Goal: Obtain resource: Download file/media

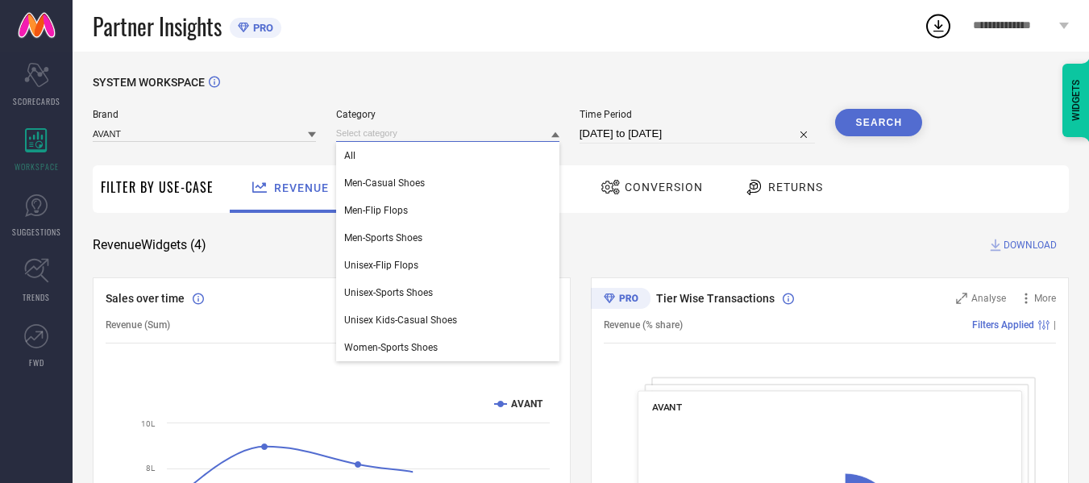
click at [398, 132] on input at bounding box center [447, 133] width 223 height 17
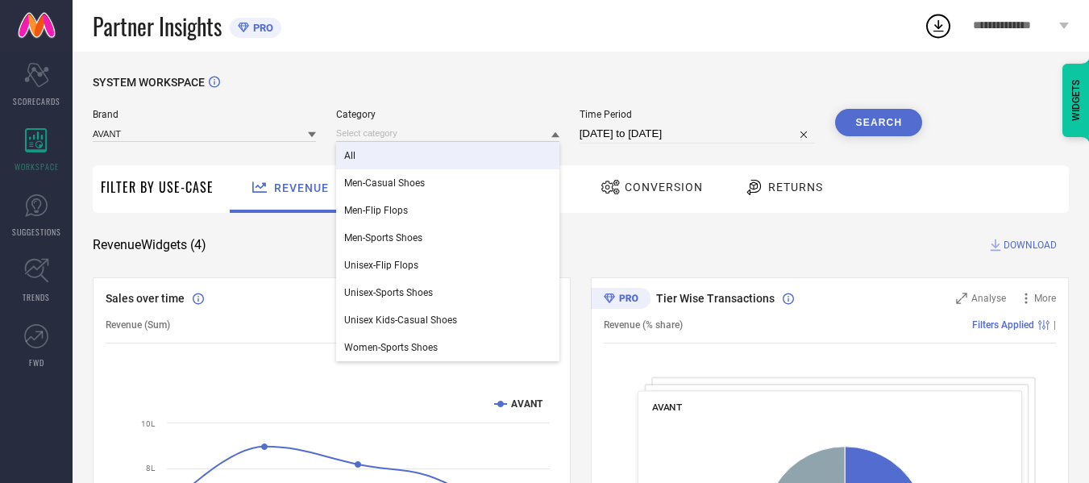
click at [730, 124] on div "Time Period [DATE] to [DATE]" at bounding box center [698, 126] width 236 height 35
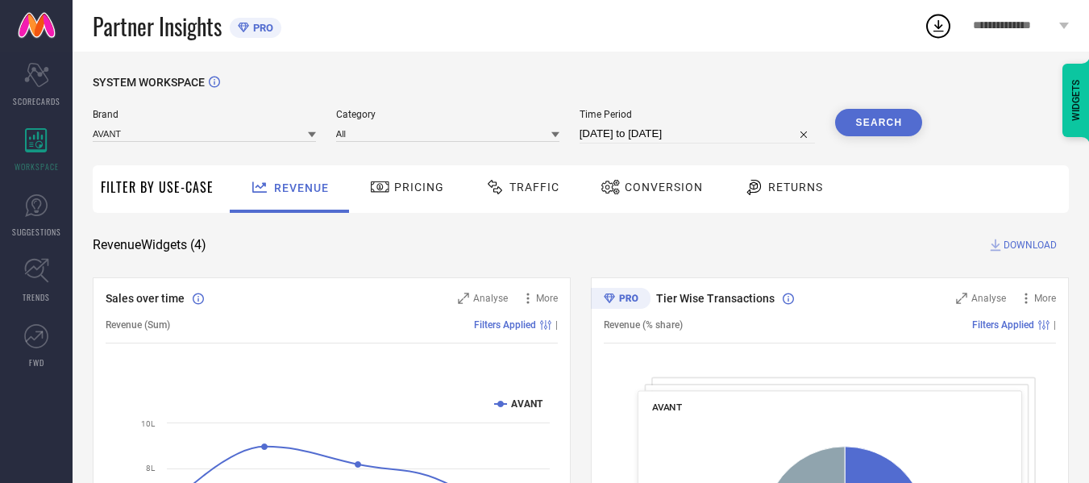
click at [732, 124] on div "Time Period [DATE] to [DATE]" at bounding box center [698, 126] width 236 height 35
select select "6"
select select "2025"
select select "7"
select select "2025"
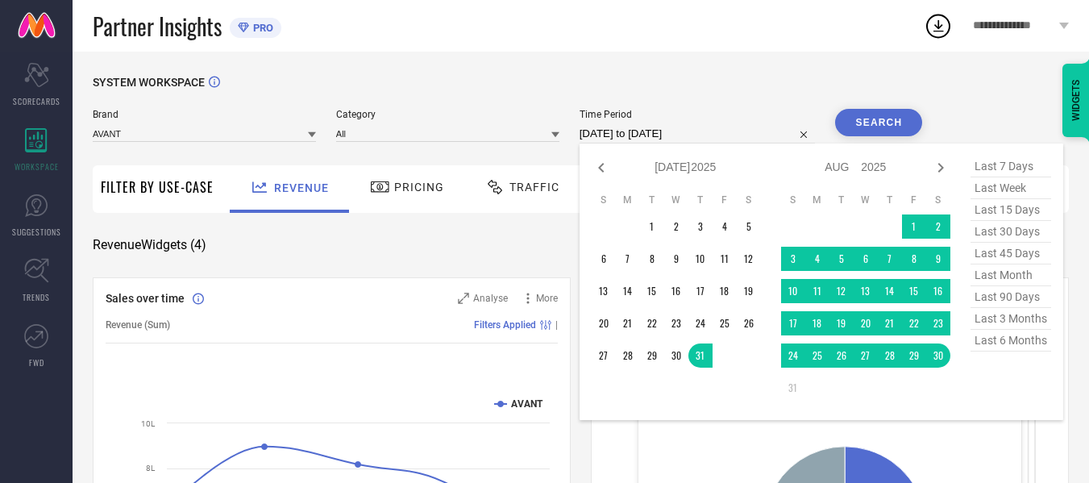
click at [734, 126] on input "[DATE] to [DATE]" at bounding box center [698, 133] width 236 height 19
click at [562, 290] on div "Sales over time Analyse More Revenue (Sum) Filters Applied | Created with Highc…" at bounding box center [332, 478] width 478 height 403
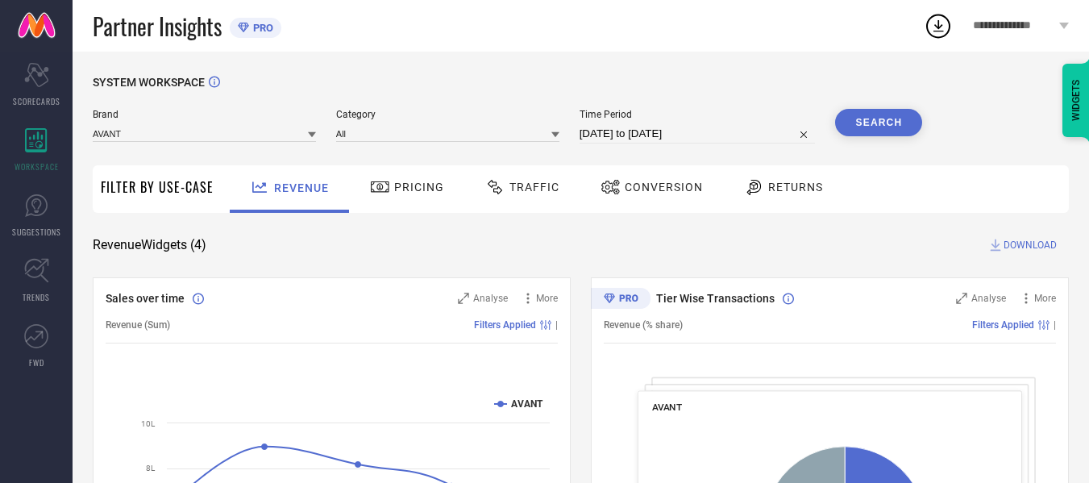
click at [723, 135] on input "[DATE] to [DATE]" at bounding box center [698, 133] width 236 height 19
select select "6"
select select "2025"
select select "7"
select select "2025"
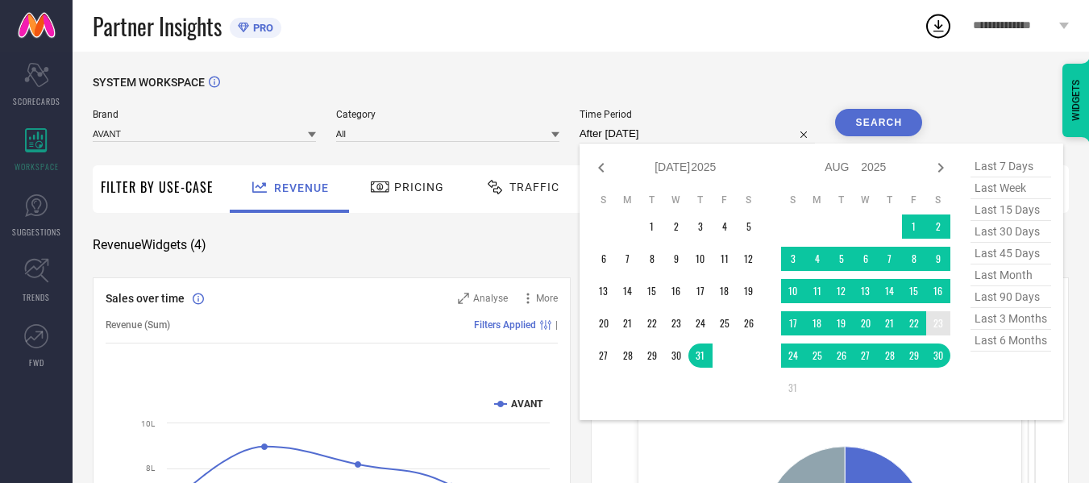
click at [939, 324] on td "23" at bounding box center [938, 323] width 24 height 24
type input "[DATE] to [DATE]"
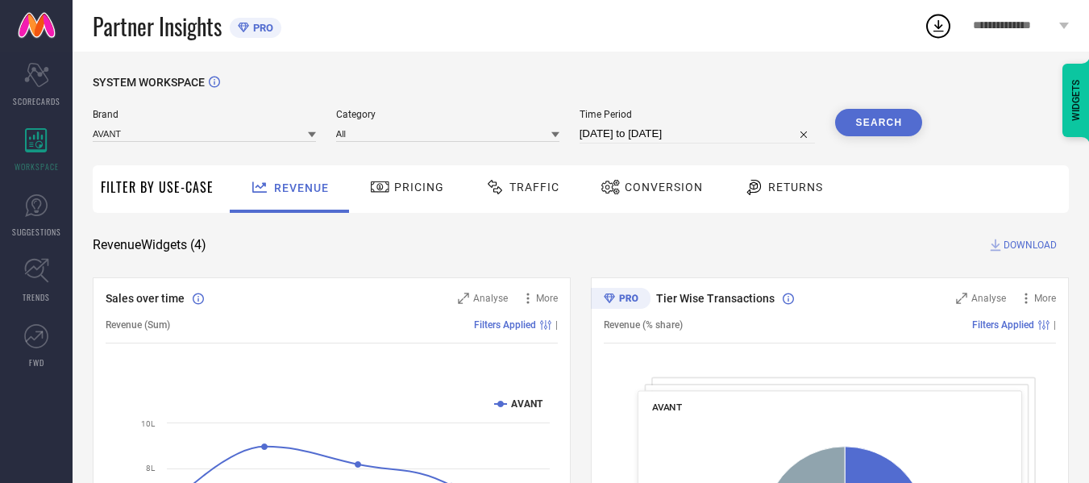
click at [889, 134] on button "Search" at bounding box center [878, 122] width 87 height 27
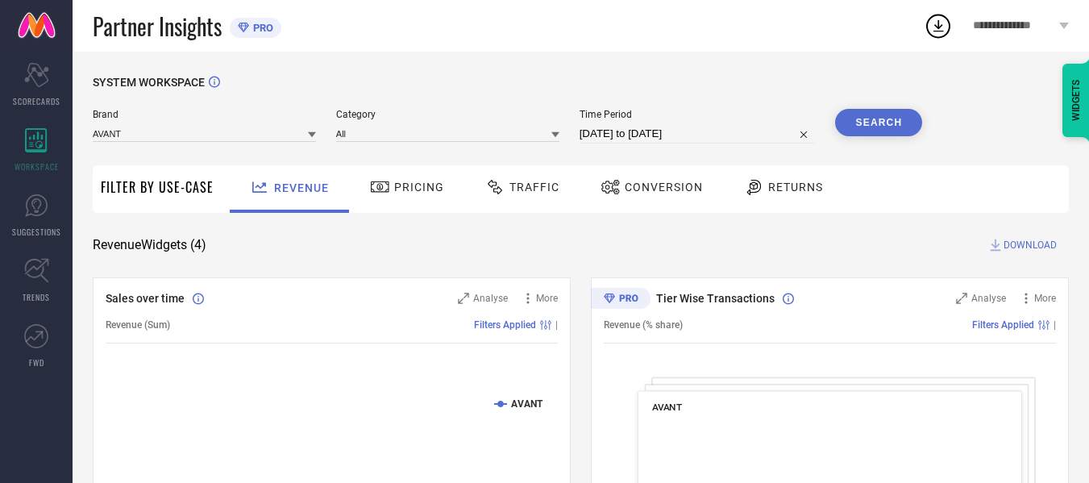
click at [1010, 240] on span "DOWNLOAD" at bounding box center [1030, 245] width 53 height 16
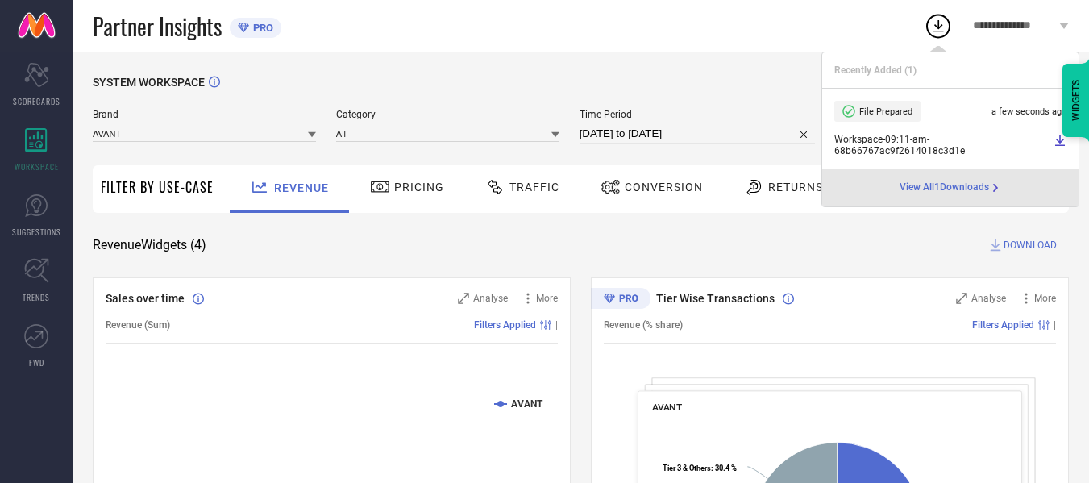
click at [728, 135] on input "[DATE] to [DATE]" at bounding box center [698, 133] width 236 height 19
select select "7"
select select "2025"
select select "8"
select select "2025"
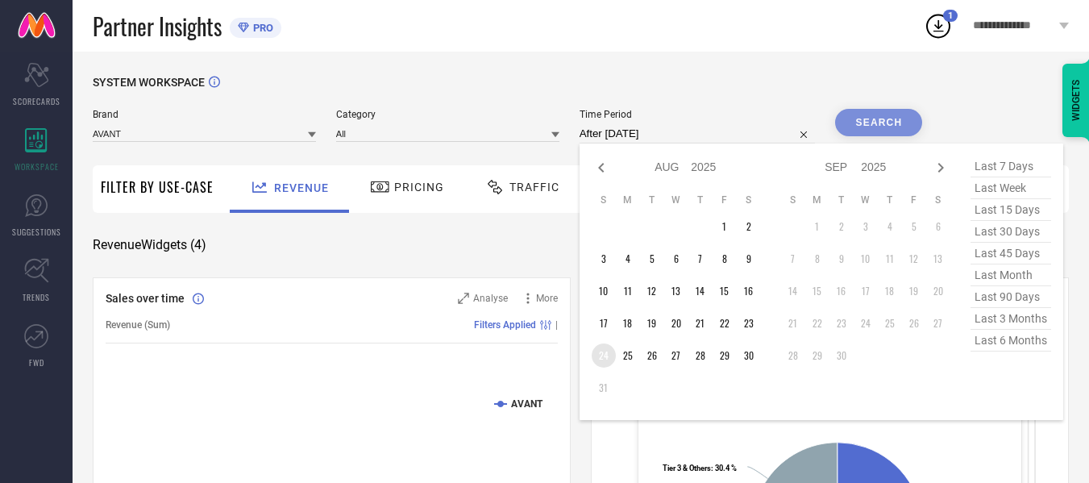
click at [613, 357] on td "24" at bounding box center [604, 355] width 24 height 24
type input "[DATE] to [DATE]"
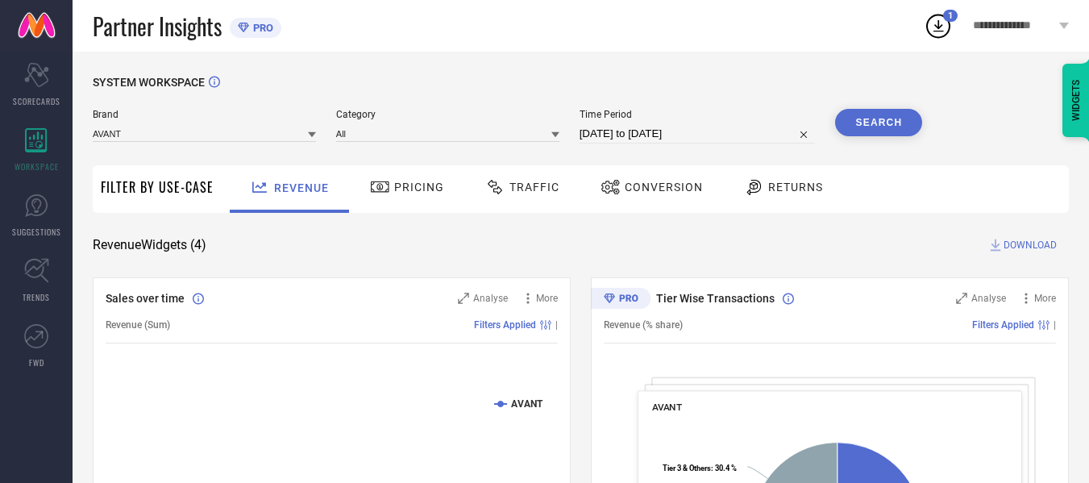
click at [888, 131] on button "Search" at bounding box center [878, 122] width 87 height 27
click at [1009, 244] on span "DOWNLOAD" at bounding box center [1030, 245] width 53 height 16
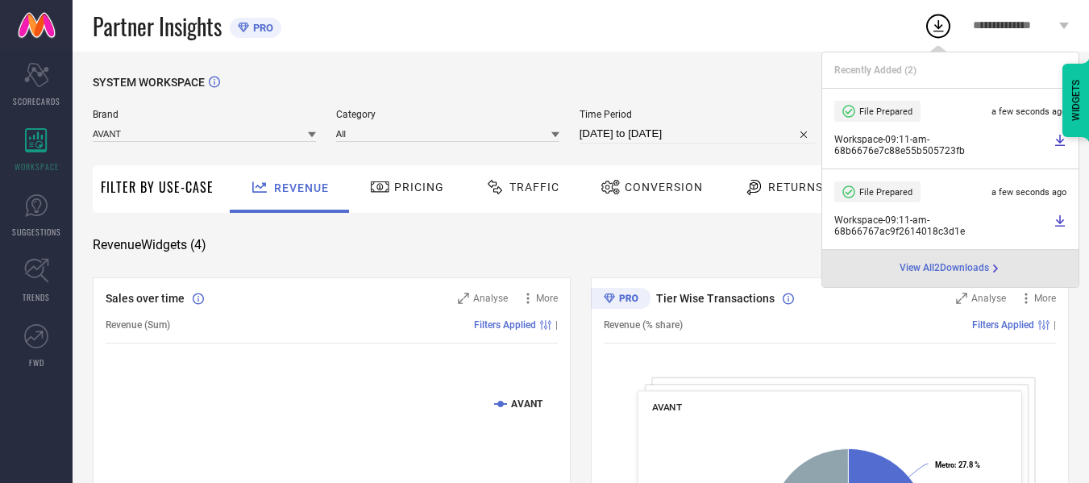
click at [681, 134] on input "[DATE] to [DATE]" at bounding box center [698, 133] width 236 height 19
select select "7"
select select "2025"
select select "8"
select select "2025"
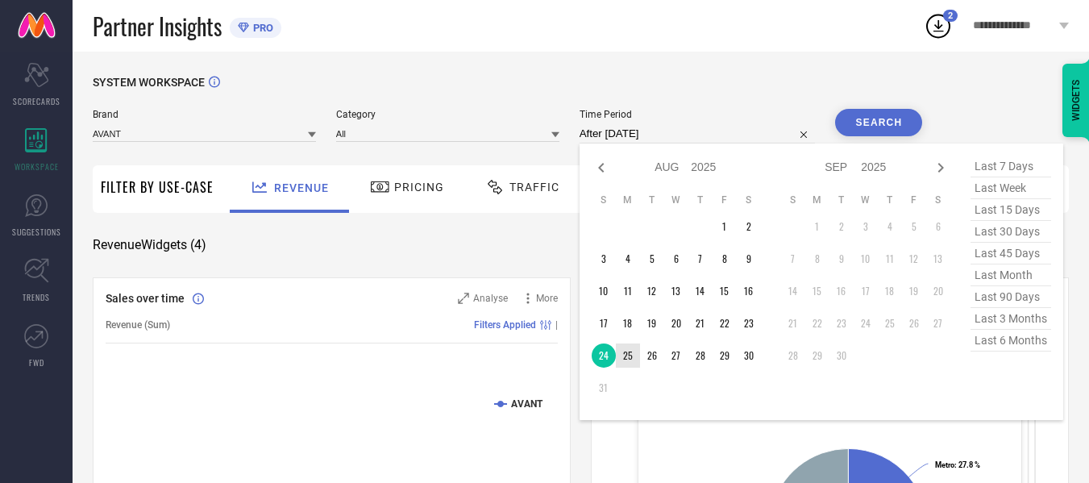
click at [629, 356] on td "25" at bounding box center [628, 355] width 24 height 24
type input "[DATE] to [DATE]"
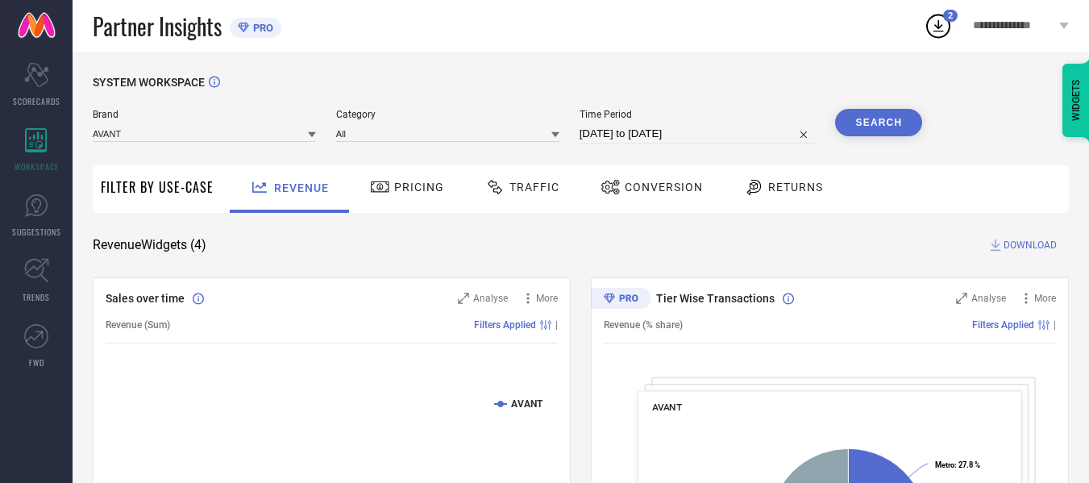
click at [889, 112] on button "Search" at bounding box center [878, 122] width 87 height 27
click at [1030, 248] on span "DOWNLOAD" at bounding box center [1030, 245] width 53 height 16
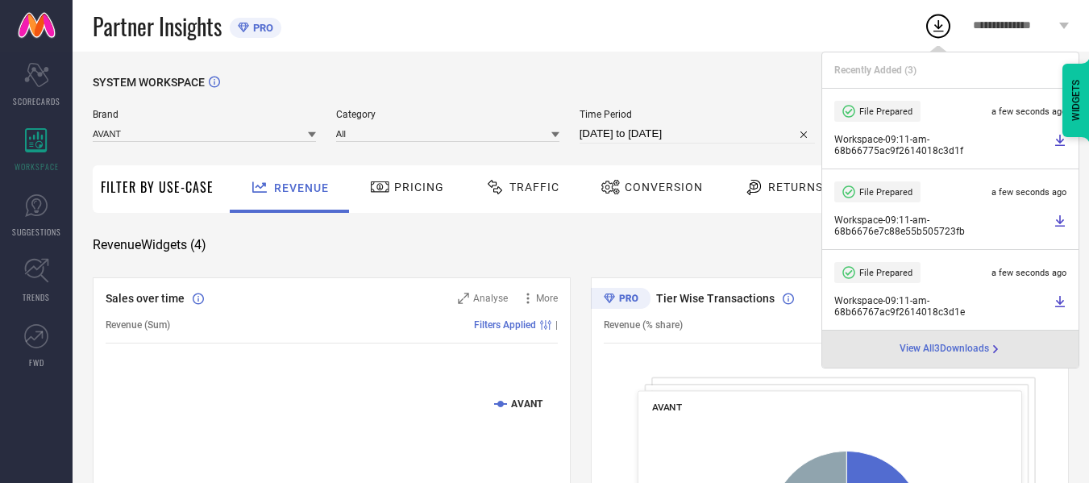
click at [718, 134] on input "[DATE] to [DATE]" at bounding box center [698, 133] width 236 height 19
select select "7"
select select "2025"
select select "8"
select select "2025"
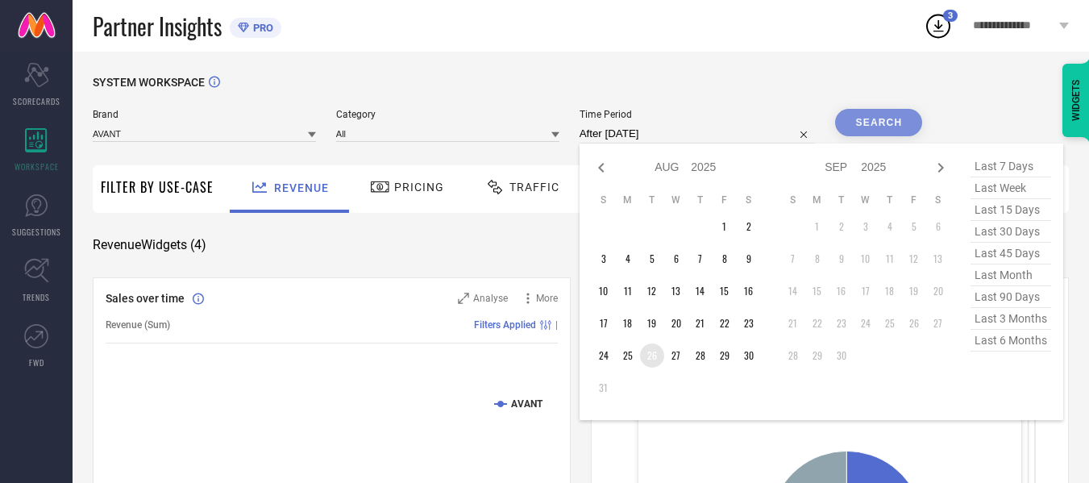
click at [647, 352] on td "26" at bounding box center [652, 355] width 24 height 24
type input "[DATE] to [DATE]"
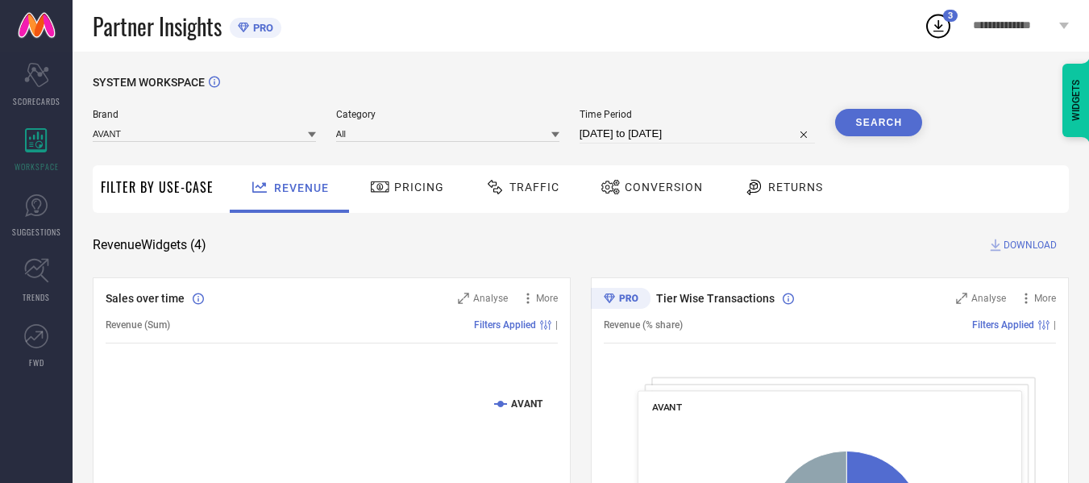
click at [851, 116] on button "Search" at bounding box center [878, 122] width 87 height 27
click at [1022, 250] on span "DOWNLOAD" at bounding box center [1030, 245] width 53 height 16
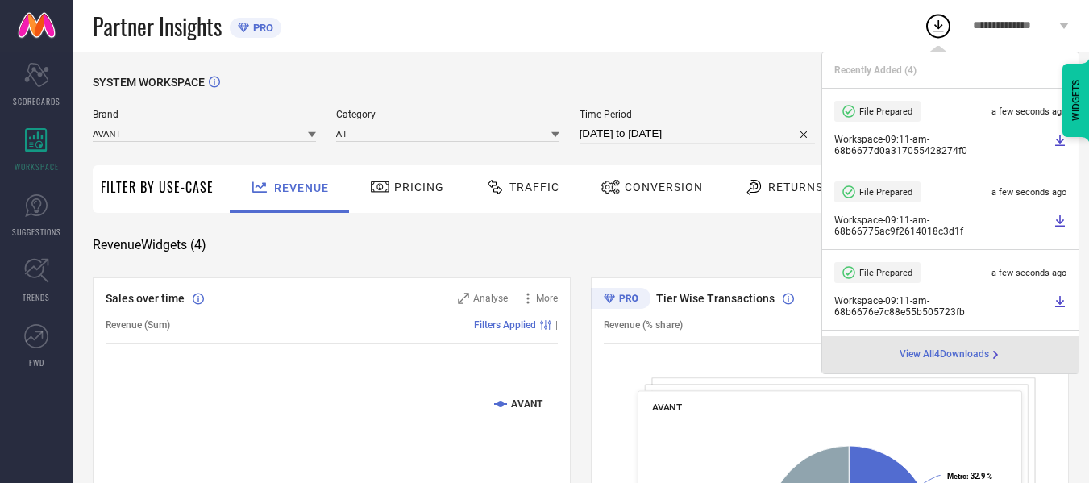
select select "7"
select select "2025"
select select "8"
select select "2025"
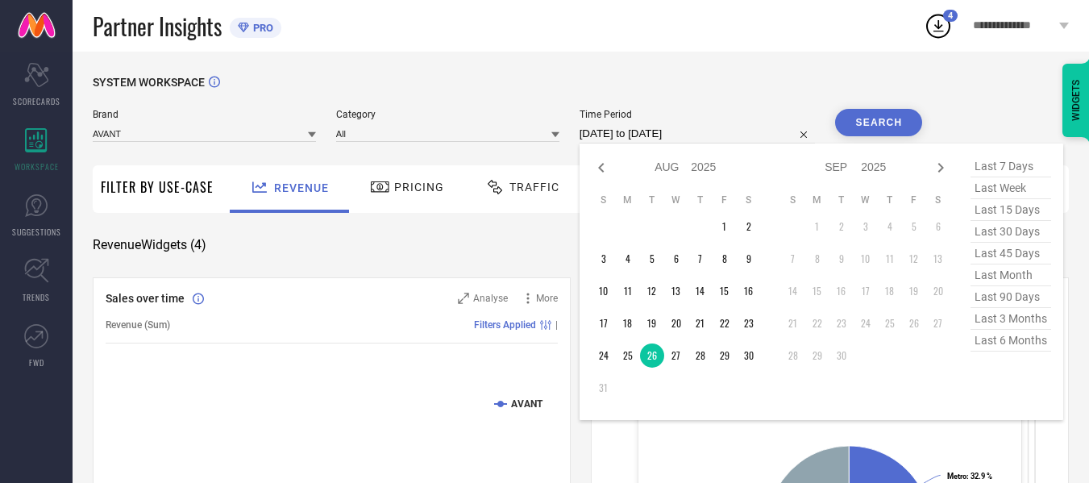
click at [732, 134] on input "[DATE] to [DATE]" at bounding box center [698, 133] width 236 height 19
click at [680, 359] on td "27" at bounding box center [676, 355] width 24 height 24
type input "[DATE] to [DATE]"
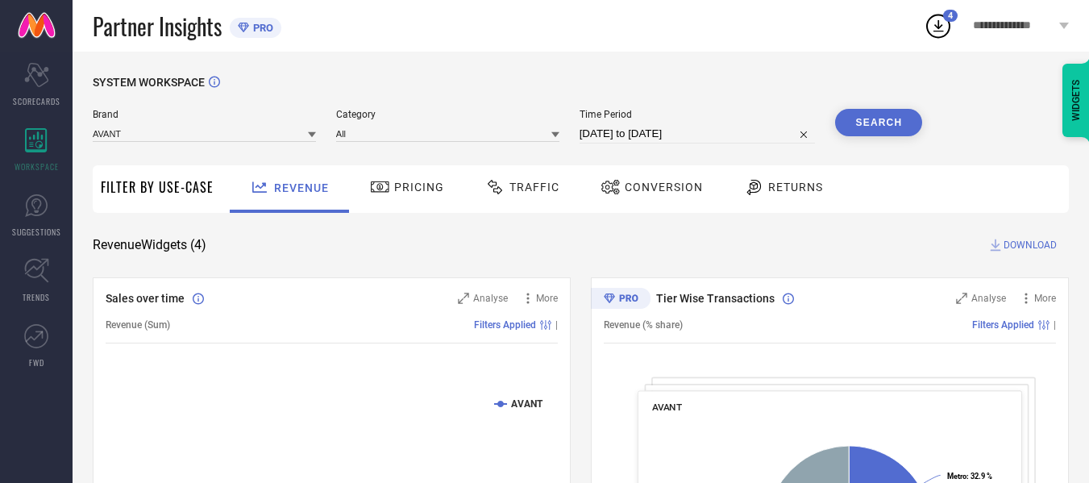
click at [854, 123] on button "Search" at bounding box center [878, 122] width 87 height 27
click at [1016, 246] on span "DOWNLOAD" at bounding box center [1030, 245] width 53 height 16
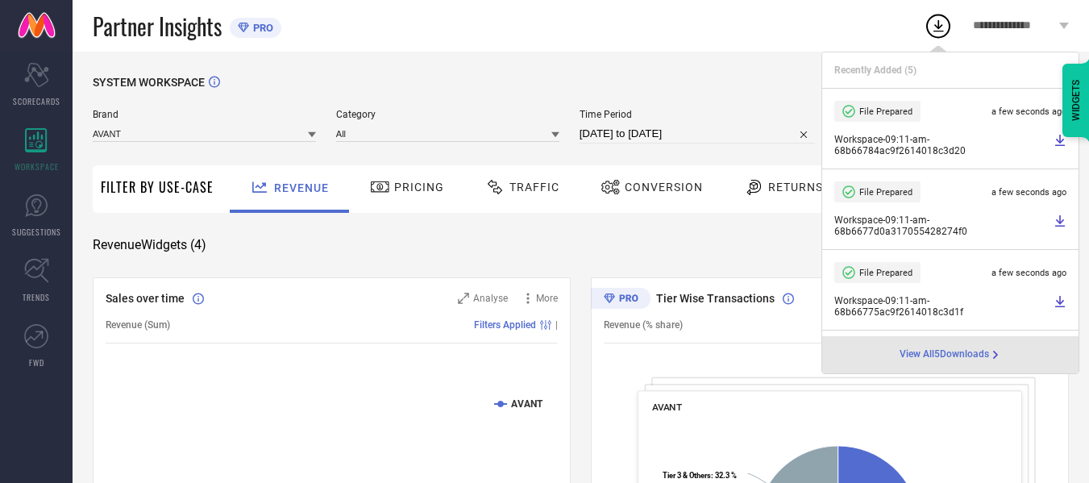
click at [707, 134] on input "[DATE] to [DATE]" at bounding box center [698, 133] width 236 height 19
select select "7"
select select "2025"
select select "8"
select select "2025"
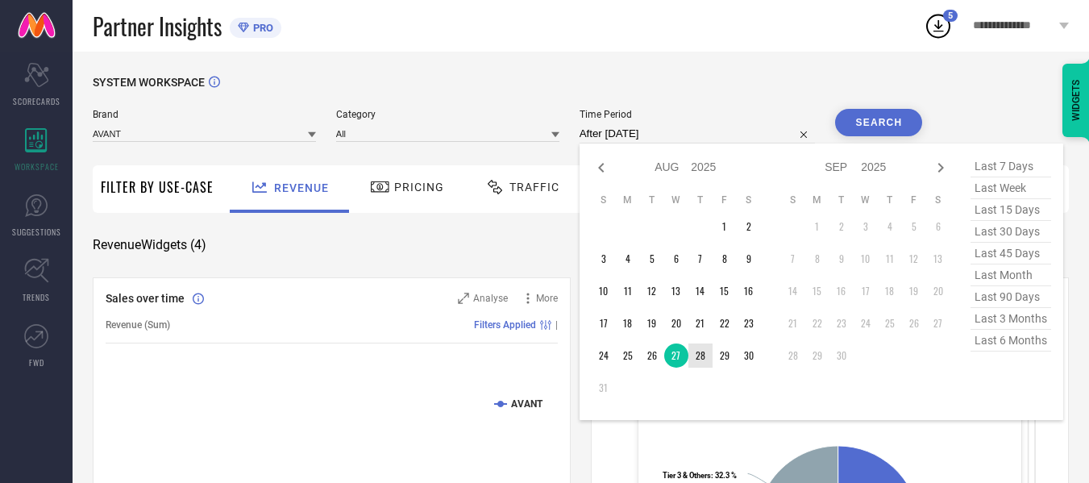
click at [701, 350] on td "28" at bounding box center [701, 355] width 24 height 24
type input "[DATE] to [DATE]"
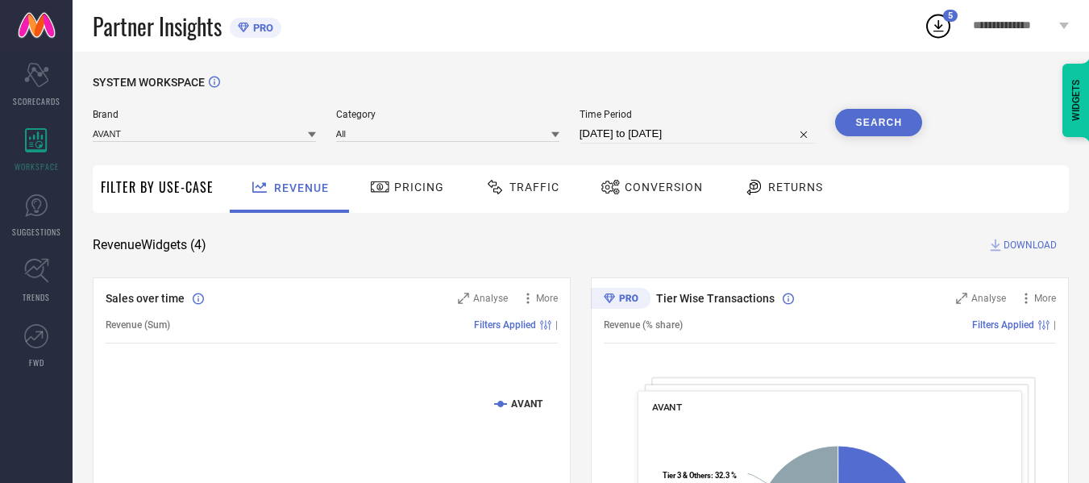
click at [864, 132] on button "Search" at bounding box center [878, 122] width 87 height 27
click at [1032, 249] on span "DOWNLOAD" at bounding box center [1030, 245] width 53 height 16
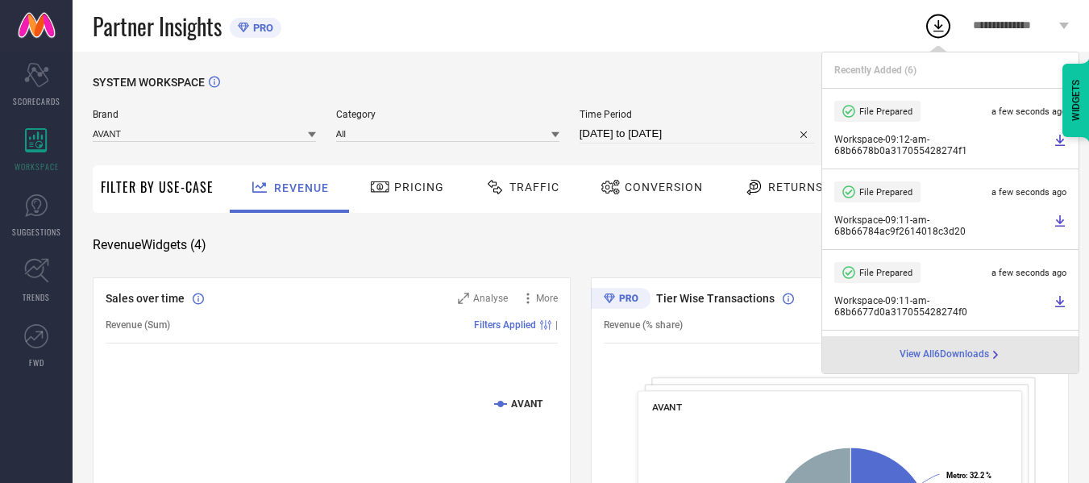
select select "7"
select select "2025"
select select "8"
select select "2025"
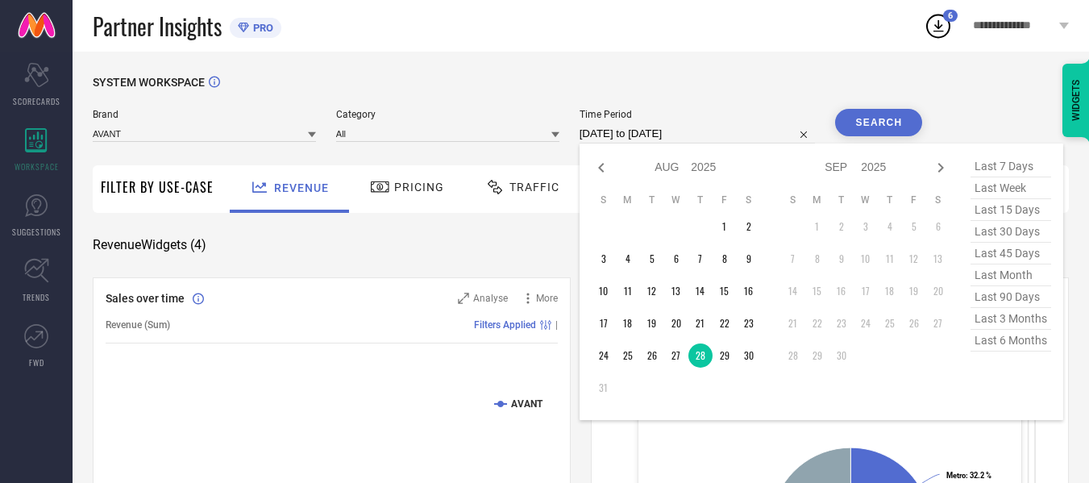
drag, startPoint x: 741, startPoint y: 132, endPoint x: 736, endPoint y: 166, distance: 34.2
click at [741, 132] on input "[DATE] to [DATE]" at bounding box center [698, 133] width 236 height 19
click at [725, 358] on td "29" at bounding box center [725, 355] width 24 height 24
type input "[DATE] to [DATE]"
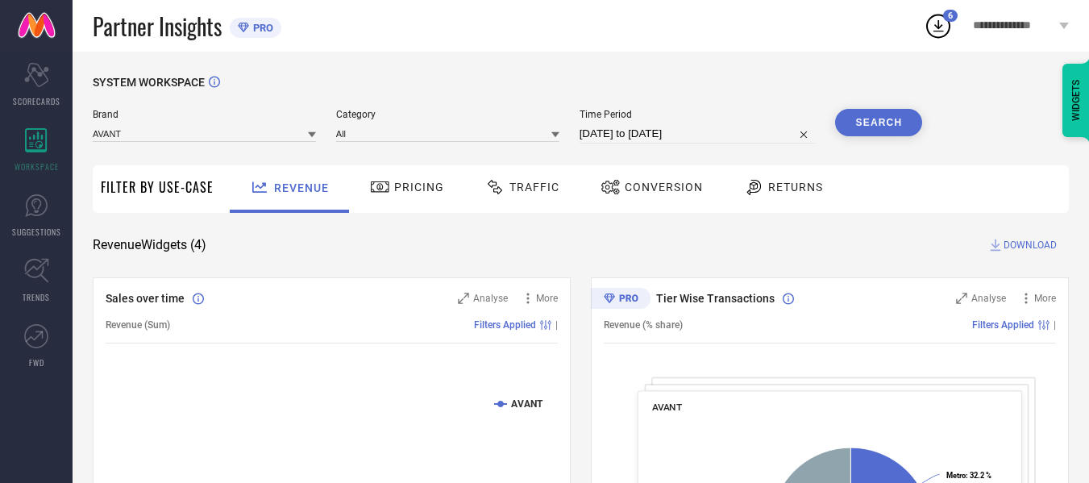
click at [870, 115] on button "Search" at bounding box center [878, 122] width 87 height 27
click at [1025, 239] on span "DOWNLOAD" at bounding box center [1030, 245] width 53 height 16
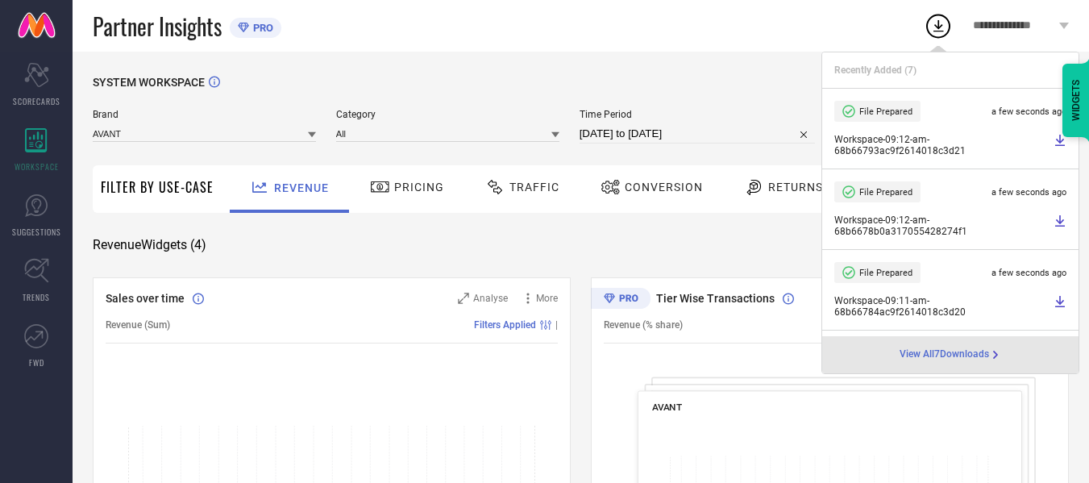
select select "7"
select select "2025"
select select "8"
select select "2025"
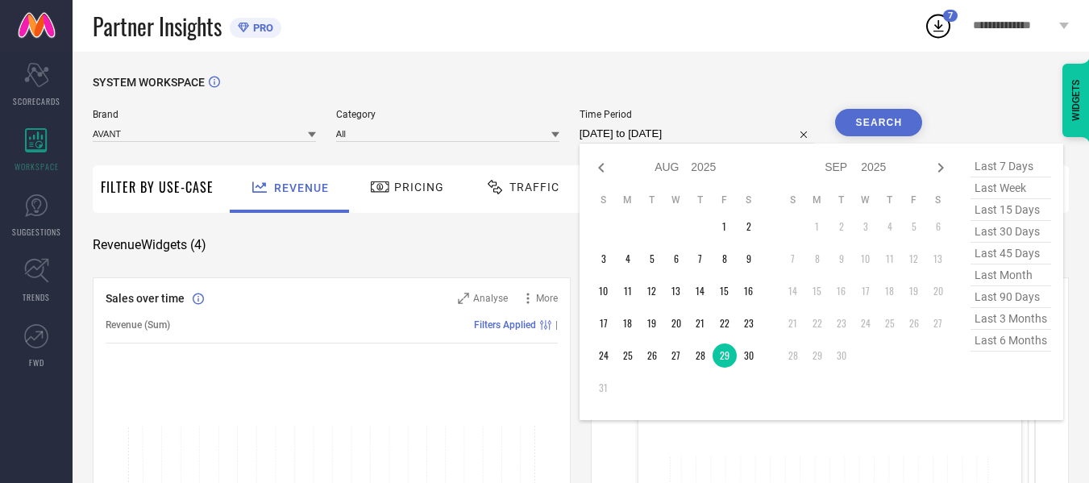
click at [718, 134] on input "[DATE] to [DATE]" at bounding box center [698, 133] width 236 height 19
click at [749, 355] on td "30" at bounding box center [749, 355] width 24 height 24
type input "[DATE] to [DATE]"
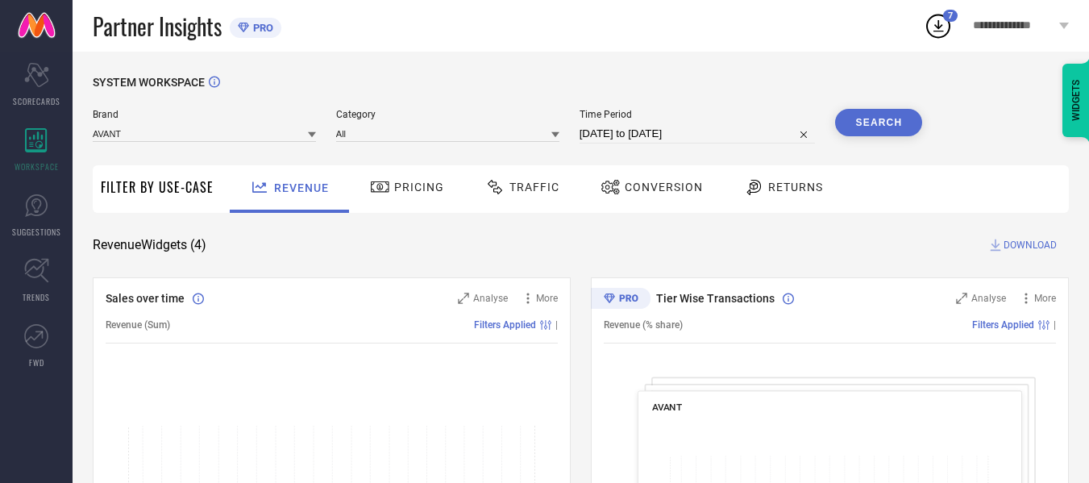
click at [878, 127] on button "Search" at bounding box center [878, 122] width 87 height 27
click at [1037, 249] on span "DOWNLOAD" at bounding box center [1030, 245] width 53 height 16
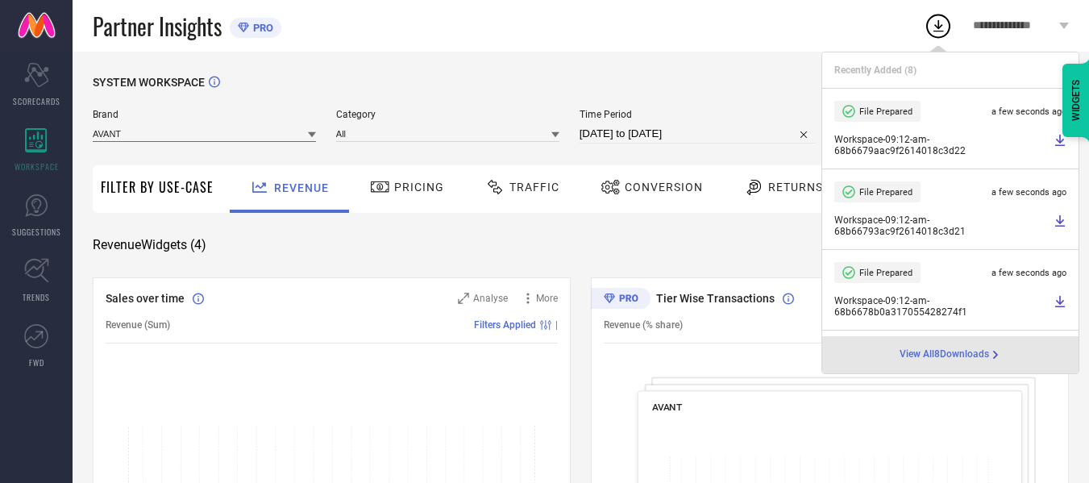
click at [279, 137] on input at bounding box center [204, 133] width 223 height 17
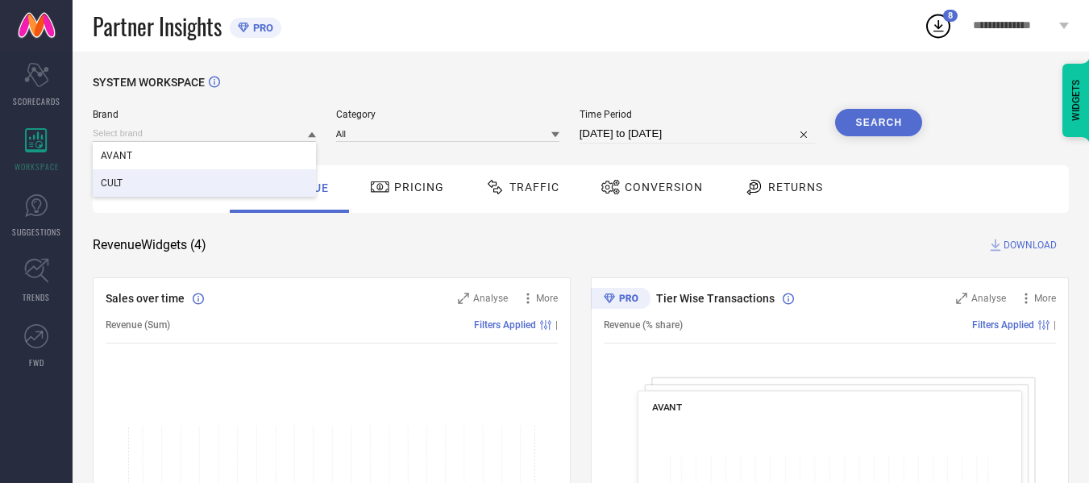
click at [255, 180] on div "CULT" at bounding box center [204, 182] width 223 height 27
click at [387, 144] on div "Category" at bounding box center [447, 126] width 223 height 35
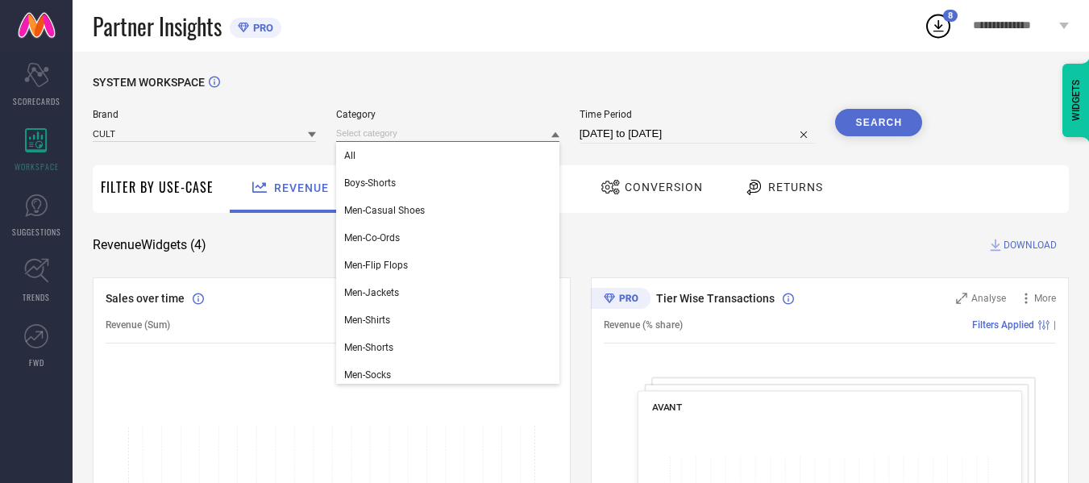
click at [389, 135] on input at bounding box center [447, 133] width 223 height 17
click at [396, 159] on div "All" at bounding box center [447, 155] width 223 height 27
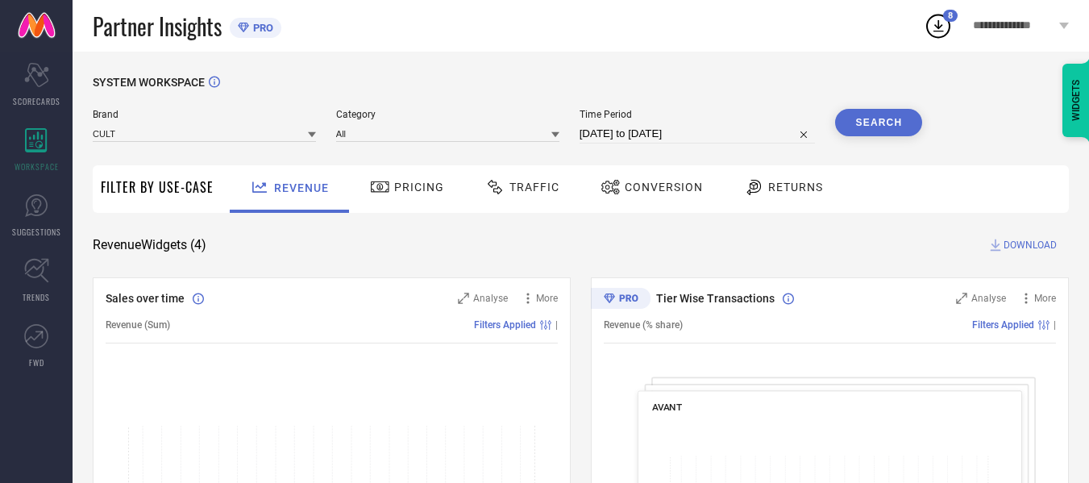
select select "7"
select select "2025"
select select "8"
select select "2025"
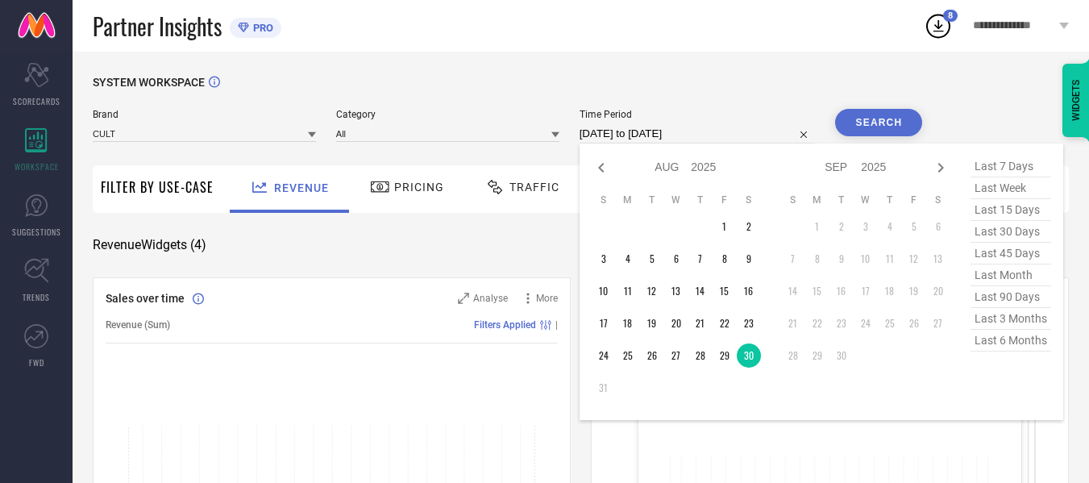
click at [623, 129] on input "[DATE] to [DATE]" at bounding box center [698, 133] width 236 height 19
click at [751, 322] on td "23" at bounding box center [749, 323] width 24 height 24
type input "[DATE] to [DATE]"
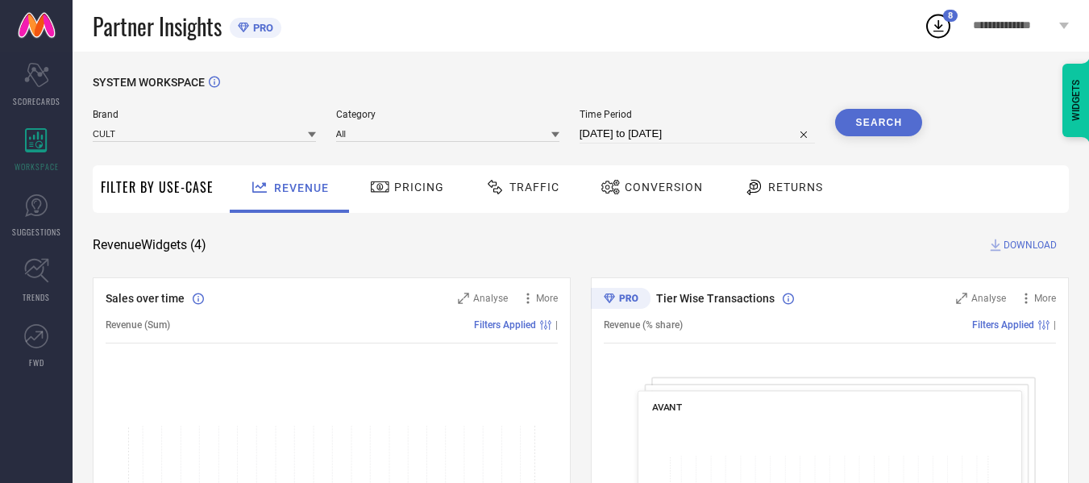
click at [866, 124] on button "Search" at bounding box center [878, 122] width 87 height 27
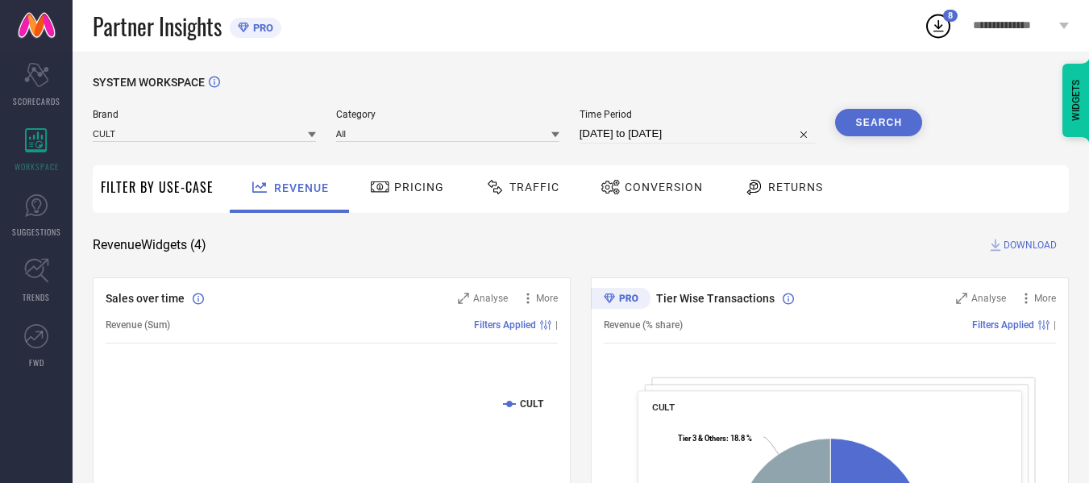
click at [1038, 246] on span "DOWNLOAD" at bounding box center [1030, 245] width 53 height 16
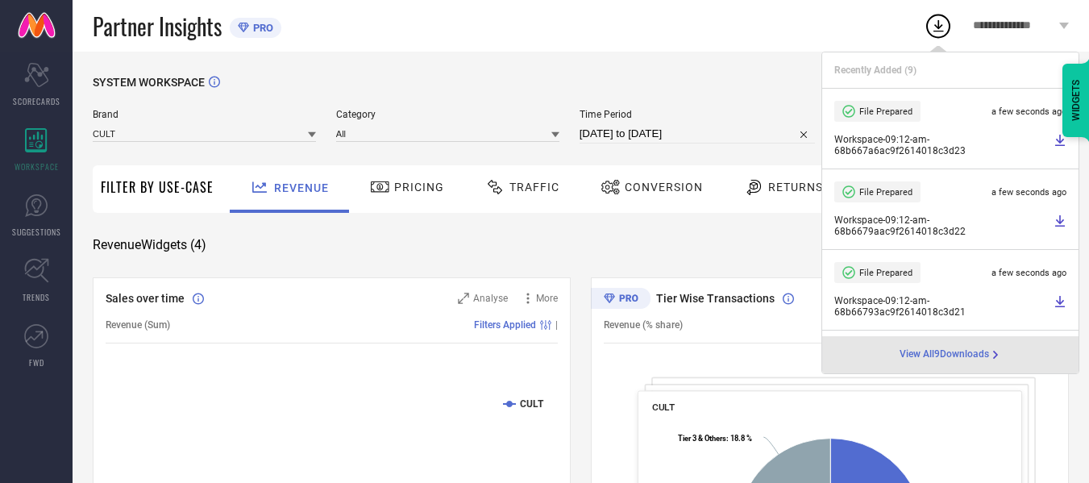
click at [728, 136] on input "[DATE] to [DATE]" at bounding box center [698, 133] width 236 height 19
select select "7"
select select "2025"
select select "8"
select select "2025"
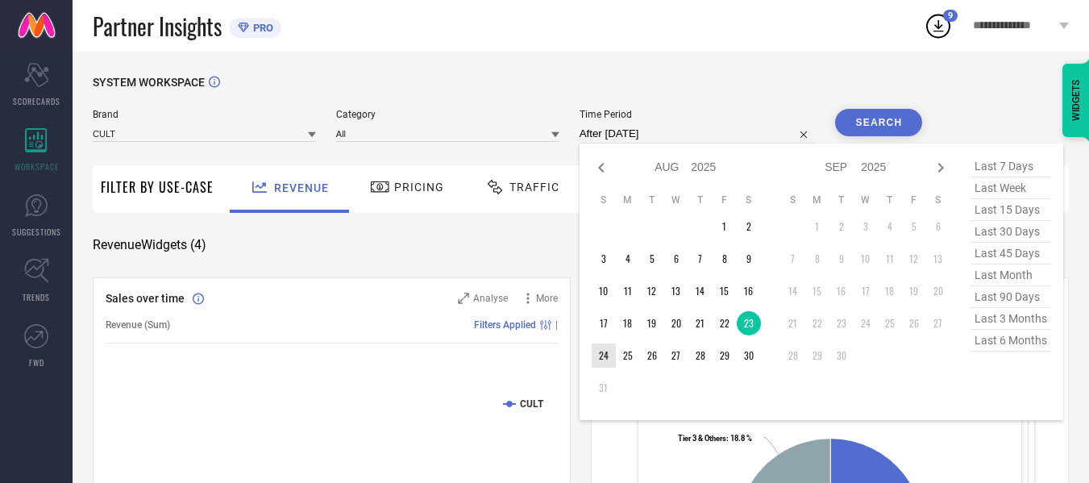
click at [606, 351] on td "24" at bounding box center [604, 355] width 24 height 24
type input "[DATE] to [DATE]"
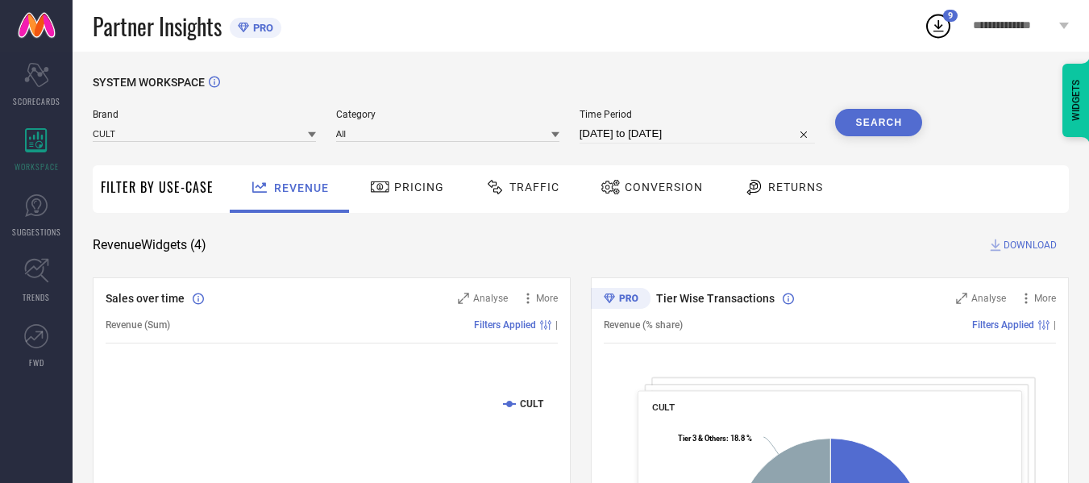
click at [868, 126] on button "Search" at bounding box center [878, 122] width 87 height 27
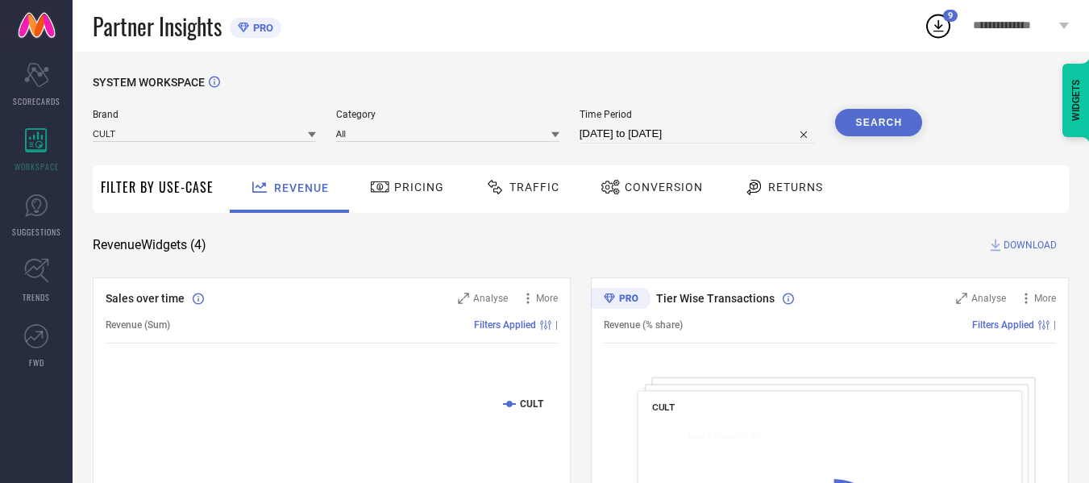
click at [1037, 246] on span "DOWNLOAD" at bounding box center [1030, 245] width 53 height 16
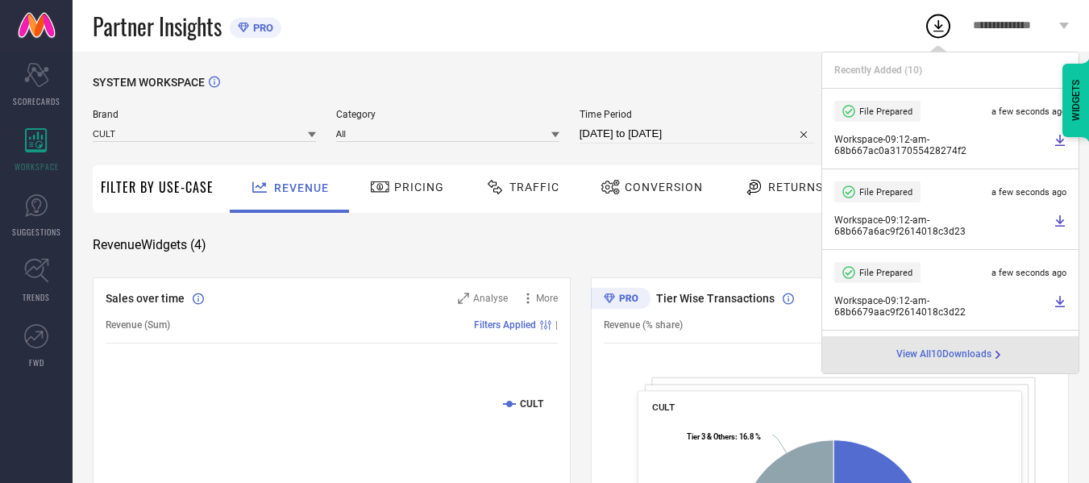
click at [715, 136] on input "[DATE] to [DATE]" at bounding box center [698, 133] width 236 height 19
select select "7"
select select "2025"
select select "8"
select select "2025"
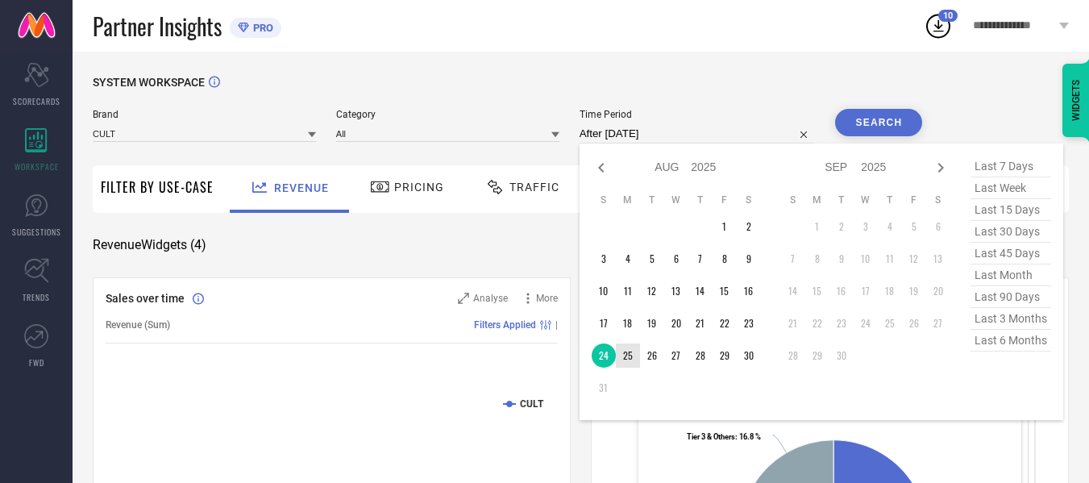
click at [629, 350] on td "25" at bounding box center [628, 355] width 24 height 24
type input "[DATE] to [DATE]"
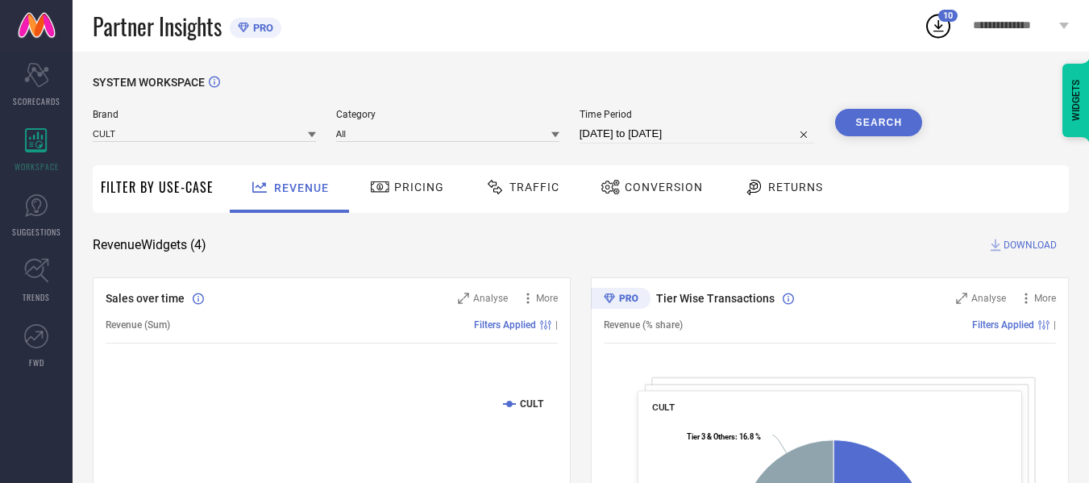
click at [869, 121] on button "Search" at bounding box center [878, 122] width 87 height 27
click at [1006, 248] on span "DOWNLOAD" at bounding box center [1030, 245] width 53 height 16
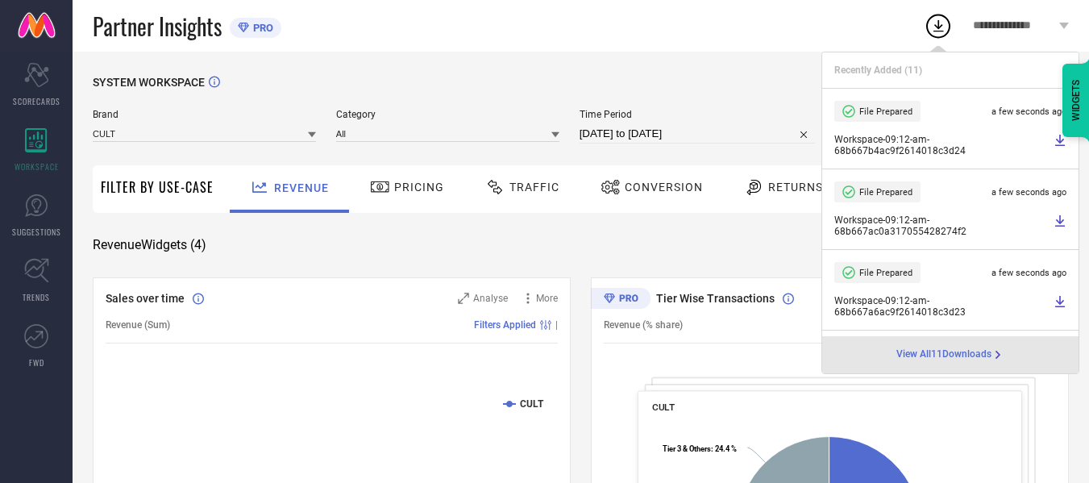
click at [719, 136] on input "[DATE] to [DATE]" at bounding box center [698, 133] width 236 height 19
select select "7"
select select "2025"
select select "8"
select select "2025"
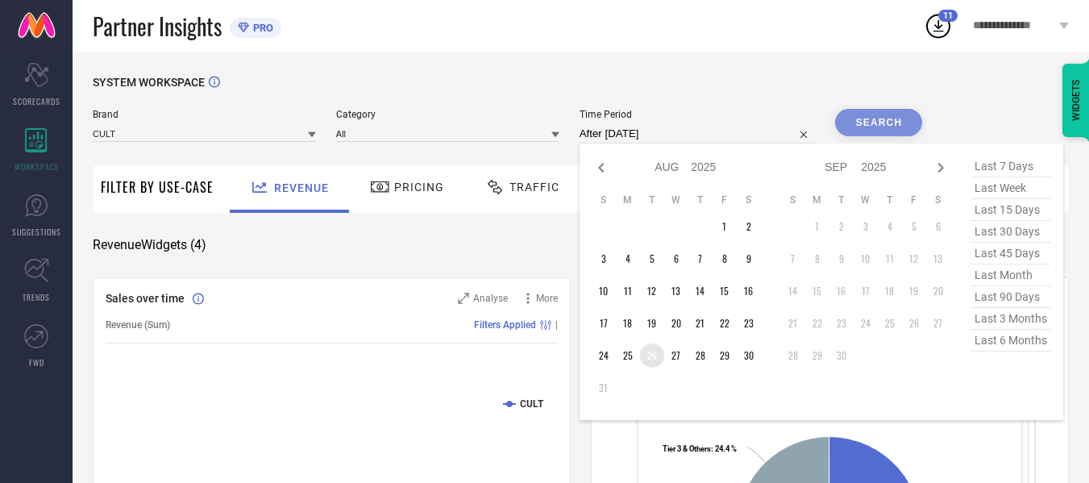
click at [656, 358] on td "26" at bounding box center [652, 355] width 24 height 24
type input "[DATE] to [DATE]"
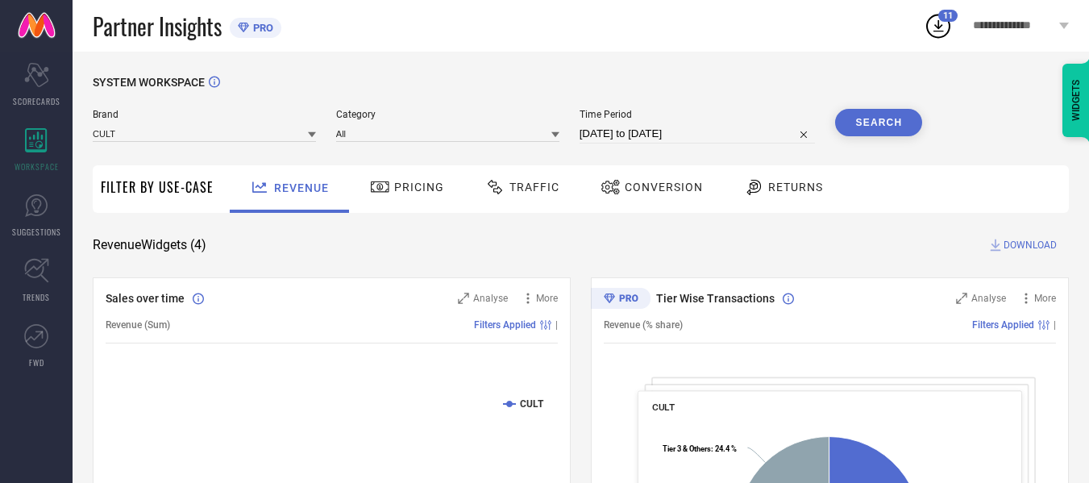
click at [901, 126] on button "Search" at bounding box center [878, 122] width 87 height 27
click at [1015, 247] on span "DOWNLOAD" at bounding box center [1030, 245] width 53 height 16
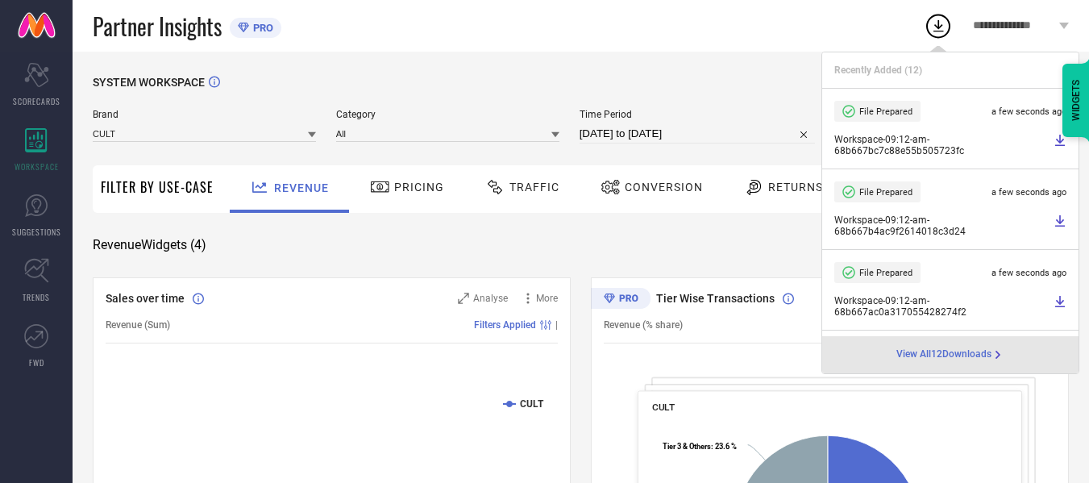
click at [717, 136] on input "[DATE] to [DATE]" at bounding box center [698, 133] width 236 height 19
select select "7"
select select "2025"
select select "8"
select select "2025"
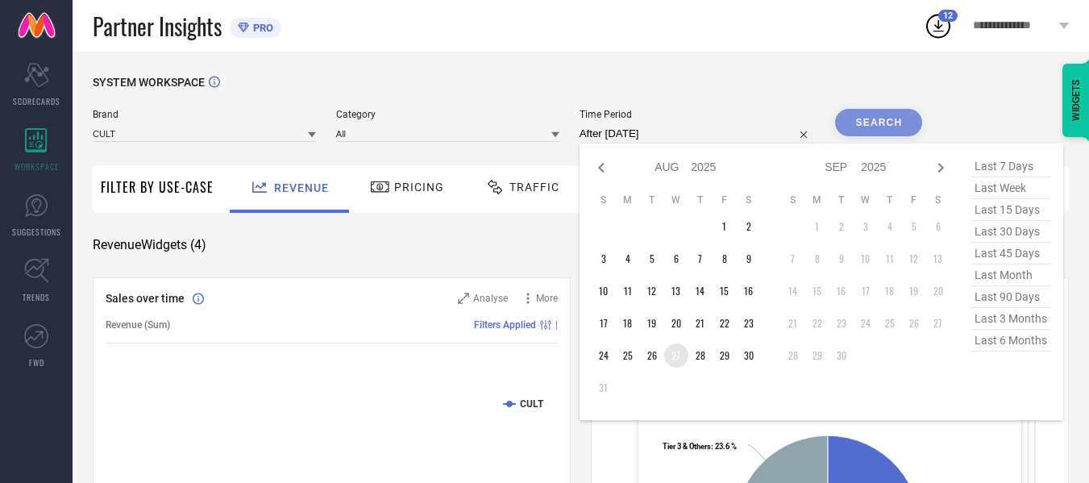
click at [677, 352] on td "27" at bounding box center [676, 355] width 24 height 24
type input "[DATE] to [DATE]"
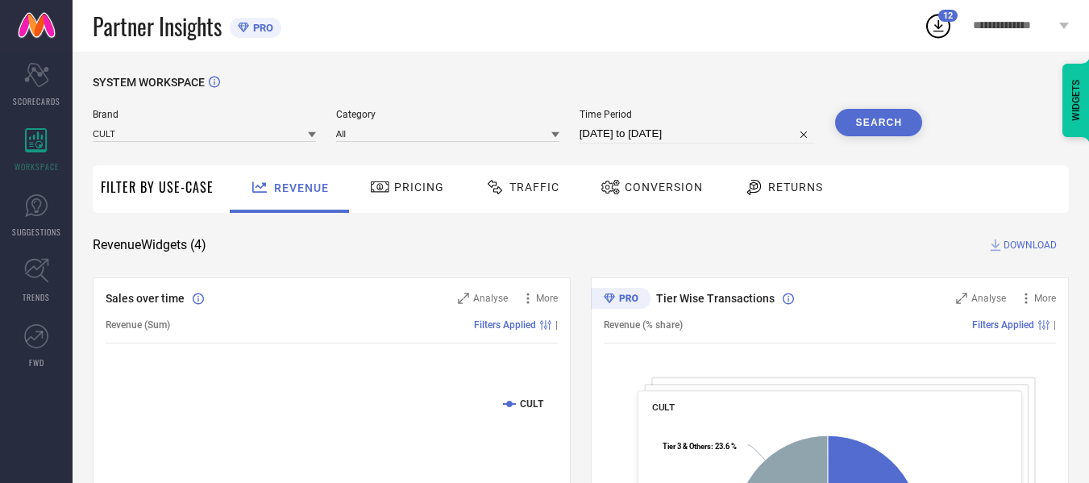
click at [891, 123] on button "Search" at bounding box center [878, 122] width 87 height 27
click at [1025, 250] on span "DOWNLOAD" at bounding box center [1030, 245] width 53 height 16
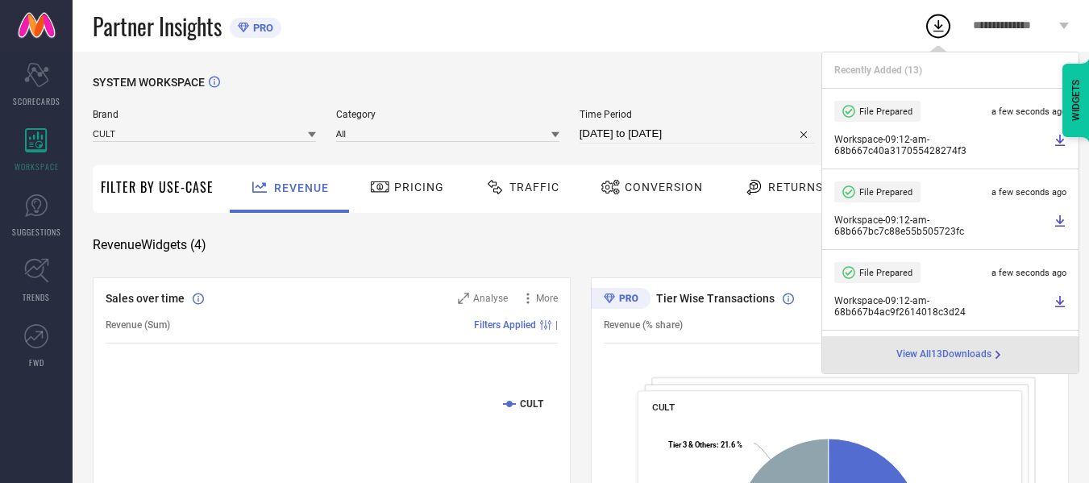
click at [747, 133] on input "[DATE] to [DATE]" at bounding box center [698, 133] width 236 height 19
select select "7"
select select "2025"
select select "8"
select select "2025"
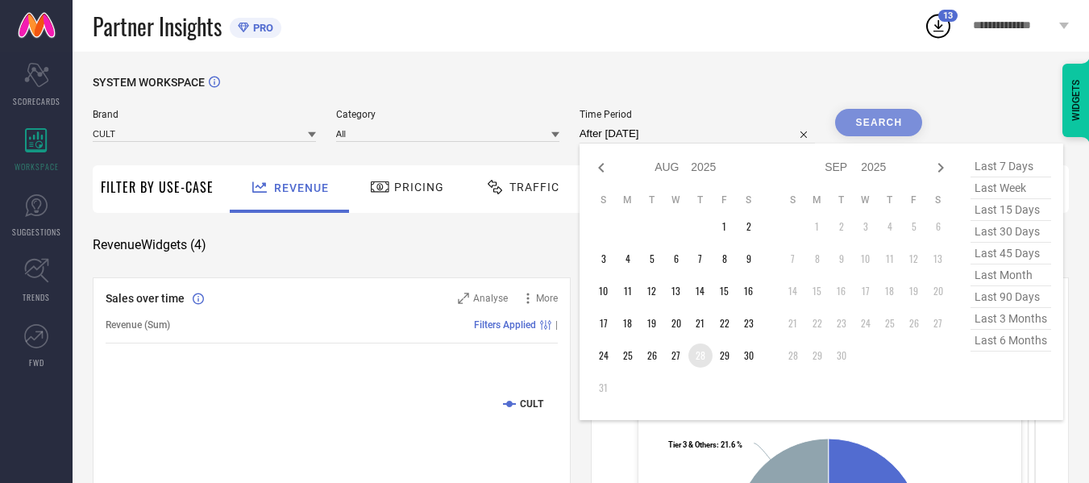
click at [703, 357] on td "28" at bounding box center [701, 355] width 24 height 24
type input "[DATE] to [DATE]"
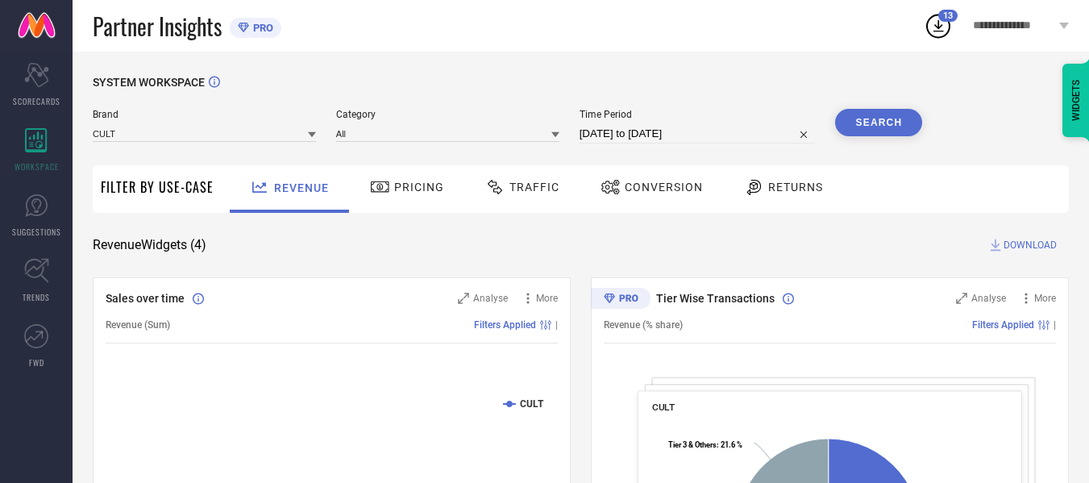
click at [897, 134] on button "Search" at bounding box center [878, 122] width 87 height 27
click at [1041, 246] on span "DOWNLOAD" at bounding box center [1030, 245] width 53 height 16
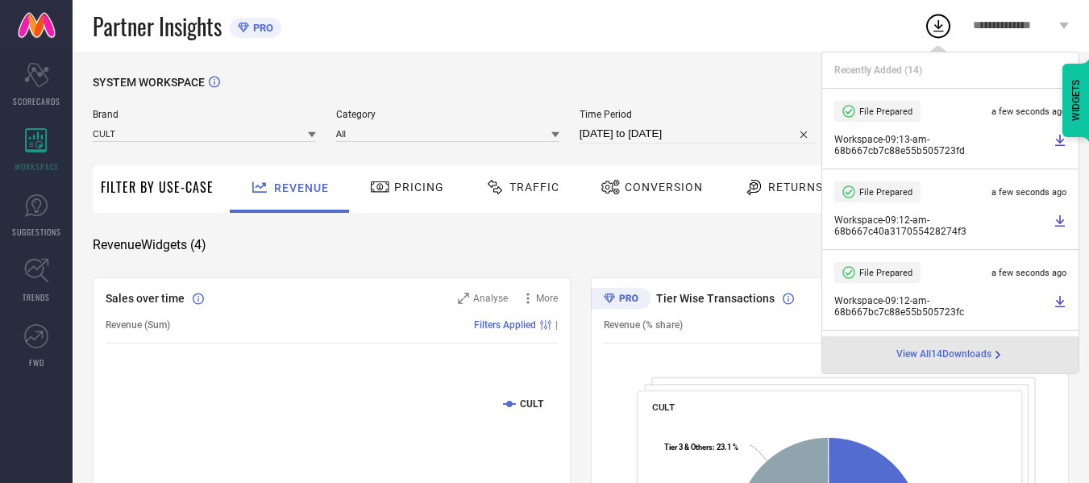
click at [725, 139] on input "[DATE] to [DATE]" at bounding box center [698, 133] width 236 height 19
select select "7"
select select "2025"
select select "8"
select select "2025"
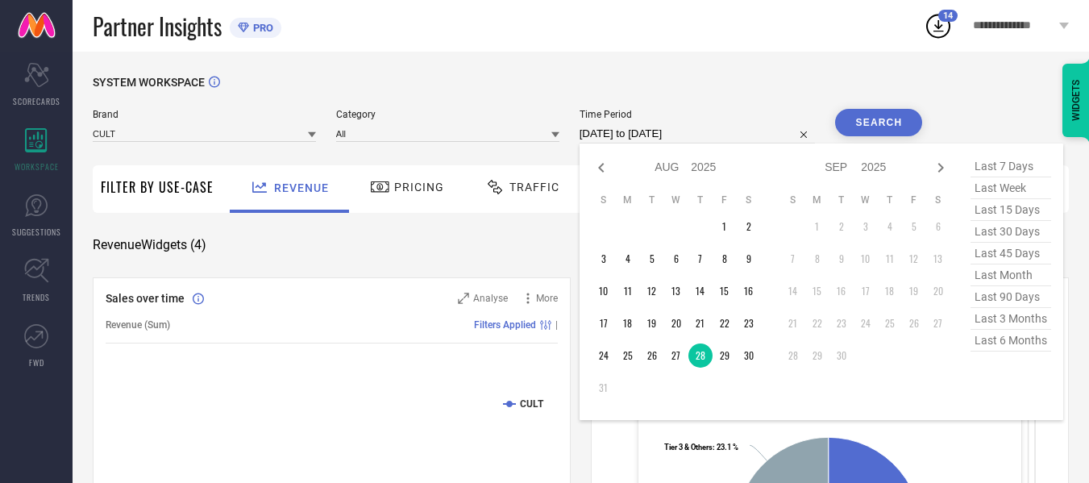
click at [725, 133] on input "[DATE] to [DATE]" at bounding box center [698, 133] width 236 height 19
click at [731, 354] on td "29" at bounding box center [725, 355] width 24 height 24
type input "[DATE] to [DATE]"
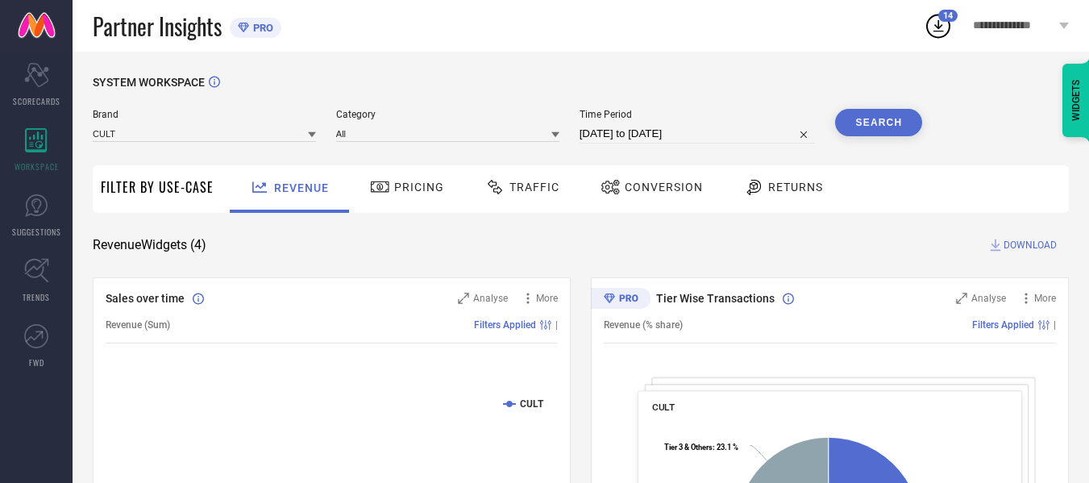
click at [877, 123] on button "Search" at bounding box center [878, 122] width 87 height 27
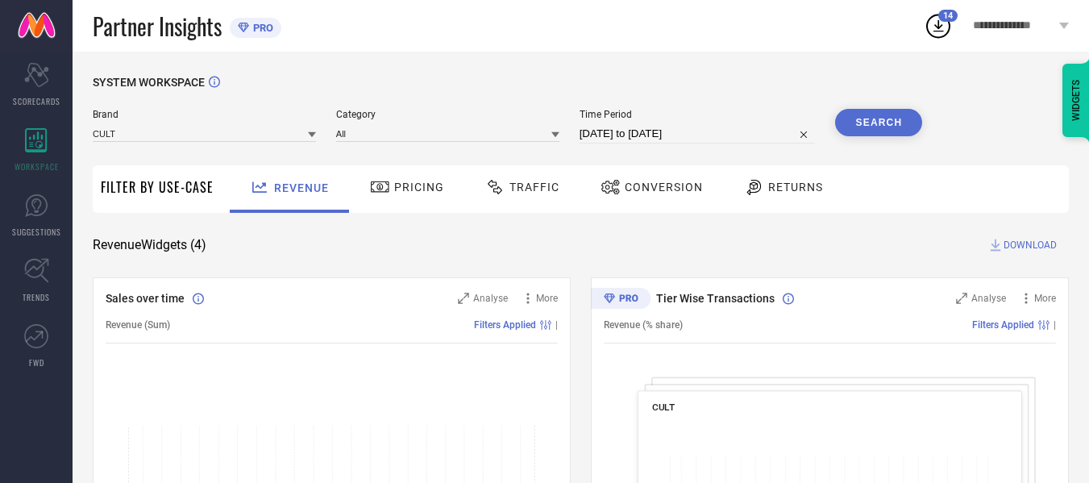
click at [1018, 238] on span "DOWNLOAD" at bounding box center [1030, 245] width 53 height 16
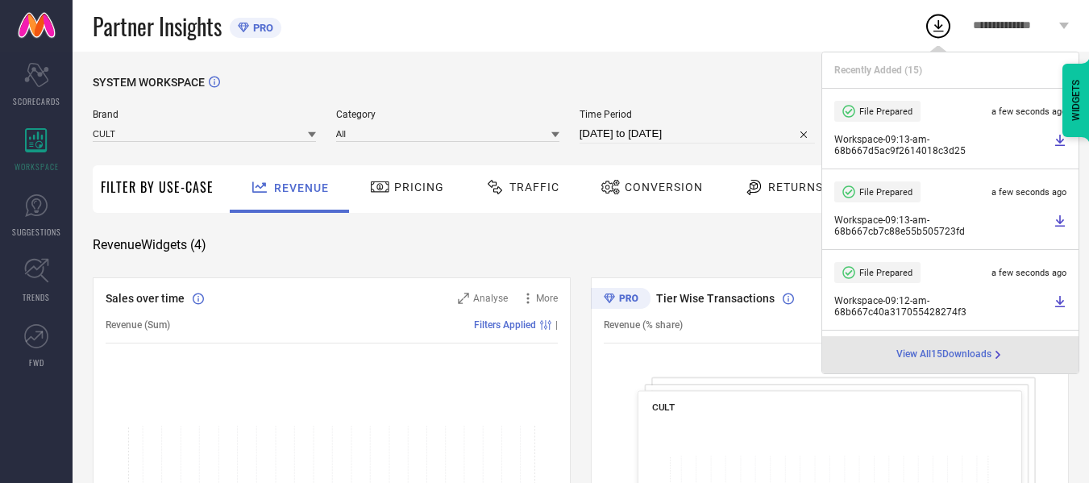
select select "7"
select select "2025"
select select "8"
select select "2025"
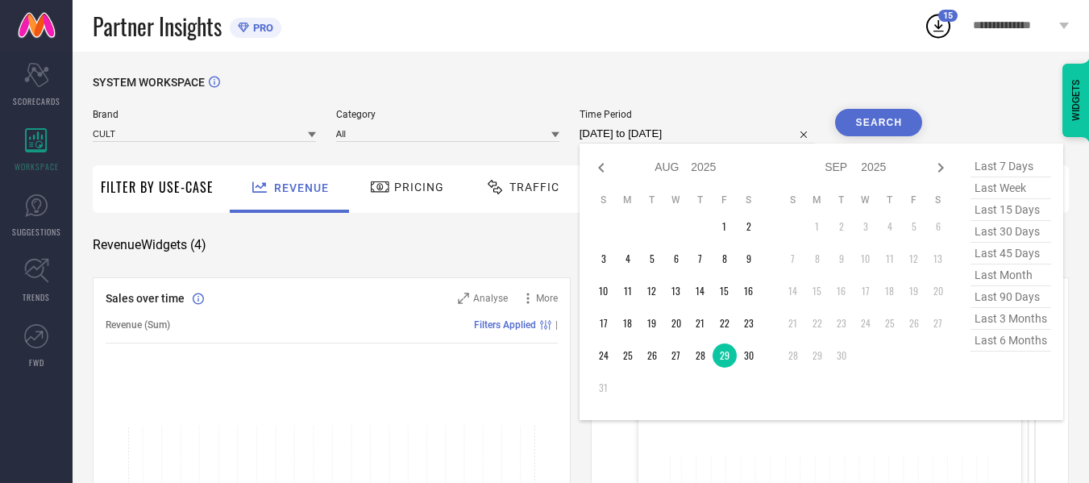
click at [718, 135] on input "[DATE] to [DATE]" at bounding box center [698, 133] width 236 height 19
click at [759, 355] on td "30" at bounding box center [749, 355] width 24 height 24
type input "[DATE] to [DATE]"
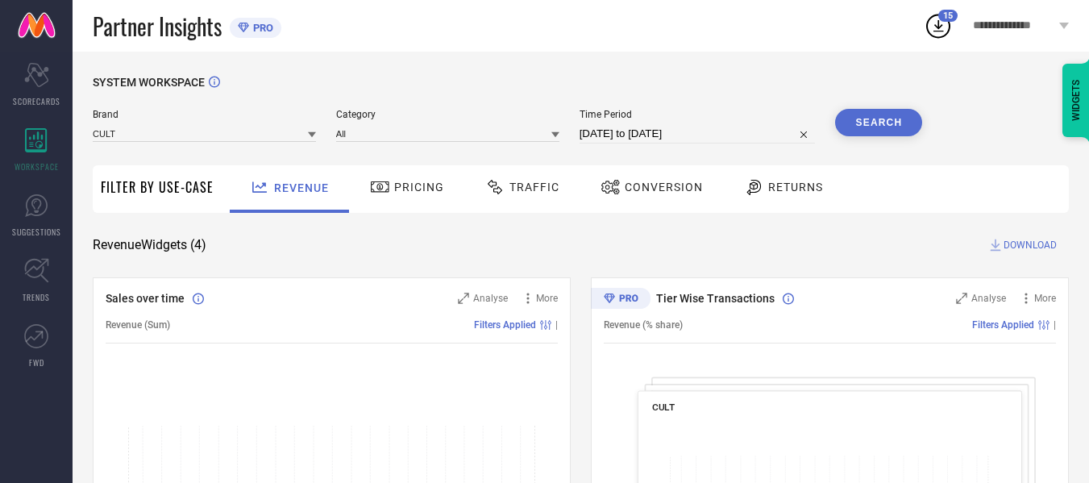
click at [865, 107] on div "SYSTEM WORKSPACE" at bounding box center [581, 92] width 976 height 33
click at [864, 124] on button "Search" at bounding box center [878, 122] width 87 height 27
click at [1034, 245] on span "DOWNLOAD" at bounding box center [1030, 245] width 53 height 16
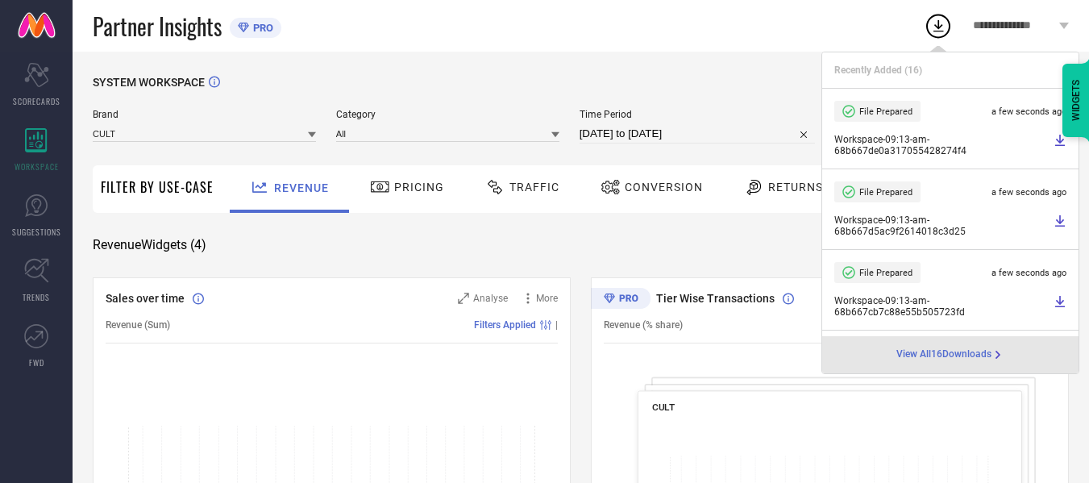
click at [539, 177] on div "Traffic" at bounding box center [522, 186] width 82 height 27
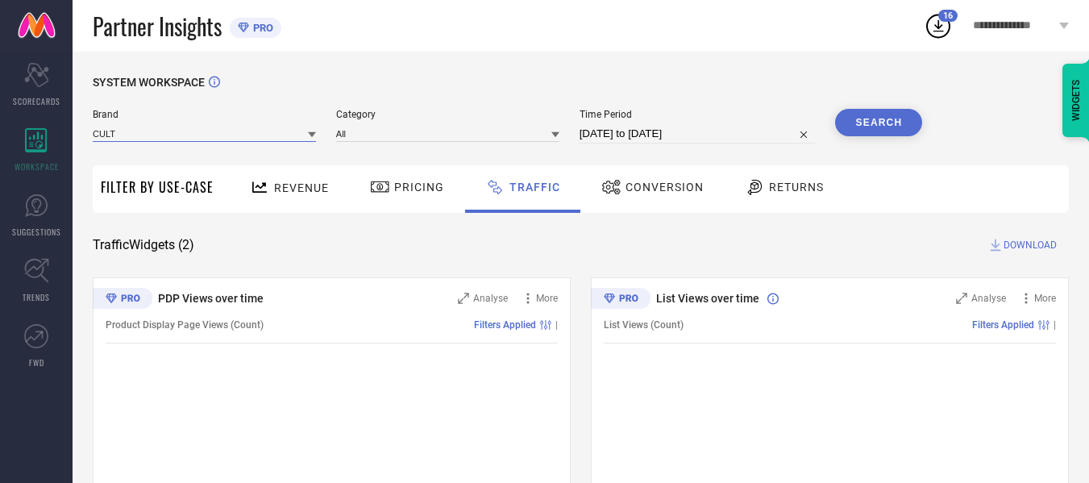
click at [123, 129] on input at bounding box center [204, 133] width 223 height 17
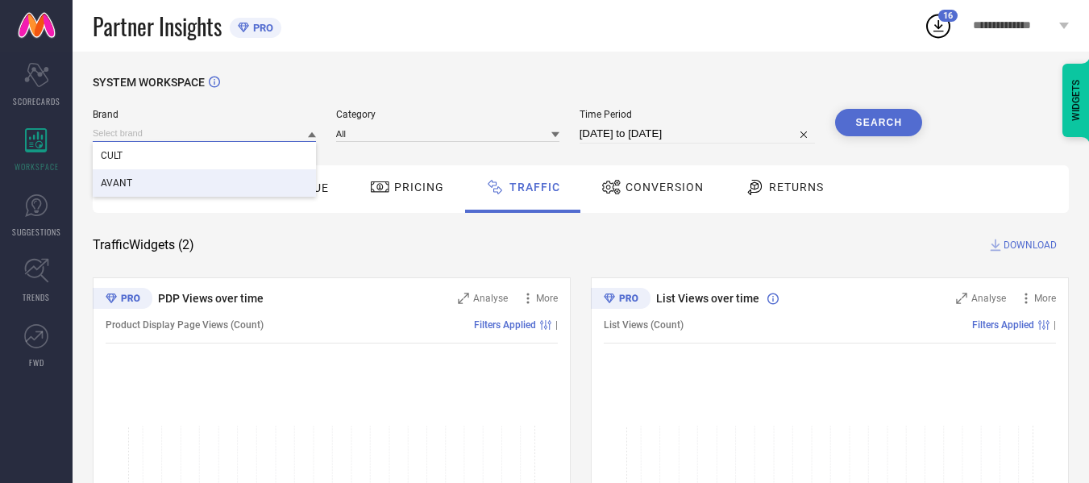
click at [640, 139] on input "[DATE] to [DATE]" at bounding box center [698, 133] width 236 height 19
select select "7"
select select "2025"
select select "8"
select select "2025"
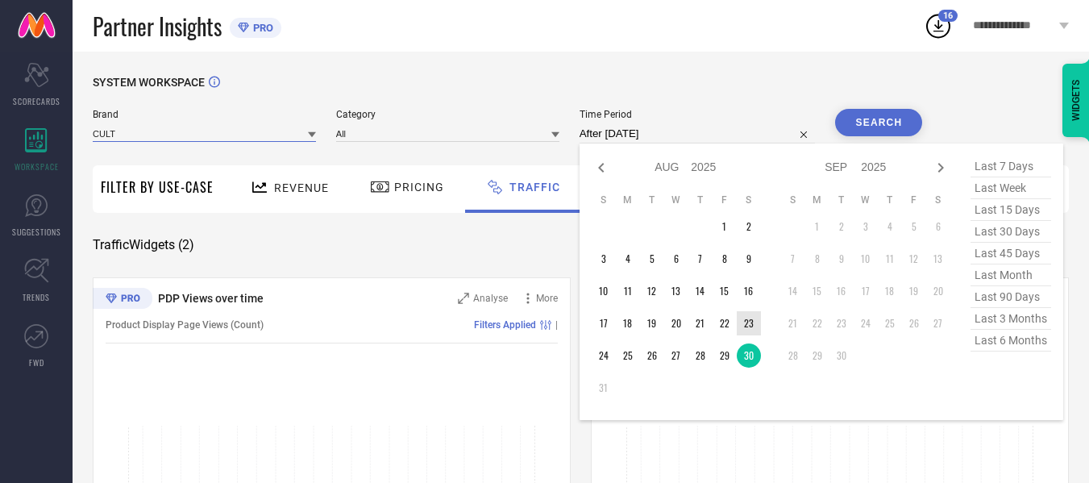
click at [746, 323] on td "23" at bounding box center [749, 323] width 24 height 24
type input "[DATE] to [DATE]"
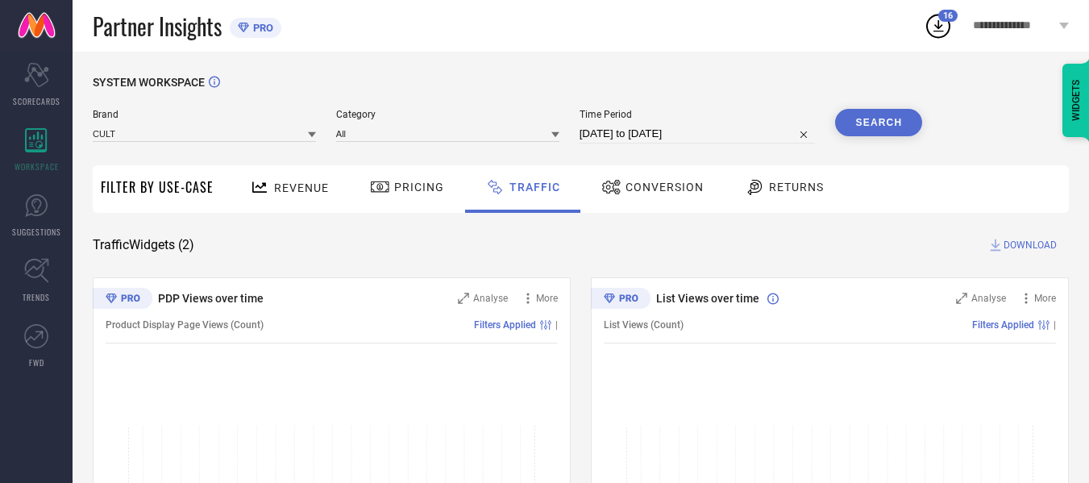
click at [860, 126] on button "Search" at bounding box center [878, 122] width 87 height 27
click at [860, 123] on button "Search" at bounding box center [878, 122] width 87 height 27
click at [1002, 241] on icon at bounding box center [996, 245] width 16 height 16
click at [752, 73] on div "SYSTEM WORKSPACE Brand CULT Category All Time Period [DATE] to [DATE] Search Fi…" at bounding box center [581, 378] width 1017 height 653
click at [1030, 248] on span "DOWNLOAD" at bounding box center [1030, 245] width 53 height 16
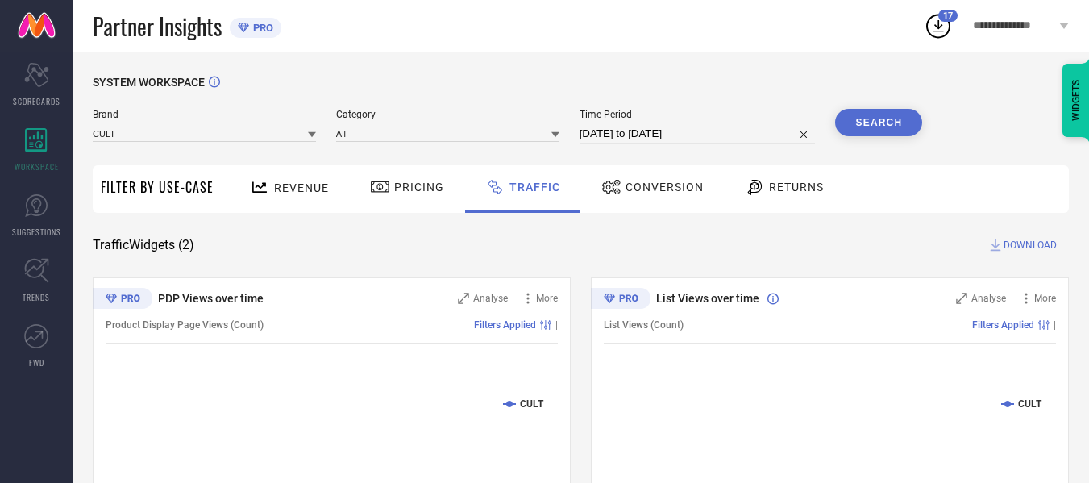
select select "7"
select select "2025"
select select "8"
select select "2025"
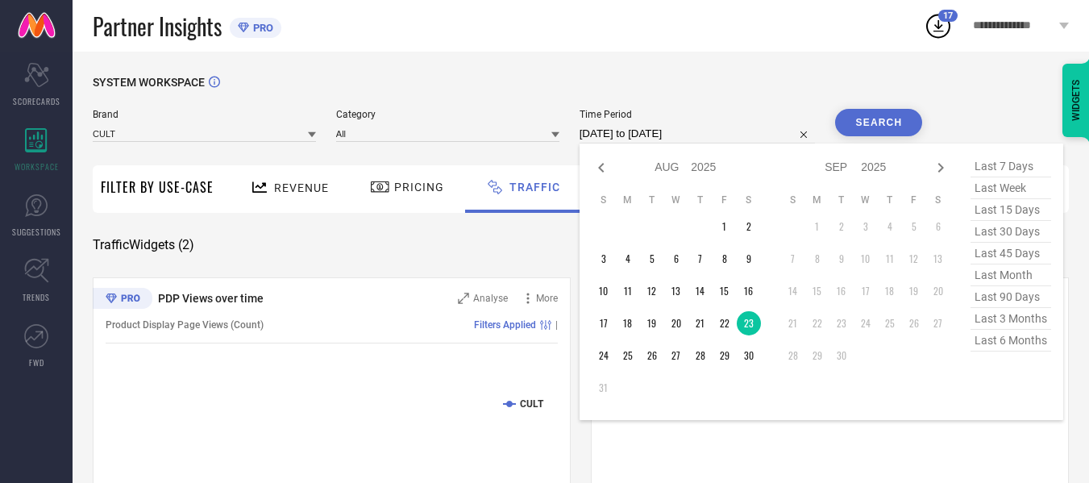
click at [731, 132] on input "[DATE] to [DATE]" at bounding box center [698, 133] width 236 height 19
click at [606, 356] on td "24" at bounding box center [604, 355] width 24 height 24
type input "[DATE] to [DATE]"
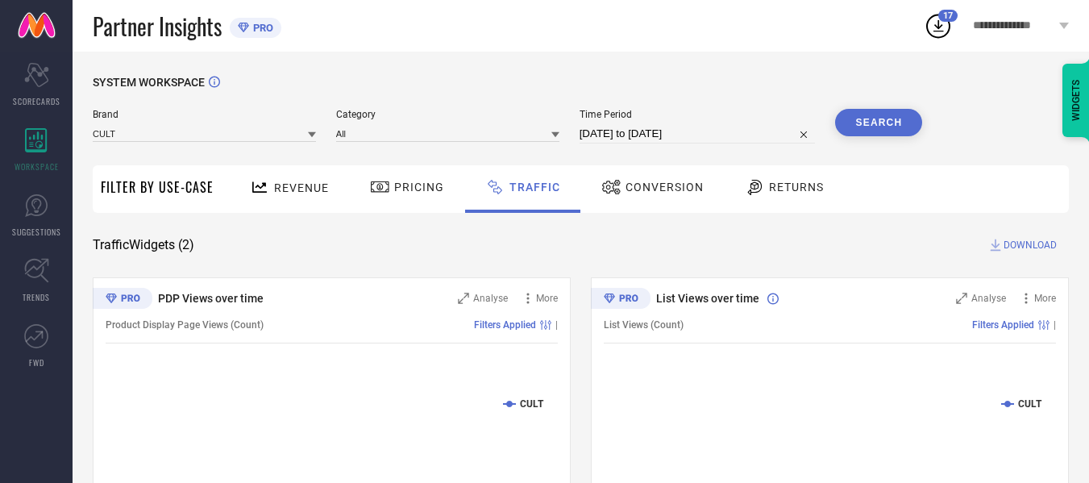
click at [905, 104] on div "SYSTEM WORKSPACE" at bounding box center [581, 92] width 976 height 33
click at [897, 114] on button "Search" at bounding box center [878, 122] width 87 height 27
click at [759, 77] on div "SYSTEM WORKSPACE" at bounding box center [581, 92] width 976 height 33
click at [1041, 245] on span "DOWNLOAD" at bounding box center [1030, 245] width 53 height 16
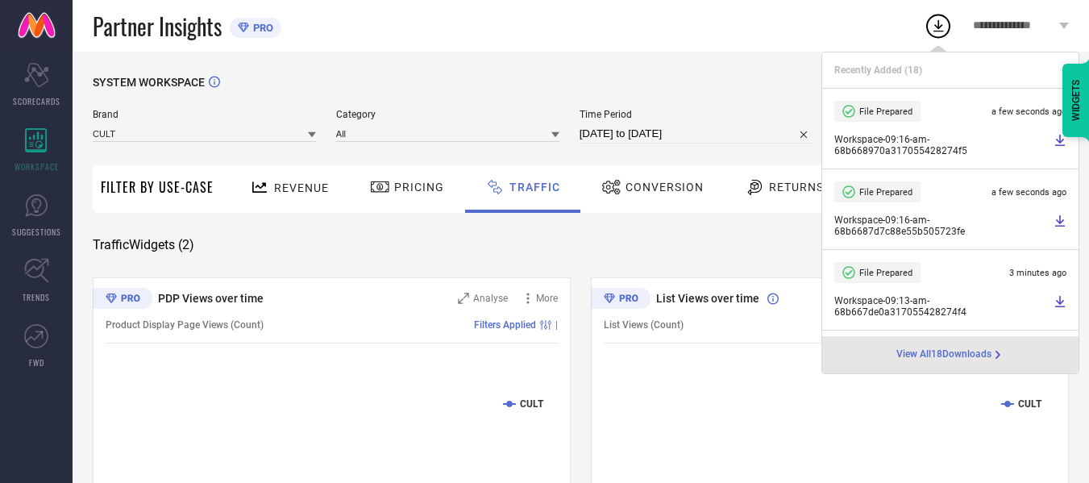
select select "7"
select select "2025"
select select "8"
select select "2025"
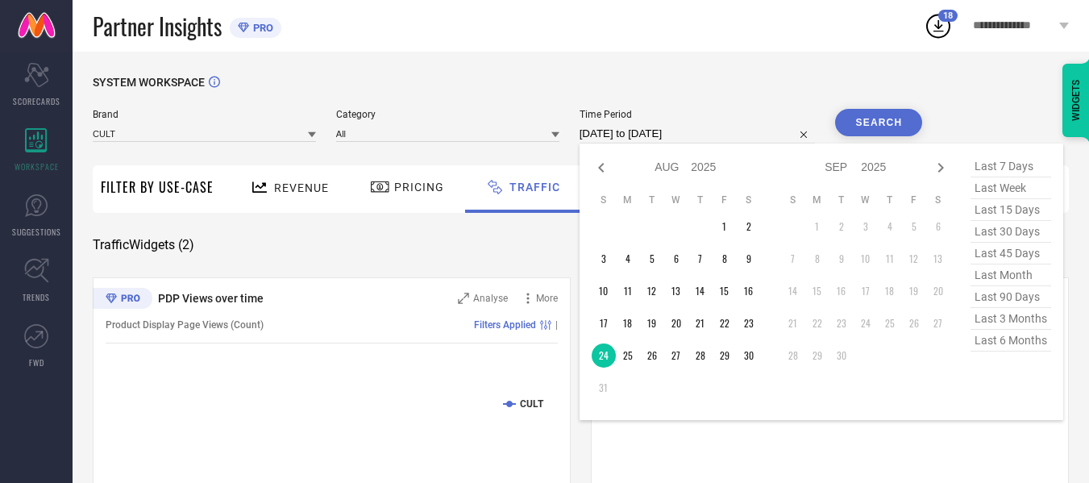
drag, startPoint x: 709, startPoint y: 135, endPoint x: 678, endPoint y: 270, distance: 138.1
click at [709, 135] on input "[DATE] to [DATE]" at bounding box center [698, 133] width 236 height 19
click at [632, 362] on td "25" at bounding box center [628, 355] width 24 height 24
type input "[DATE] to [DATE]"
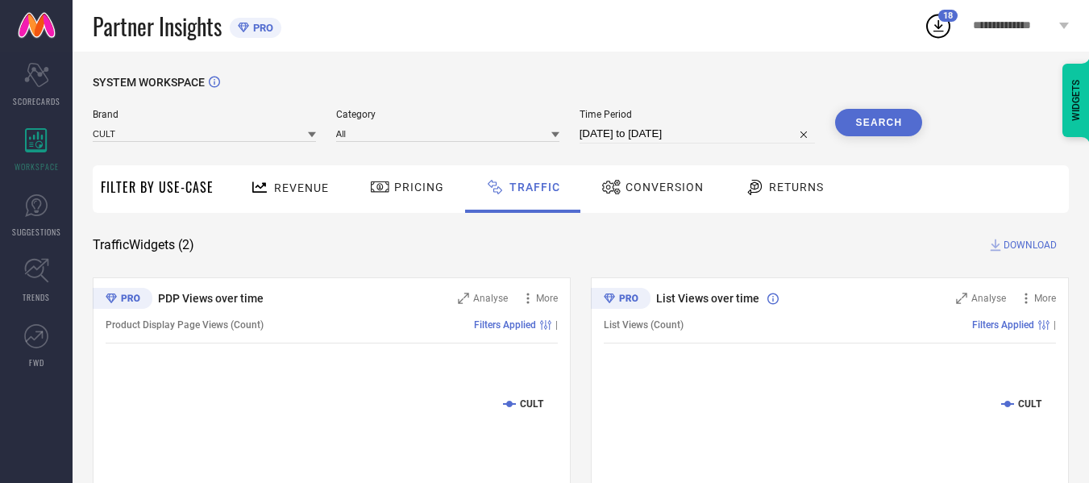
click at [884, 121] on button "Search" at bounding box center [878, 122] width 87 height 27
click at [1034, 244] on span "DOWNLOAD" at bounding box center [1030, 245] width 53 height 16
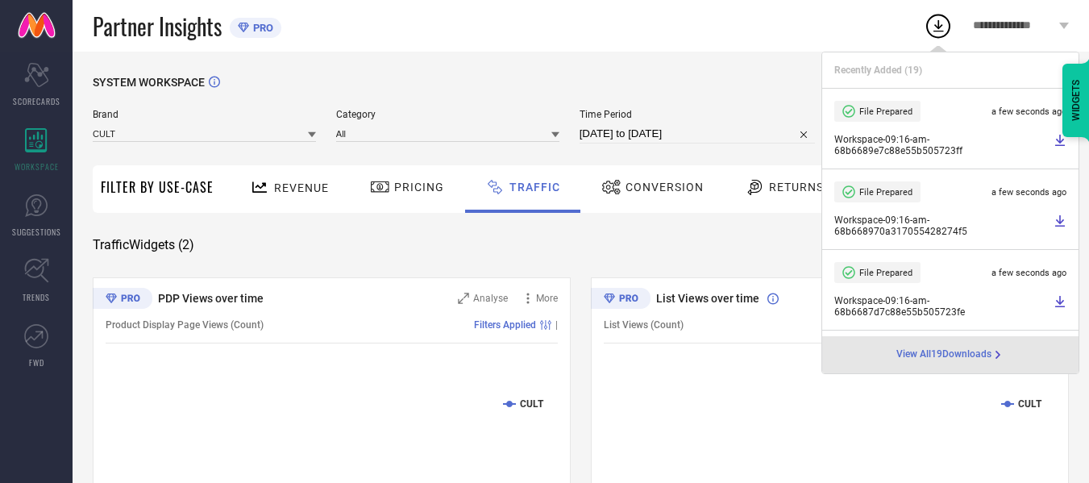
select select "7"
select select "2025"
select select "8"
select select "2025"
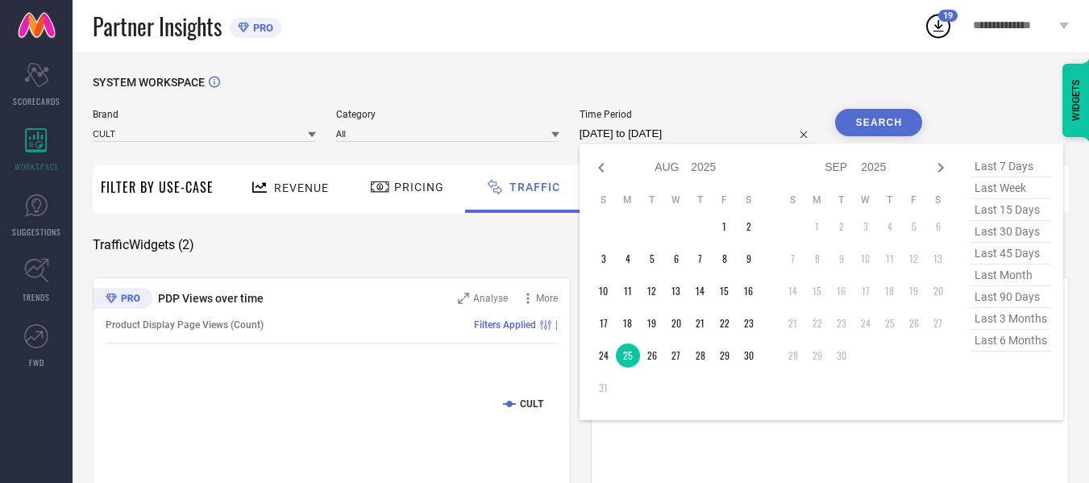
drag, startPoint x: 728, startPoint y: 131, endPoint x: 724, endPoint y: 175, distance: 43.7
click at [728, 131] on input "[DATE] to [DATE]" at bounding box center [698, 133] width 236 height 19
click at [651, 352] on td "26" at bounding box center [652, 355] width 24 height 24
type input "[DATE] to [DATE]"
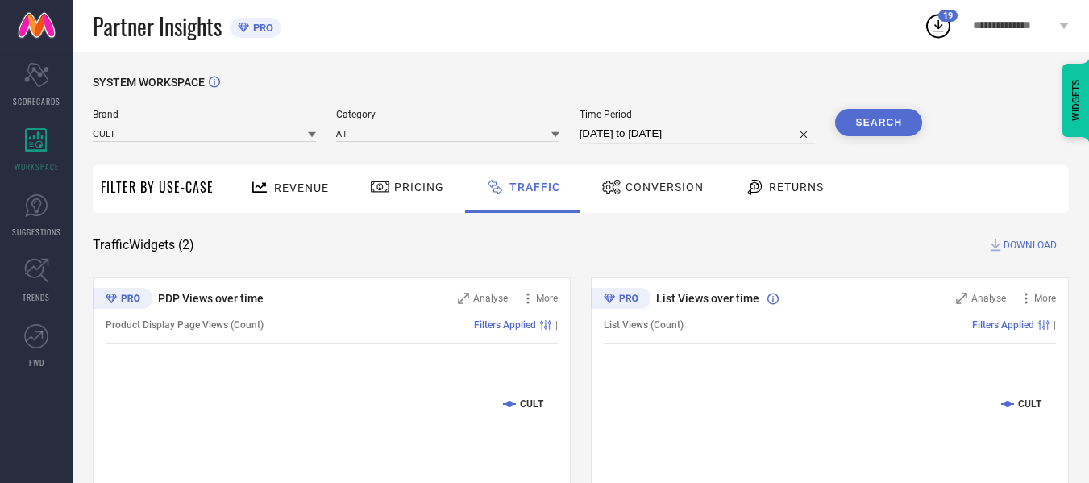
click at [889, 118] on button "Search" at bounding box center [878, 122] width 87 height 27
click at [1026, 241] on span "DOWNLOAD" at bounding box center [1030, 245] width 53 height 16
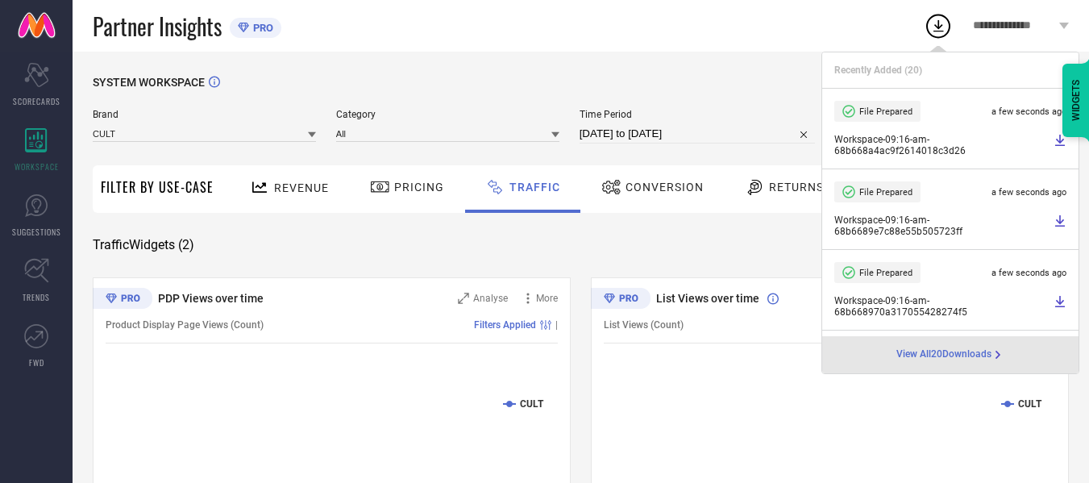
select select "7"
select select "2025"
select select "8"
select select "2025"
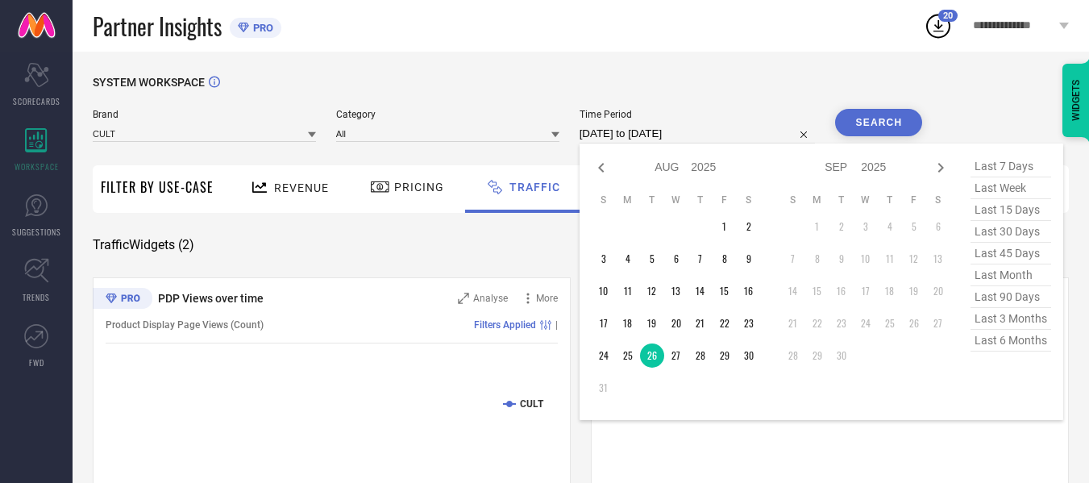
drag, startPoint x: 716, startPoint y: 134, endPoint x: 722, endPoint y: 212, distance: 78.4
click at [716, 134] on input "[DATE] to [DATE]" at bounding box center [698, 133] width 236 height 19
click at [672, 351] on td "27" at bounding box center [676, 355] width 24 height 24
type input "[DATE] to [DATE]"
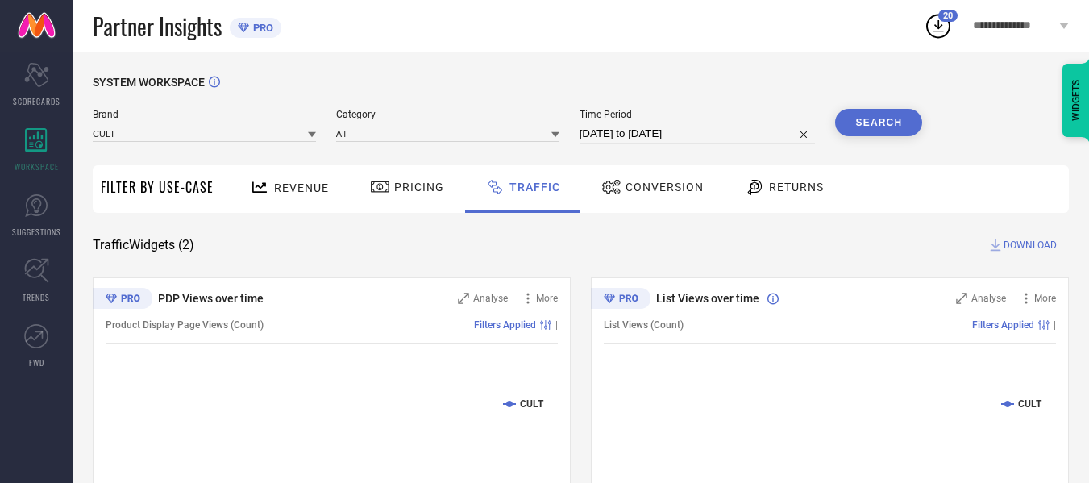
click at [853, 116] on button "Search" at bounding box center [878, 122] width 87 height 27
click at [1012, 248] on span "DOWNLOAD" at bounding box center [1030, 245] width 53 height 16
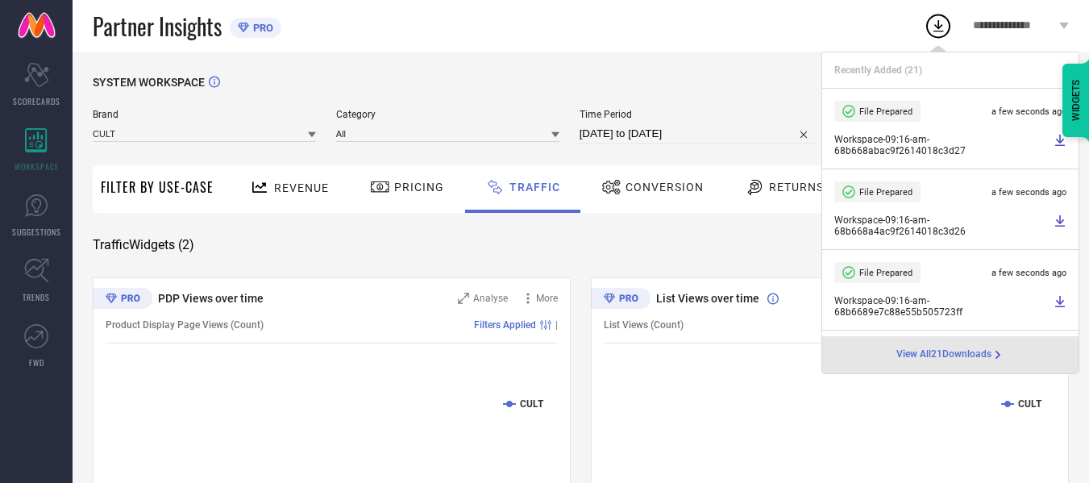
click at [751, 135] on input "[DATE] to [DATE]" at bounding box center [698, 133] width 236 height 19
select select "7"
select select "2025"
select select "8"
select select "2025"
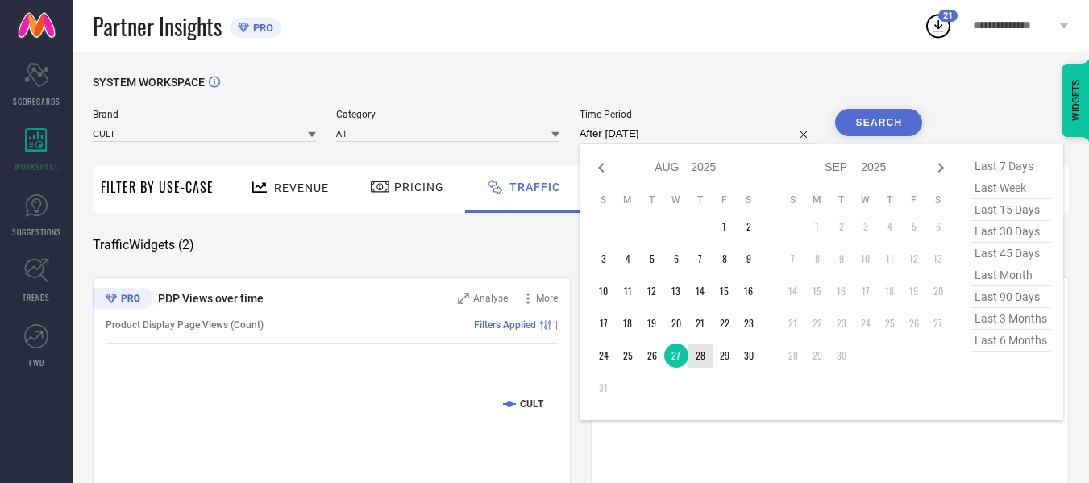
click at [702, 351] on td "28" at bounding box center [701, 355] width 24 height 24
type input "[DATE] to [DATE]"
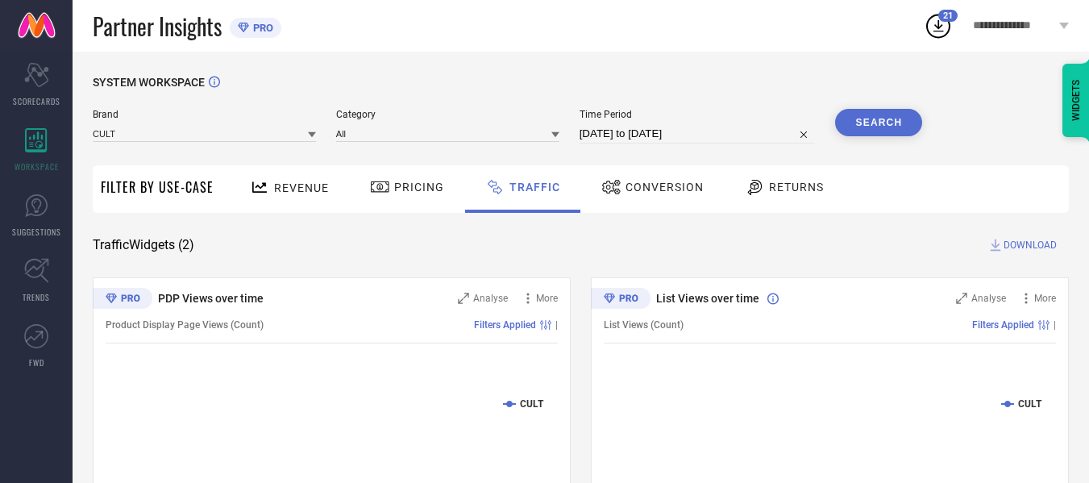
click at [822, 131] on div "Brand CULT Category All Time Period [DATE] to [DATE] Search" at bounding box center [508, 126] width 830 height 35
click at [867, 129] on button "Search" at bounding box center [878, 122] width 87 height 27
click at [1011, 242] on span "DOWNLOAD" at bounding box center [1030, 245] width 53 height 16
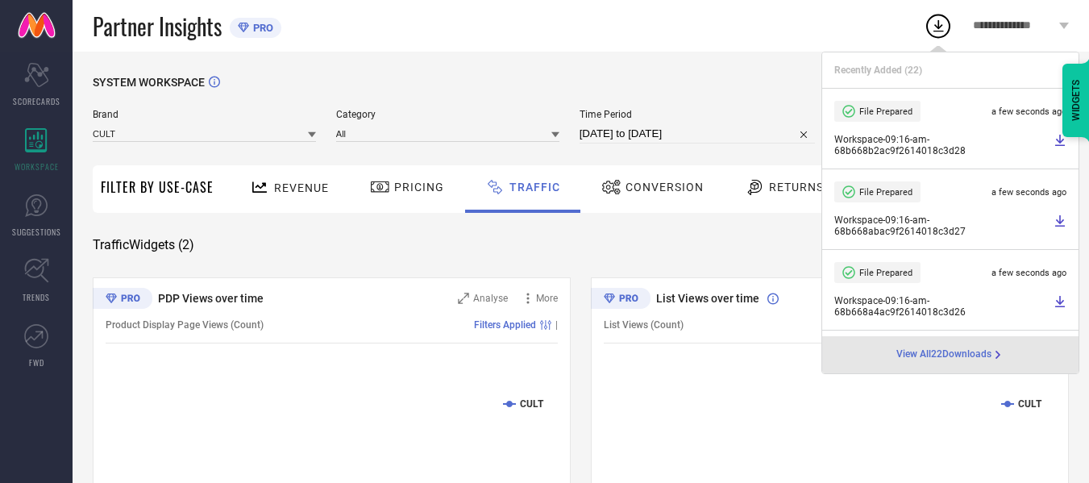
click at [735, 133] on input "[DATE] to [DATE]" at bounding box center [698, 133] width 236 height 19
select select "7"
select select "2025"
select select "8"
select select "2025"
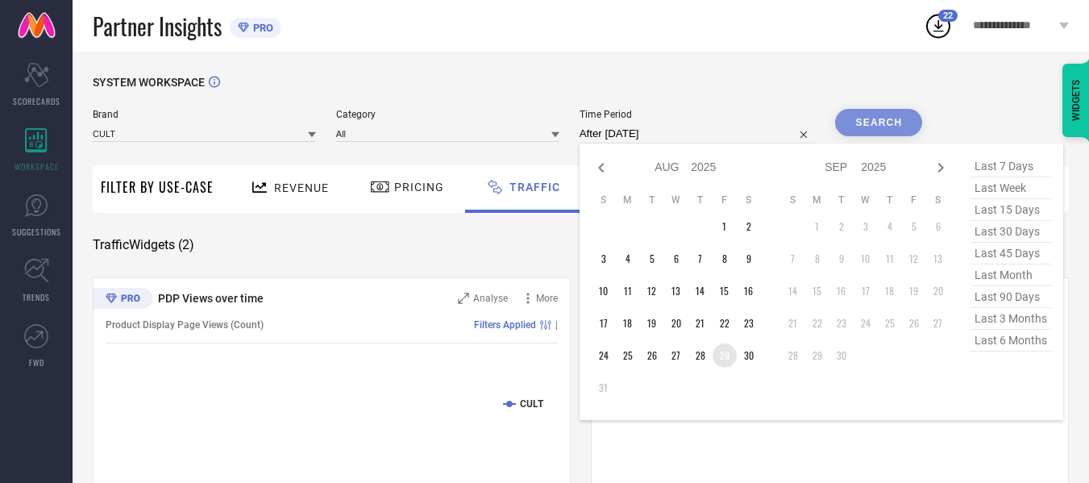
click at [728, 361] on td "29" at bounding box center [725, 355] width 24 height 24
type input "[DATE] to [DATE]"
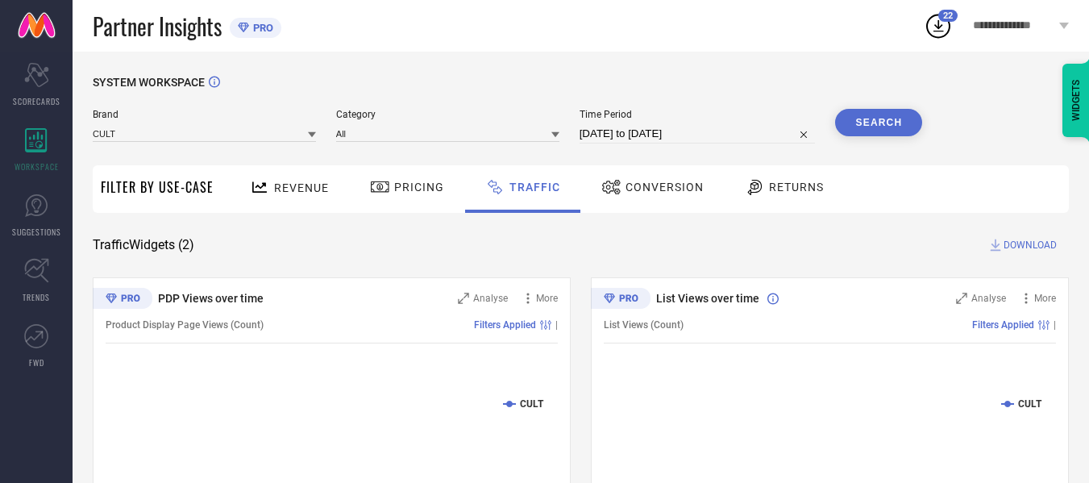
click at [843, 138] on div "Search" at bounding box center [878, 126] width 87 height 35
click at [847, 123] on button "Search" at bounding box center [878, 122] width 87 height 27
click at [1021, 244] on span "DOWNLOAD" at bounding box center [1030, 245] width 53 height 16
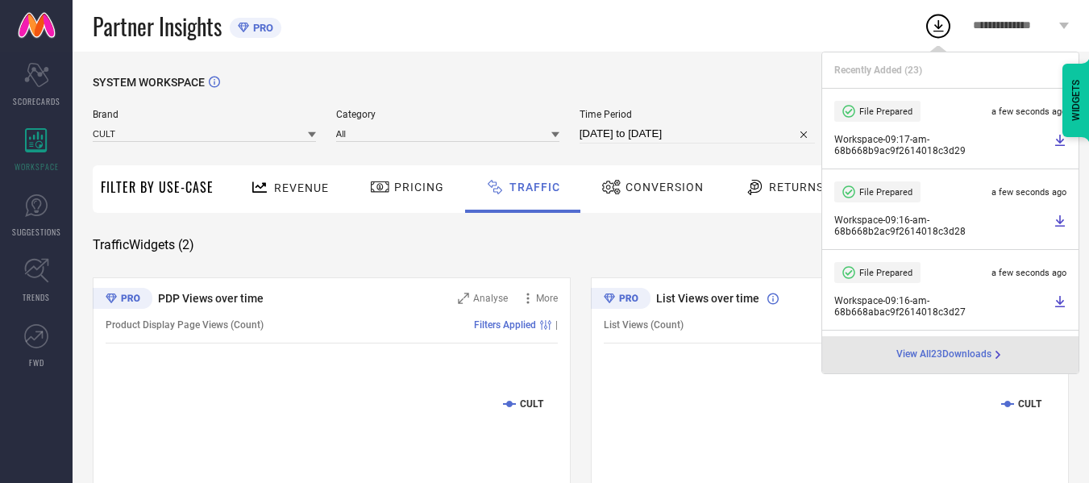
click at [729, 137] on input "[DATE] to [DATE]" at bounding box center [698, 133] width 236 height 19
select select "7"
select select "2025"
select select "8"
select select "2025"
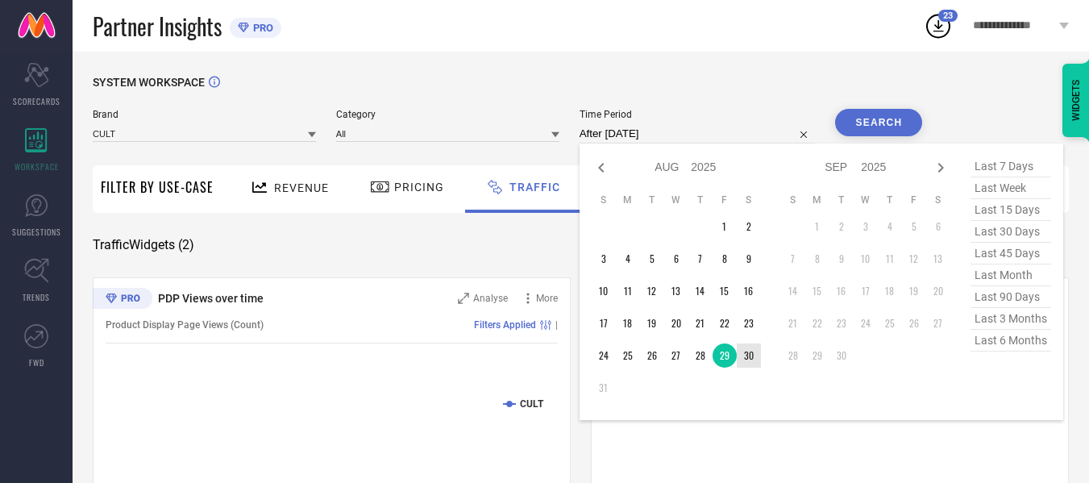
click at [752, 355] on td "30" at bounding box center [749, 355] width 24 height 24
type input "[DATE] to [DATE]"
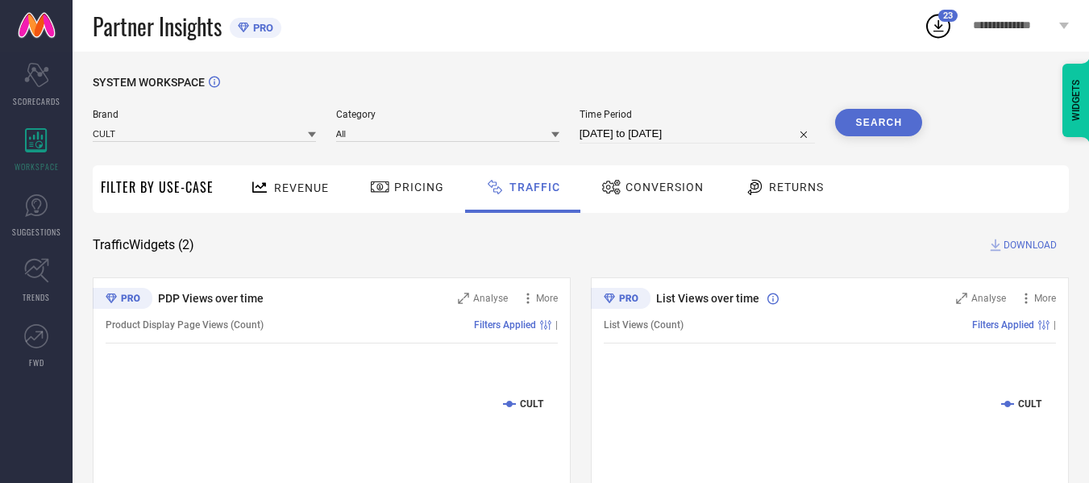
drag, startPoint x: 862, startPoint y: 149, endPoint x: 872, endPoint y: 120, distance: 30.9
click at [868, 135] on div "Brand CULT Category All Time Period [DATE] to [DATE] Search" at bounding box center [508, 133] width 830 height 48
click at [872, 120] on button "Search" at bounding box center [878, 122] width 87 height 27
click at [1013, 248] on span "DOWNLOAD" at bounding box center [1030, 245] width 53 height 16
click at [219, 133] on input at bounding box center [204, 133] width 223 height 17
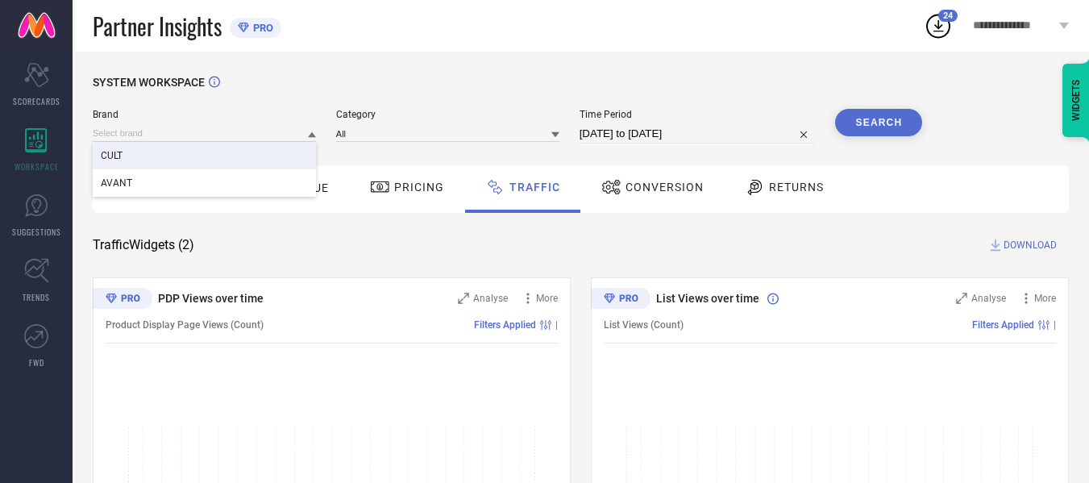
click at [203, 166] on div "CULT" at bounding box center [204, 155] width 223 height 27
click at [691, 135] on input "[DATE] to [DATE]" at bounding box center [698, 133] width 236 height 19
select select "7"
select select "2025"
select select "8"
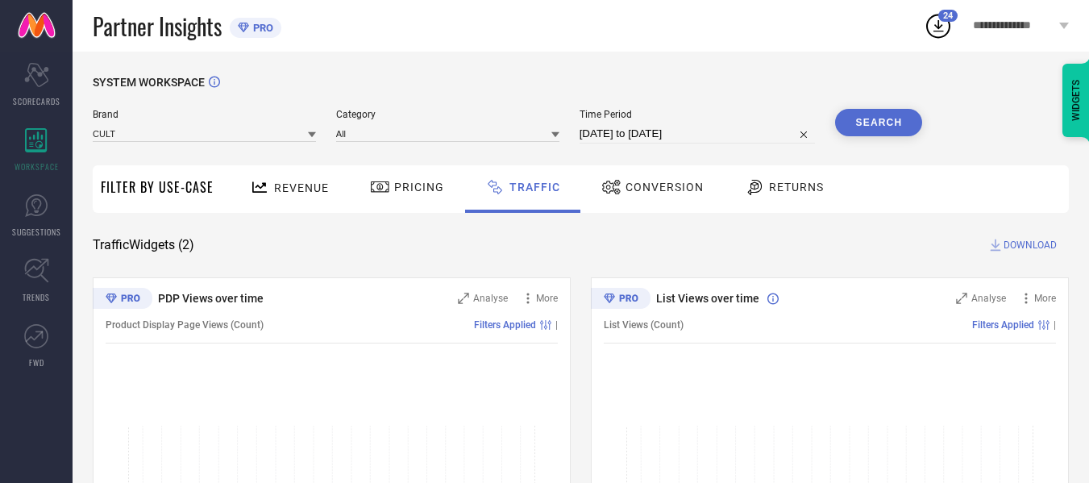
select select "2025"
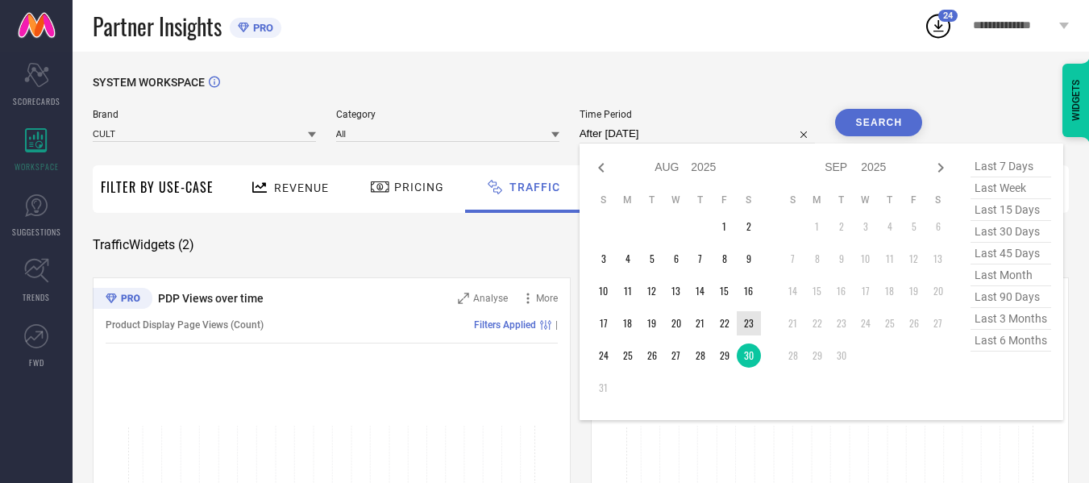
click at [749, 322] on td "23" at bounding box center [749, 323] width 24 height 24
type input "[DATE] to [DATE]"
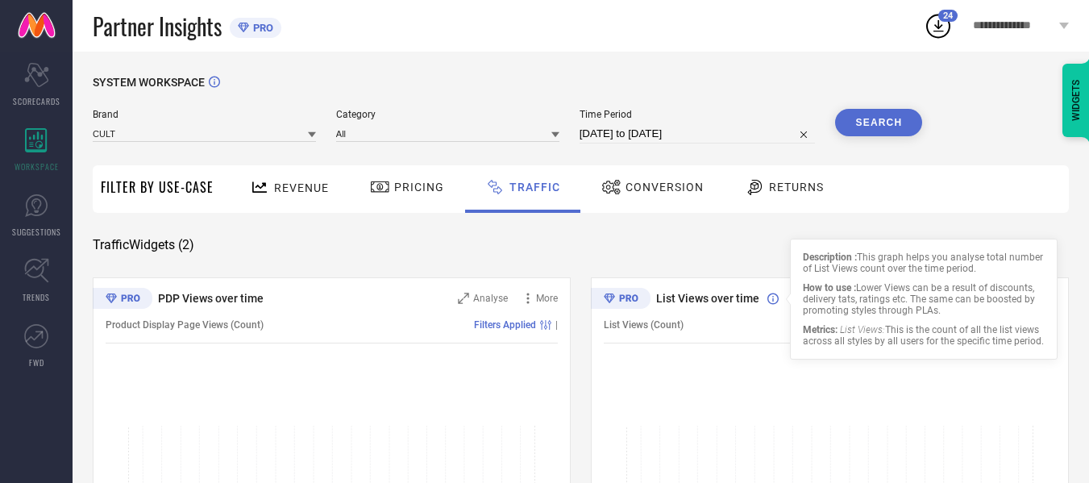
click at [909, 120] on button "Search" at bounding box center [878, 122] width 87 height 27
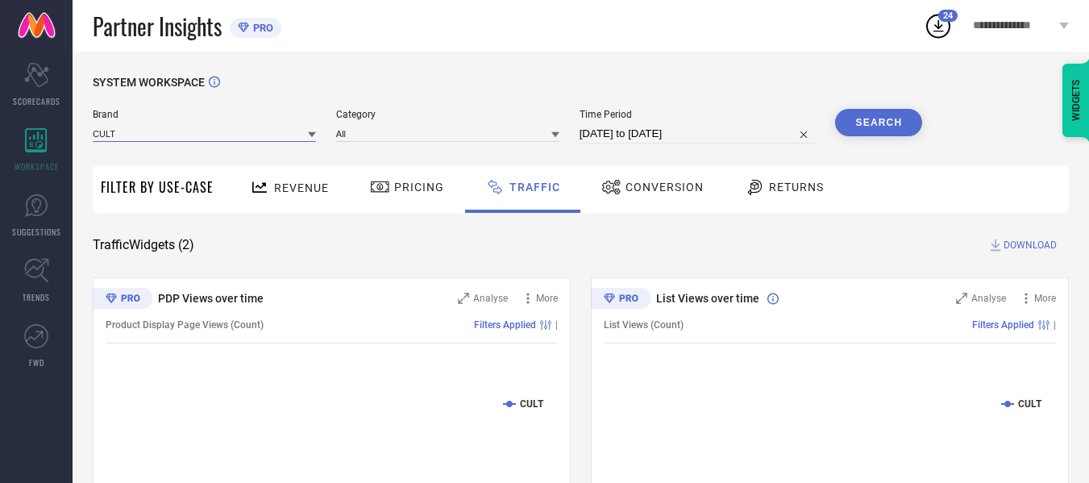
click at [211, 133] on input at bounding box center [204, 133] width 223 height 17
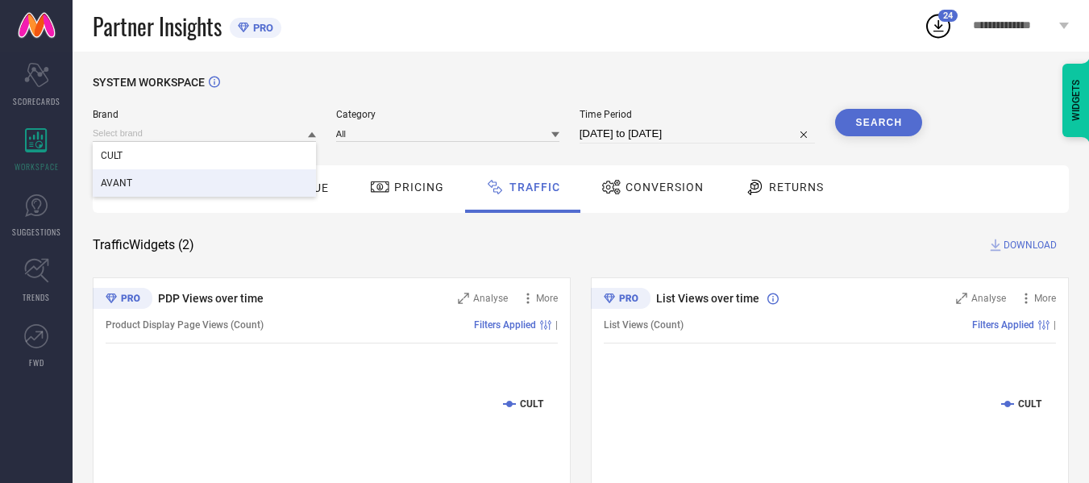
click at [192, 178] on div "AVANT" at bounding box center [204, 182] width 223 height 27
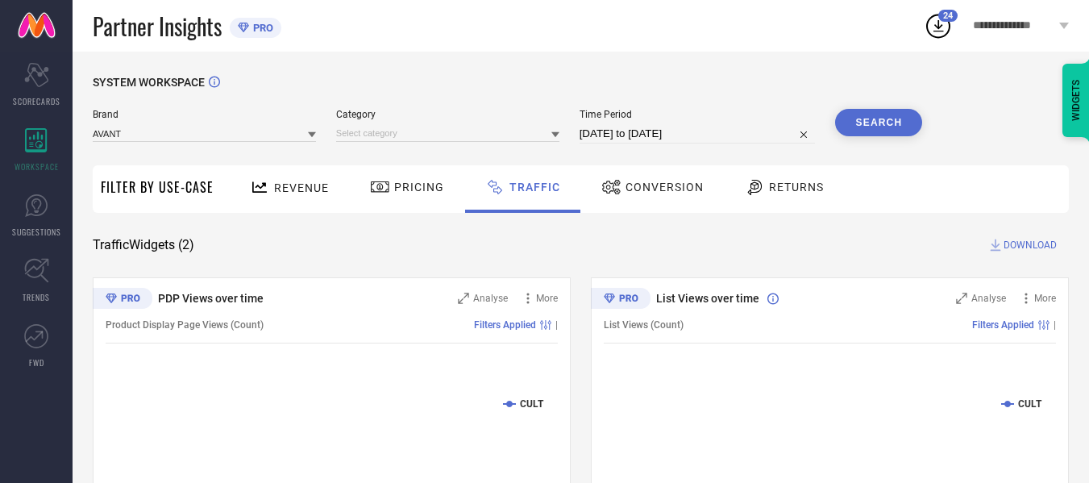
click at [451, 124] on div "Category" at bounding box center [447, 126] width 223 height 35
click at [448, 129] on input at bounding box center [447, 133] width 223 height 17
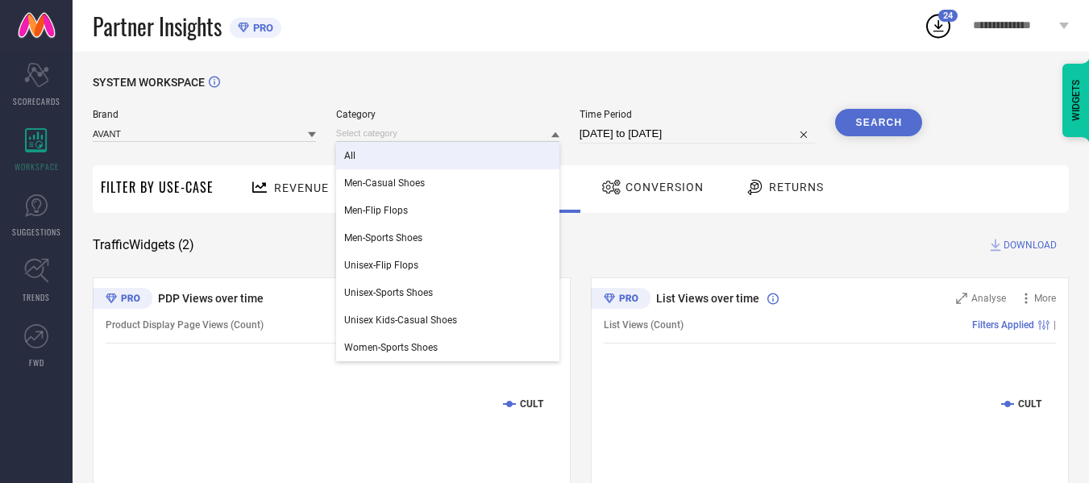
click at [437, 148] on div "All" at bounding box center [447, 155] width 223 height 27
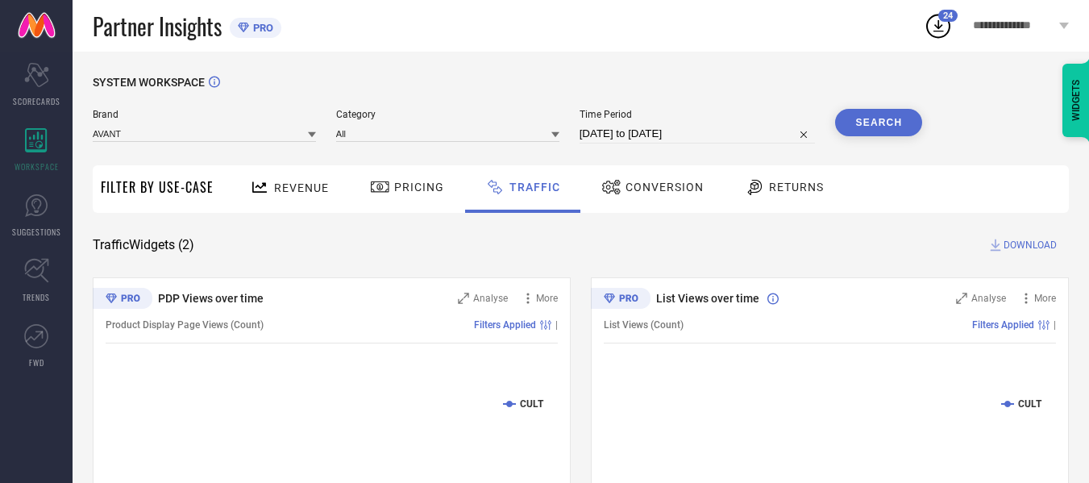
select select "7"
select select "2025"
select select "8"
select select "2025"
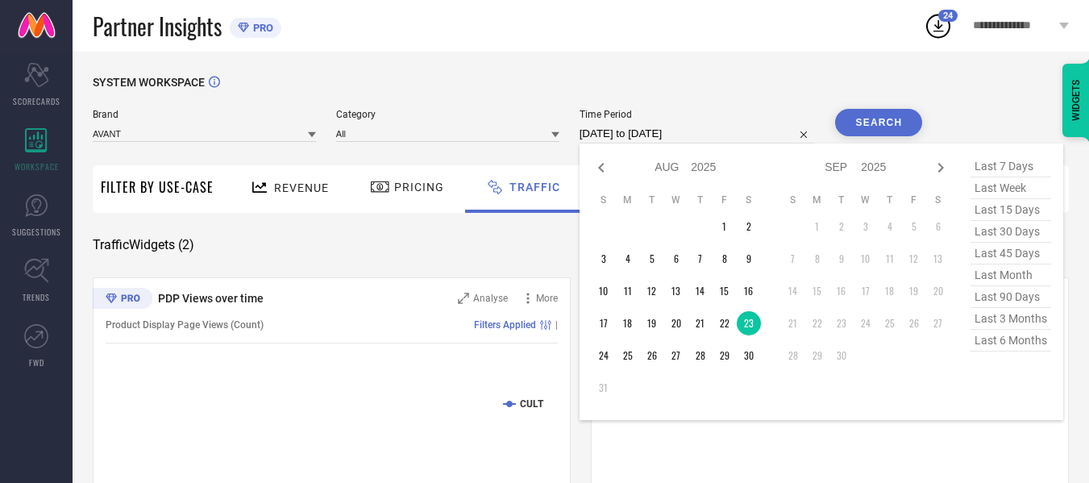
click at [668, 131] on input "[DATE] to [DATE]" at bounding box center [698, 133] width 236 height 19
type input "After [DATE]"
click at [758, 315] on td "23" at bounding box center [749, 323] width 24 height 24
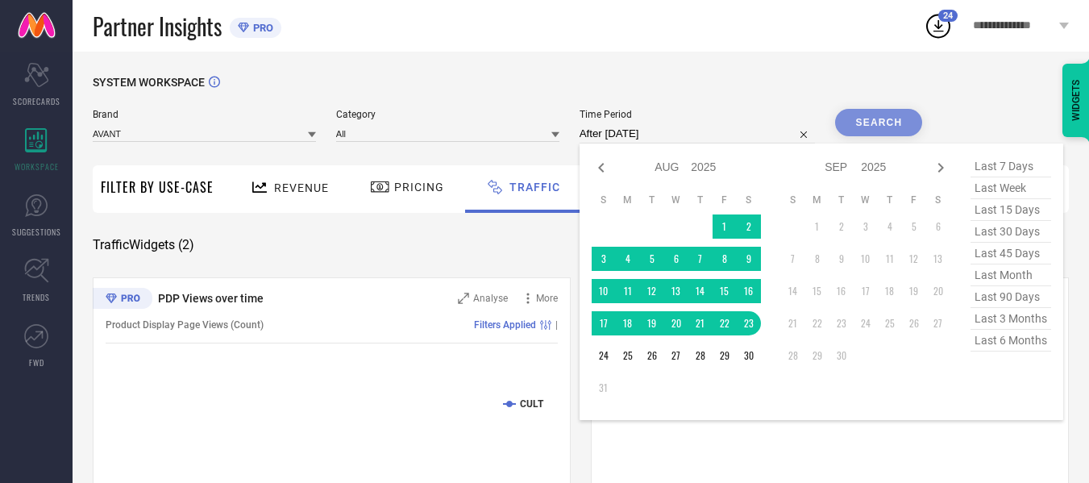
click at [701, 62] on div "SYSTEM WORKSPACE Brand AVANT Category All Time Period After [DATE] Jan Feb Mar …" at bounding box center [581, 378] width 1017 height 653
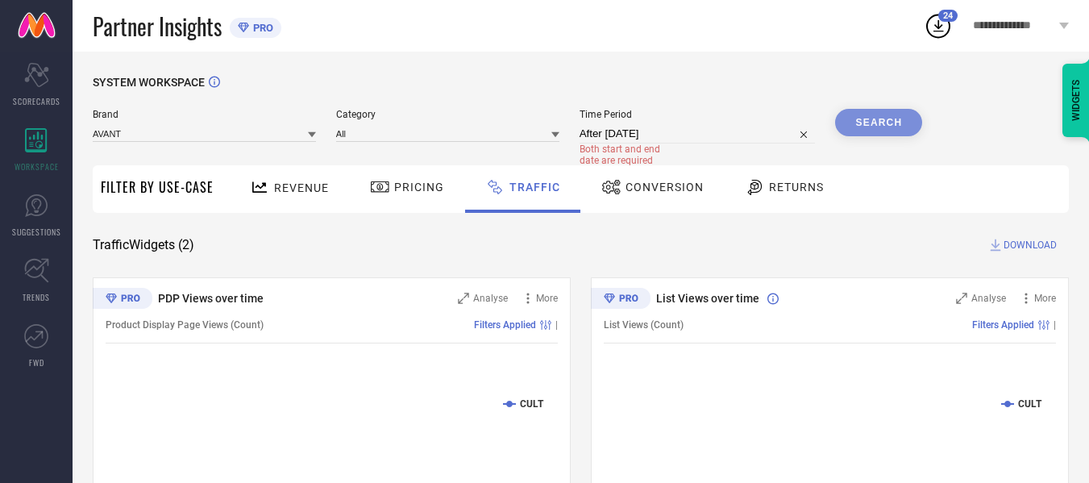
click at [664, 133] on input "After [DATE]" at bounding box center [698, 133] width 236 height 19
select select "7"
select select "2025"
select select "8"
select select "2025"
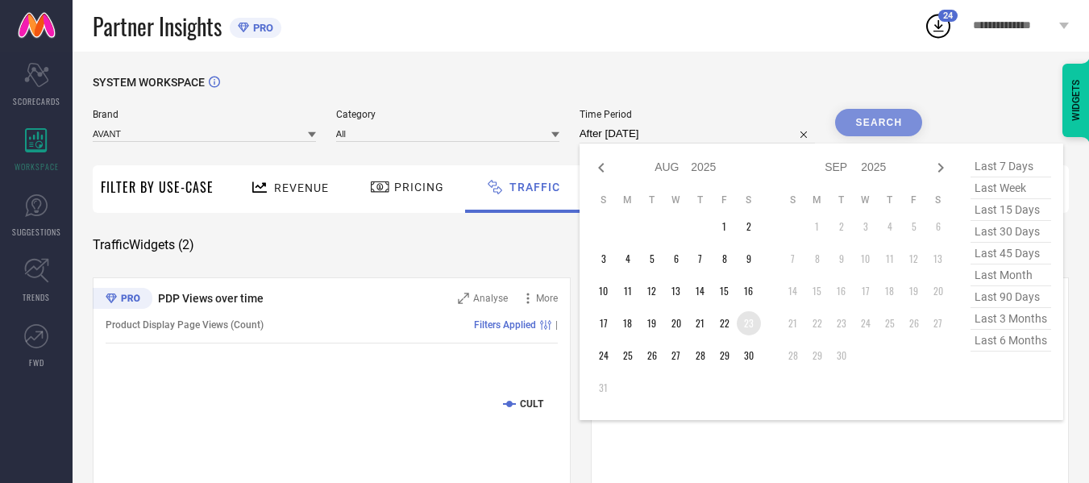
type input "[DATE] to [DATE]"
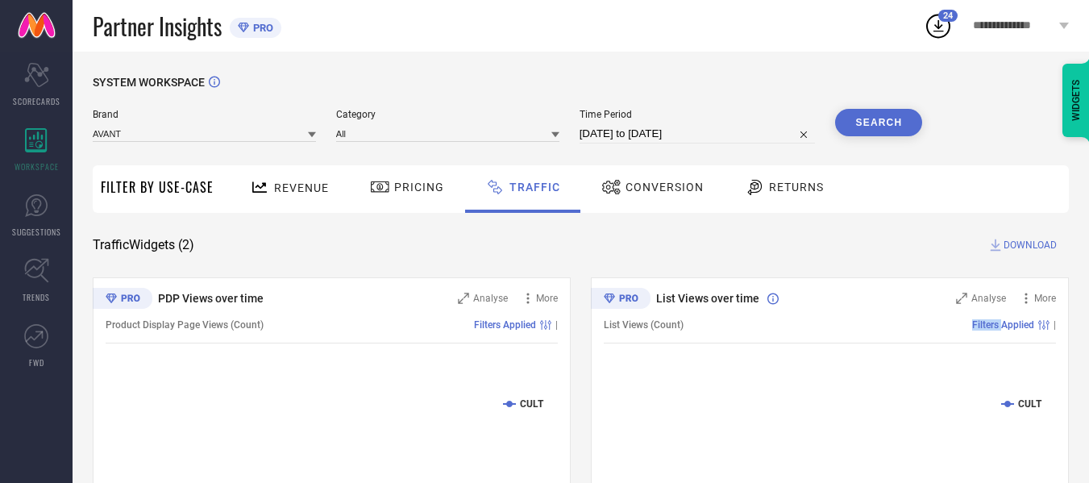
click at [752, 324] on div "Filters Applied |" at bounding box center [870, 324] width 373 height 11
click at [863, 131] on button "Search" at bounding box center [878, 122] width 87 height 27
click at [866, 130] on button "Search" at bounding box center [878, 122] width 87 height 27
click at [1033, 244] on span "DOWNLOAD" at bounding box center [1030, 245] width 53 height 16
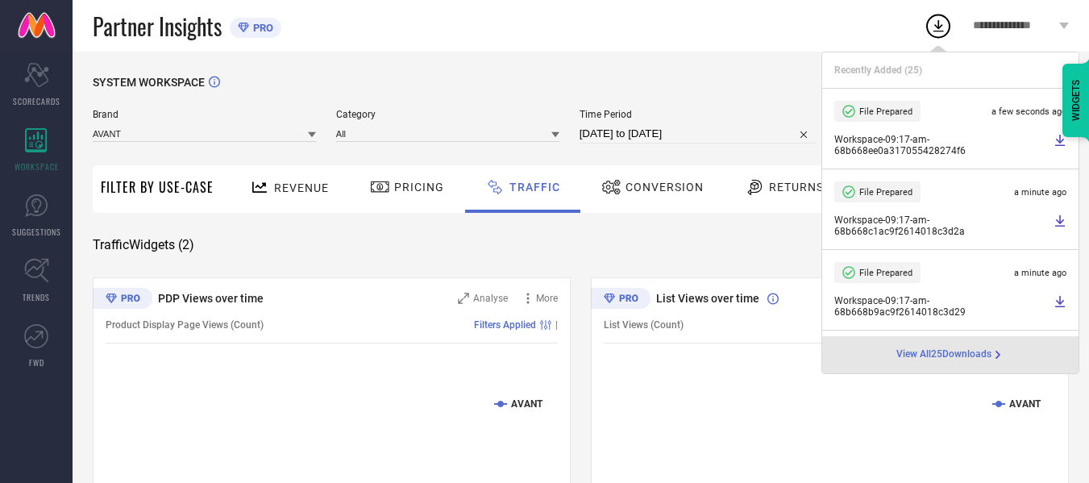
click at [716, 133] on input "[DATE] to [DATE]" at bounding box center [698, 133] width 236 height 19
select select "7"
select select "2025"
select select "8"
select select "2025"
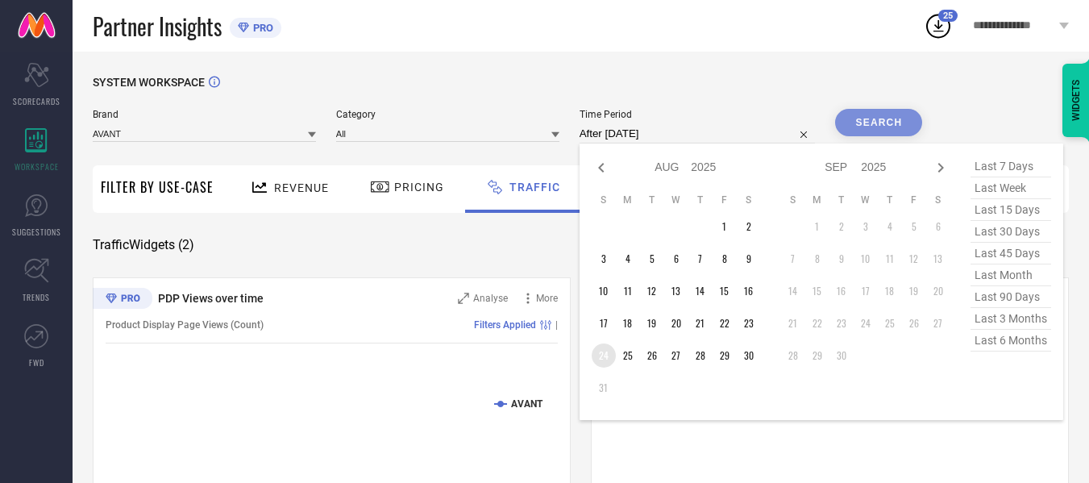
click at [609, 350] on td "24" at bounding box center [604, 355] width 24 height 24
type input "[DATE] to [DATE]"
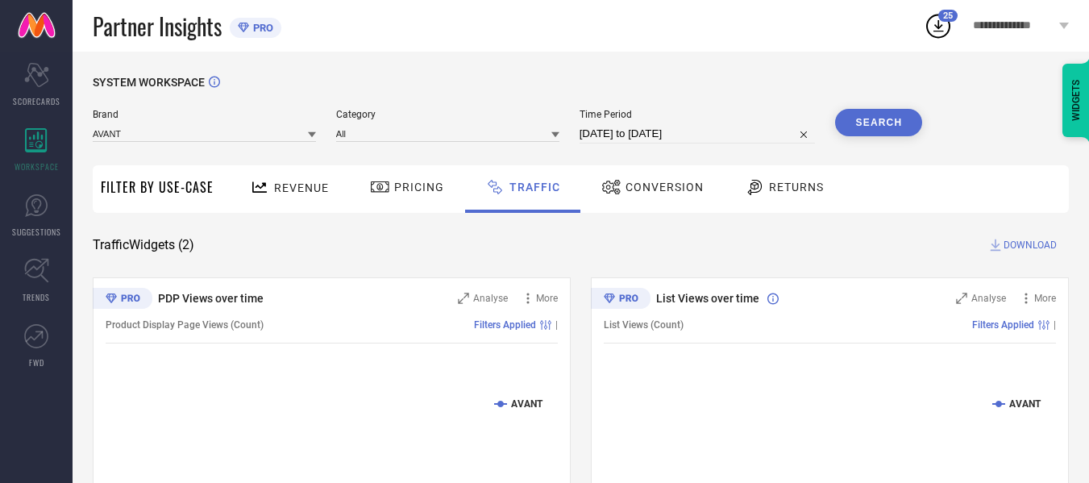
click at [886, 123] on button "Search" at bounding box center [878, 122] width 87 height 27
click at [1018, 247] on span "DOWNLOAD" at bounding box center [1030, 245] width 53 height 16
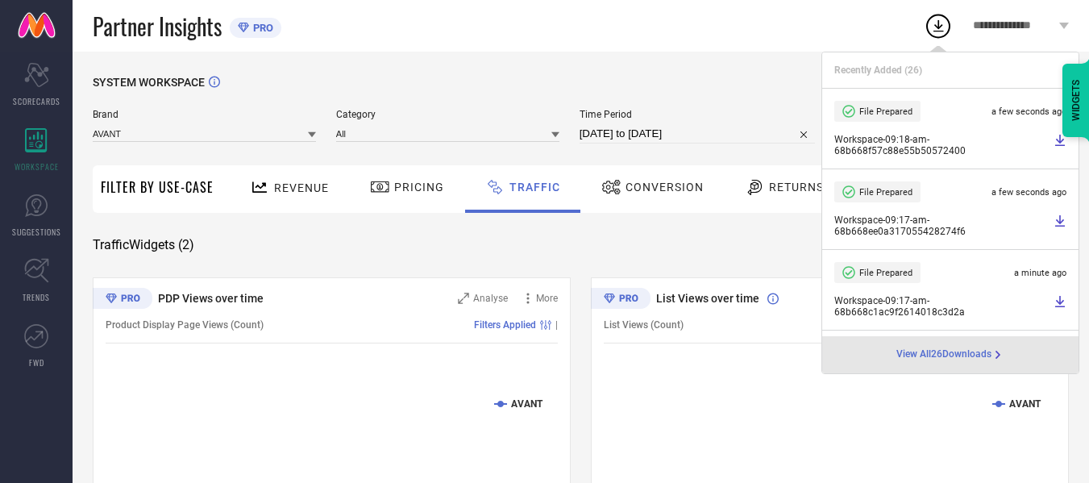
click at [725, 134] on input "[DATE] to [DATE]" at bounding box center [698, 133] width 236 height 19
select select "7"
select select "2025"
select select "8"
select select "2025"
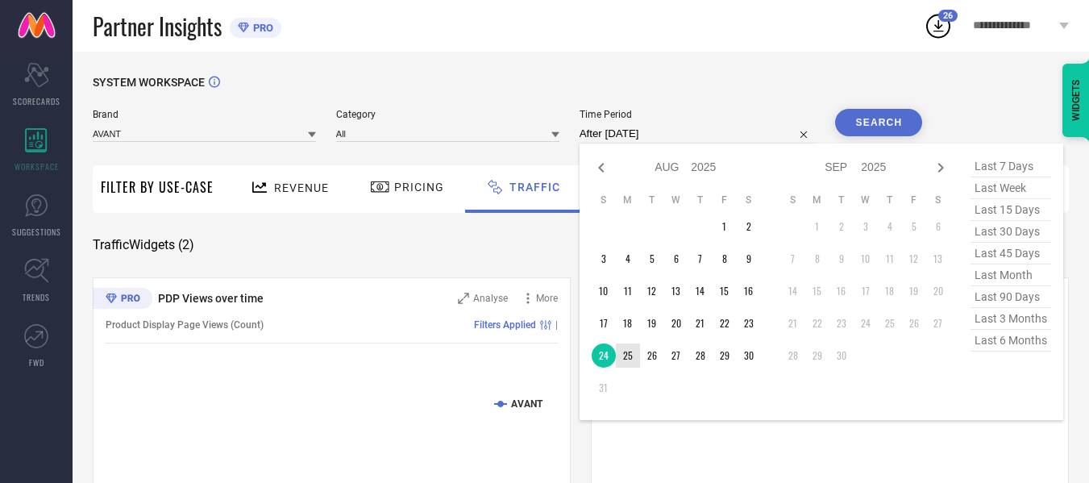
click at [636, 359] on td "25" at bounding box center [628, 355] width 24 height 24
type input "[DATE] to [DATE]"
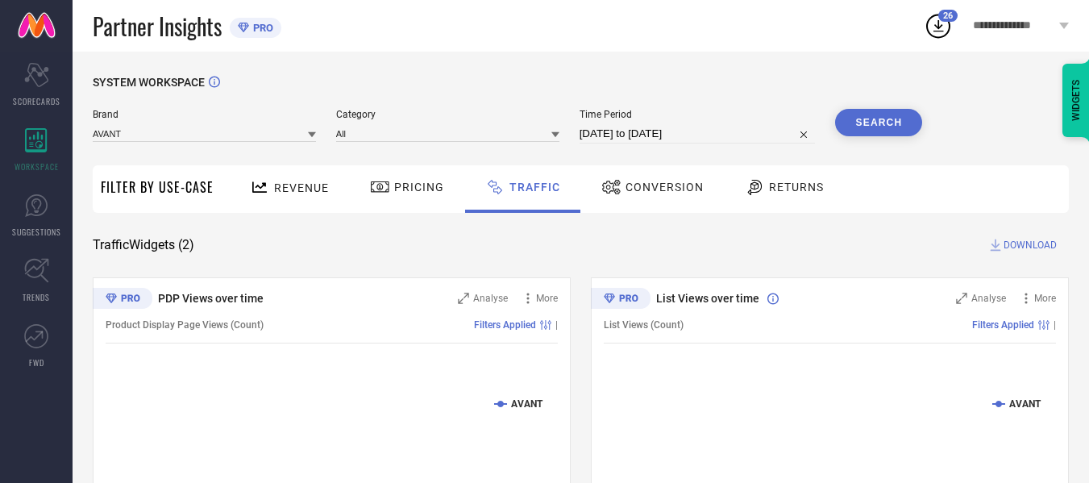
click at [903, 114] on button "Search" at bounding box center [878, 122] width 87 height 27
click at [1009, 248] on span "DOWNLOAD" at bounding box center [1030, 245] width 53 height 16
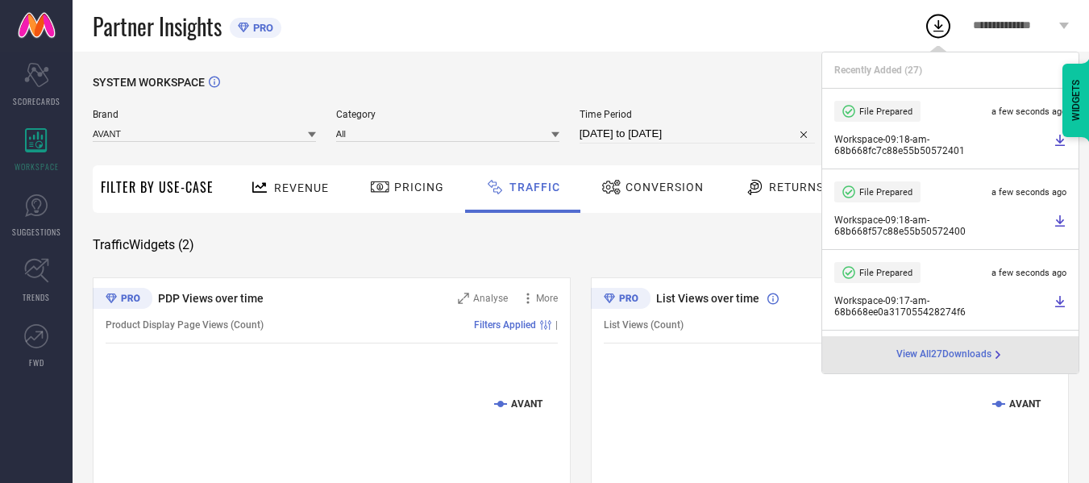
click at [714, 137] on input "[DATE] to [DATE]" at bounding box center [698, 133] width 236 height 19
select select "7"
select select "2025"
select select "8"
select select "2025"
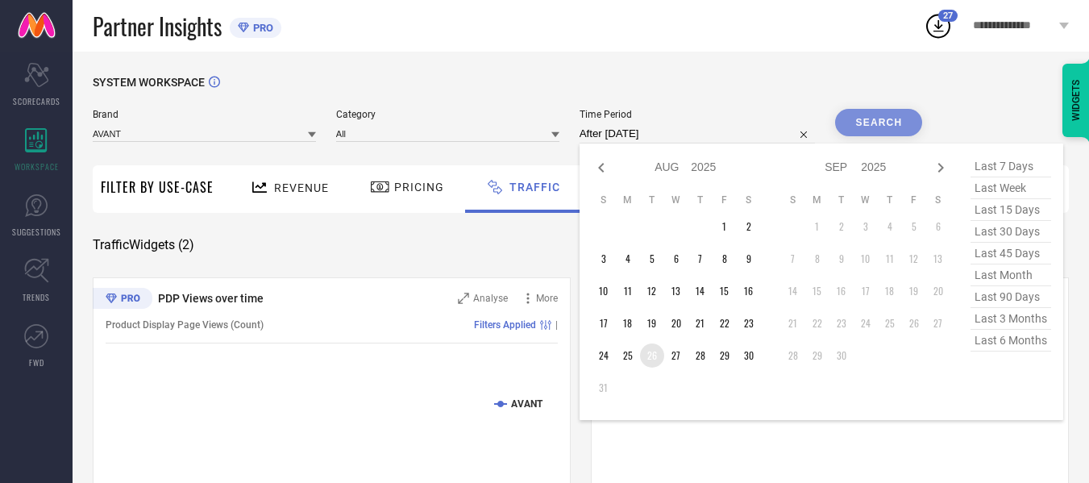
click at [660, 356] on td "26" at bounding box center [652, 355] width 24 height 24
type input "[DATE] to [DATE]"
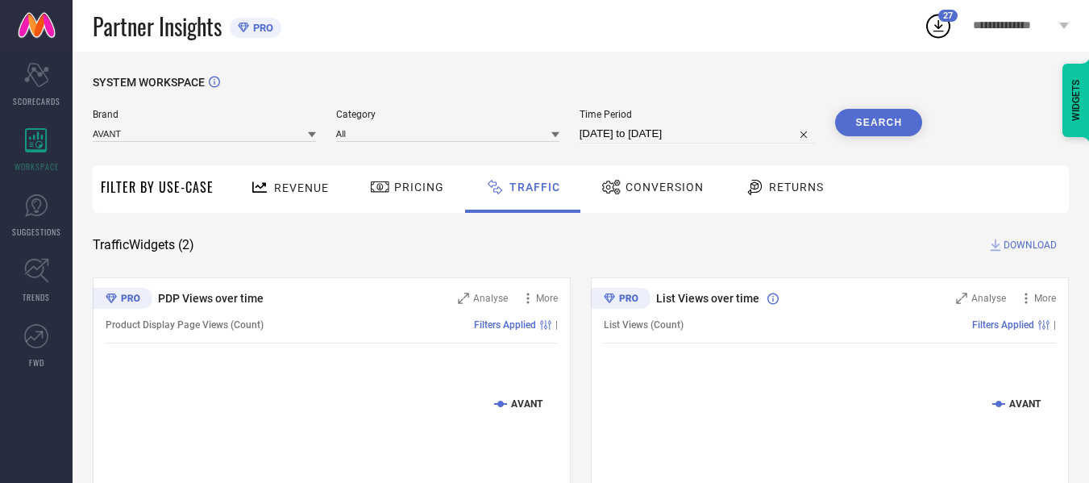
drag, startPoint x: 873, startPoint y: 148, endPoint x: 873, endPoint y: 125, distance: 23.4
click at [873, 144] on div "Brand AVANT Category All Time Period [DATE] to [DATE] Search" at bounding box center [508, 133] width 830 height 48
click at [873, 123] on button "Search" at bounding box center [878, 122] width 87 height 27
click at [1011, 243] on span "DOWNLOAD" at bounding box center [1030, 245] width 53 height 16
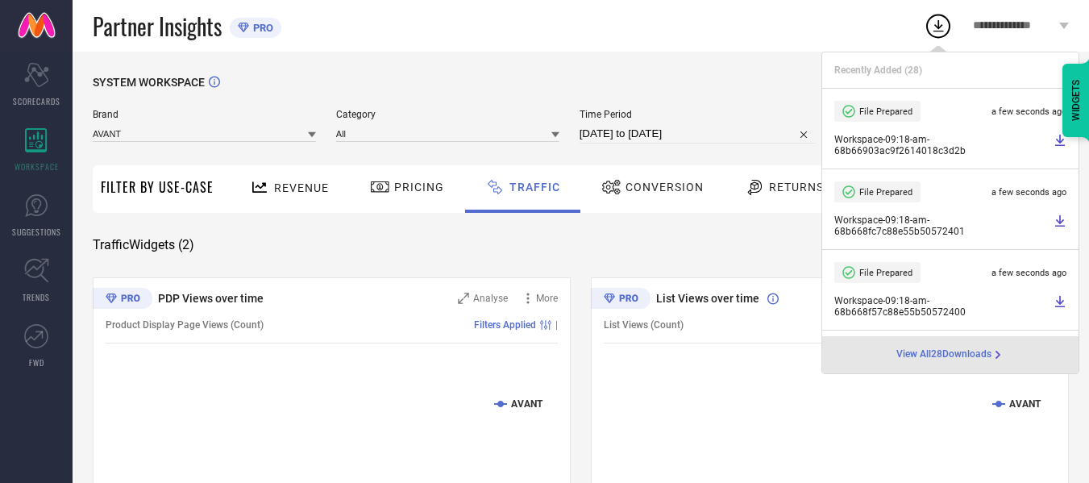
click at [735, 132] on input "[DATE] to [DATE]" at bounding box center [698, 133] width 236 height 19
select select "7"
select select "2025"
select select "8"
select select "2025"
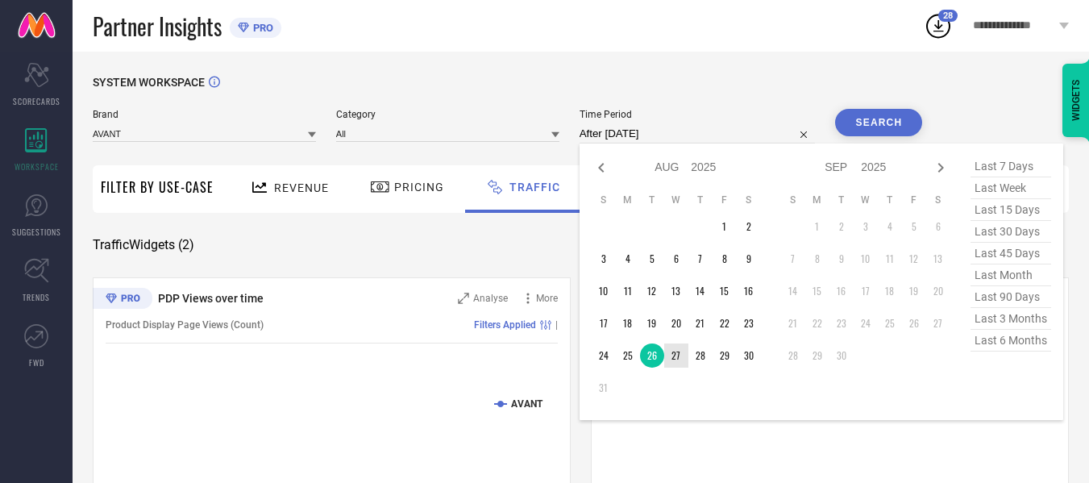
click at [684, 350] on td "27" at bounding box center [676, 355] width 24 height 24
type input "[DATE] to [DATE]"
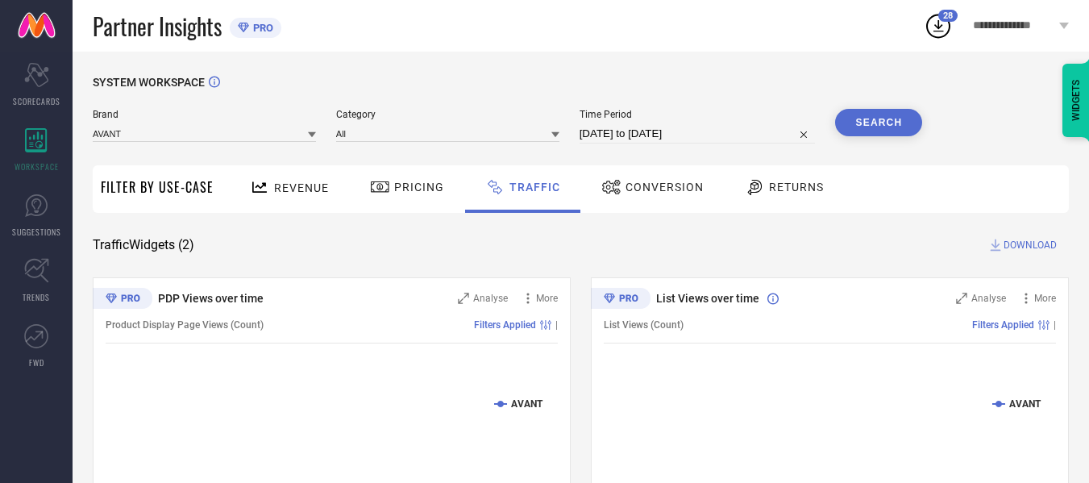
click at [853, 129] on button "Search" at bounding box center [878, 122] width 87 height 27
click at [1018, 243] on span "DOWNLOAD" at bounding box center [1030, 245] width 53 height 16
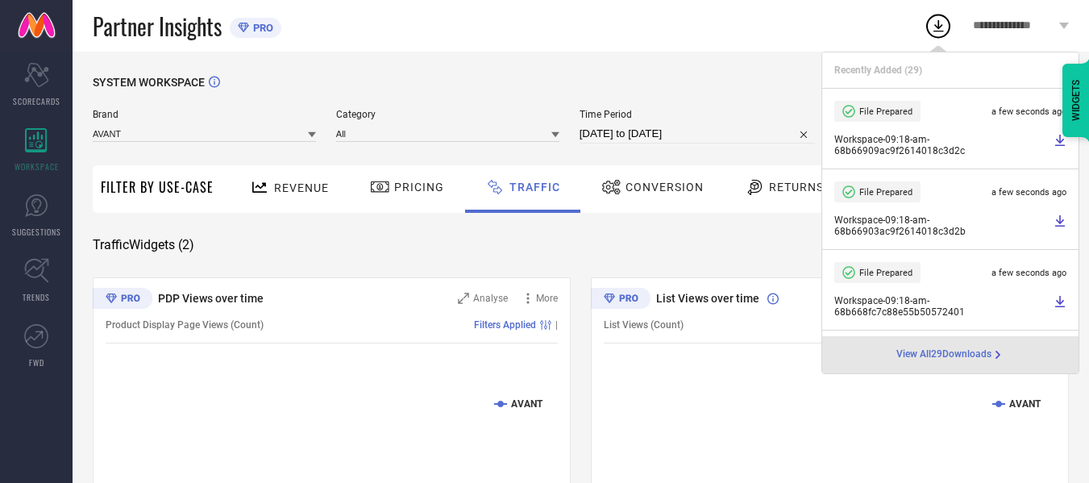
select select "7"
select select "2025"
select select "8"
select select "2025"
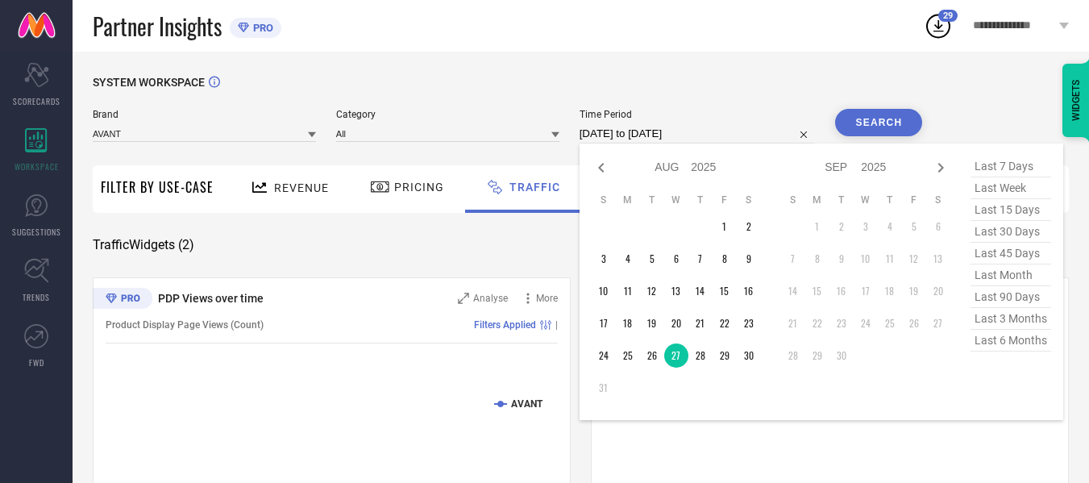
click at [718, 137] on input "[DATE] to [DATE]" at bounding box center [698, 133] width 236 height 19
click at [706, 356] on td "28" at bounding box center [701, 355] width 24 height 24
type input "[DATE] to [DATE]"
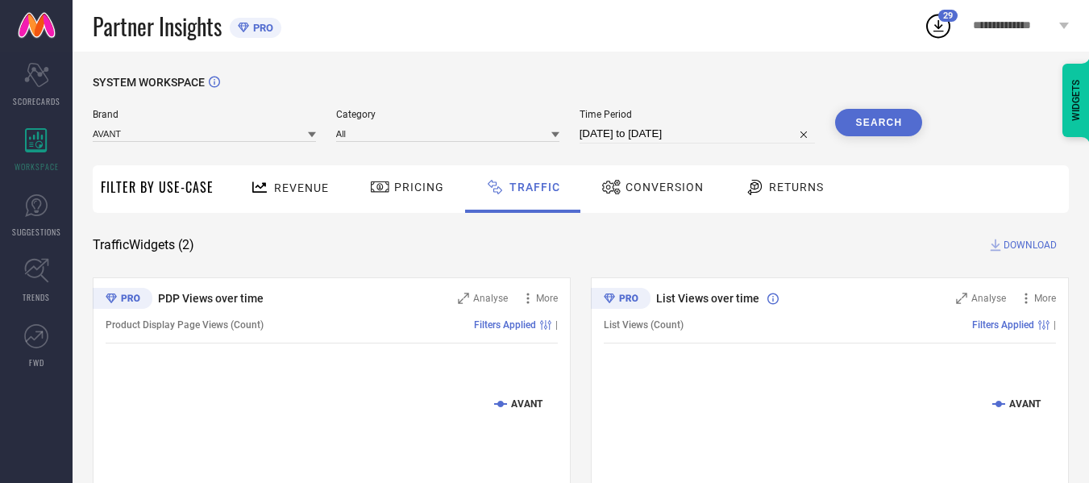
click at [866, 137] on div "Search" at bounding box center [878, 126] width 87 height 35
click at [866, 131] on button "Search" at bounding box center [878, 122] width 87 height 27
click at [1005, 243] on span "DOWNLOAD" at bounding box center [1030, 245] width 53 height 16
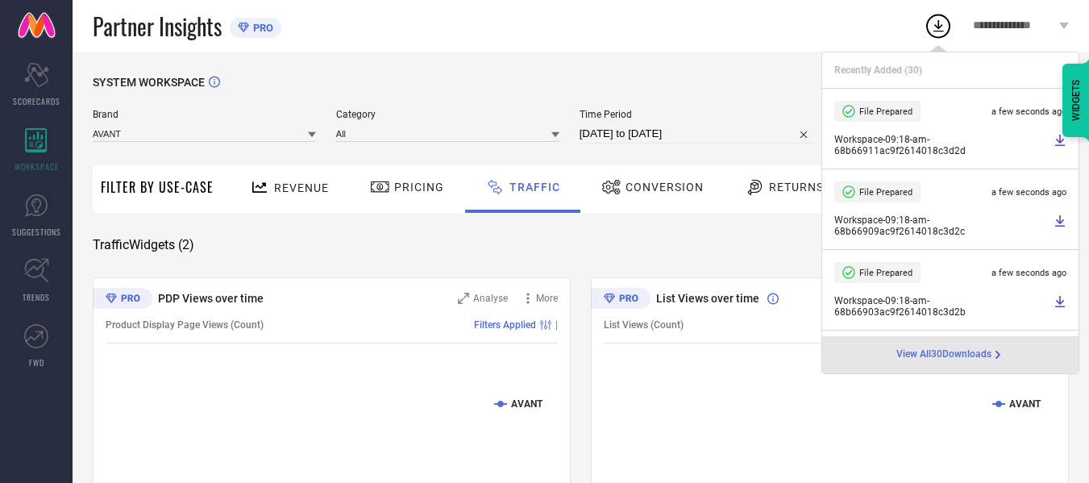
click at [713, 137] on input "[DATE] to [DATE]" at bounding box center [698, 133] width 236 height 19
select select "7"
select select "2025"
select select "8"
select select "2025"
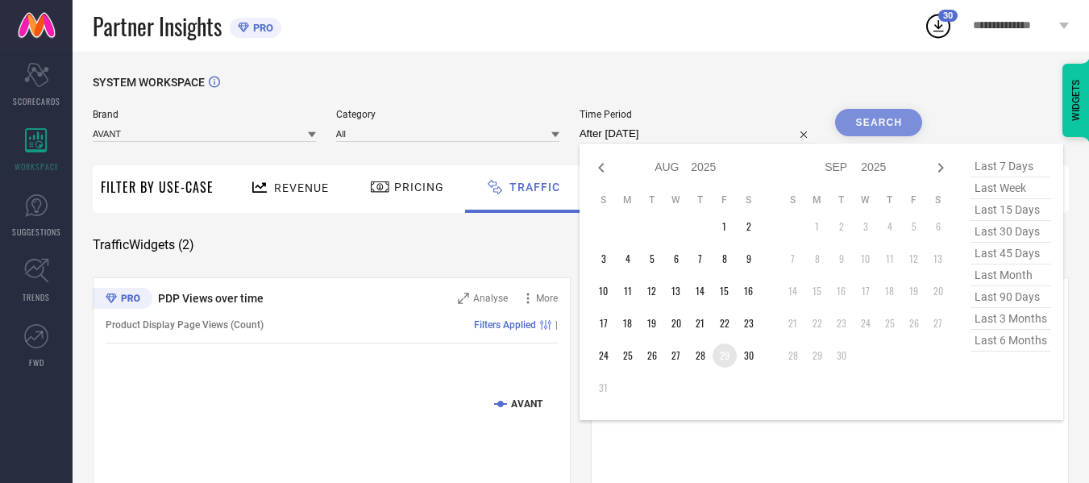
click at [725, 358] on td "29" at bounding box center [725, 355] width 24 height 24
type input "[DATE] to [DATE]"
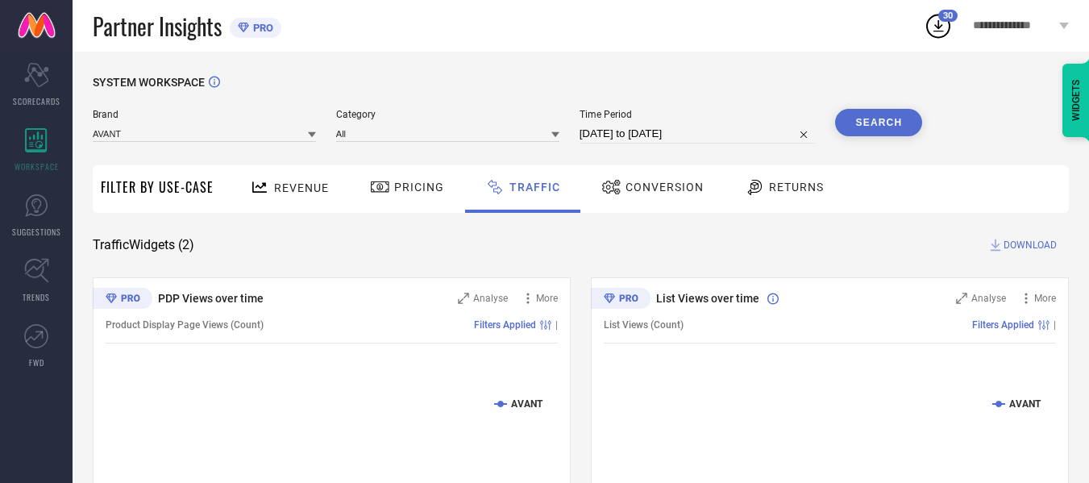
click at [894, 110] on button "Search" at bounding box center [878, 122] width 87 height 27
click at [1015, 249] on span "DOWNLOAD" at bounding box center [1030, 245] width 53 height 16
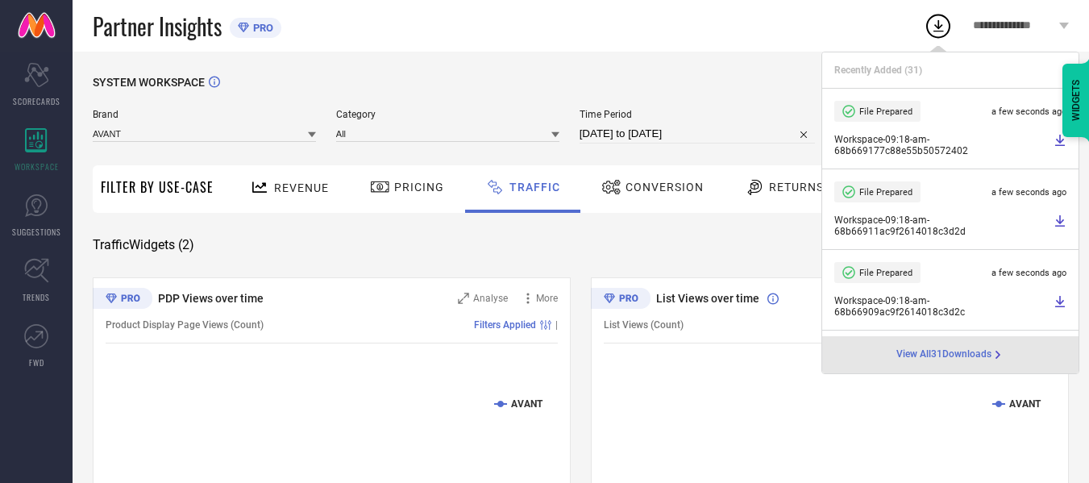
select select "7"
select select "2025"
select select "8"
select select "2025"
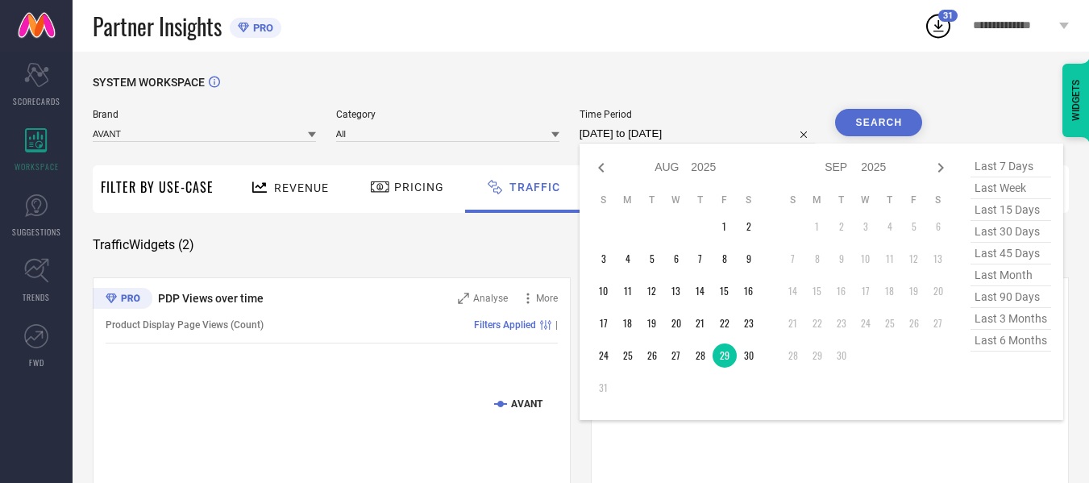
click at [729, 136] on input "[DATE] to [DATE]" at bounding box center [698, 133] width 236 height 19
click at [755, 352] on td "30" at bounding box center [749, 355] width 24 height 24
type input "[DATE] to [DATE]"
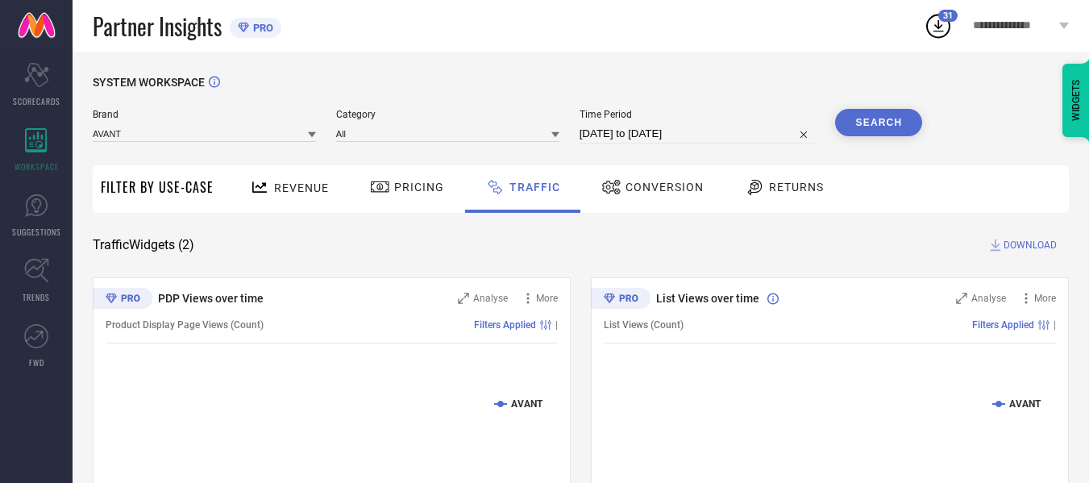
click at [868, 136] on button "Search" at bounding box center [878, 122] width 87 height 27
click at [1027, 251] on span "DOWNLOAD" at bounding box center [1030, 245] width 53 height 16
